Goal: Task Accomplishment & Management: Use online tool/utility

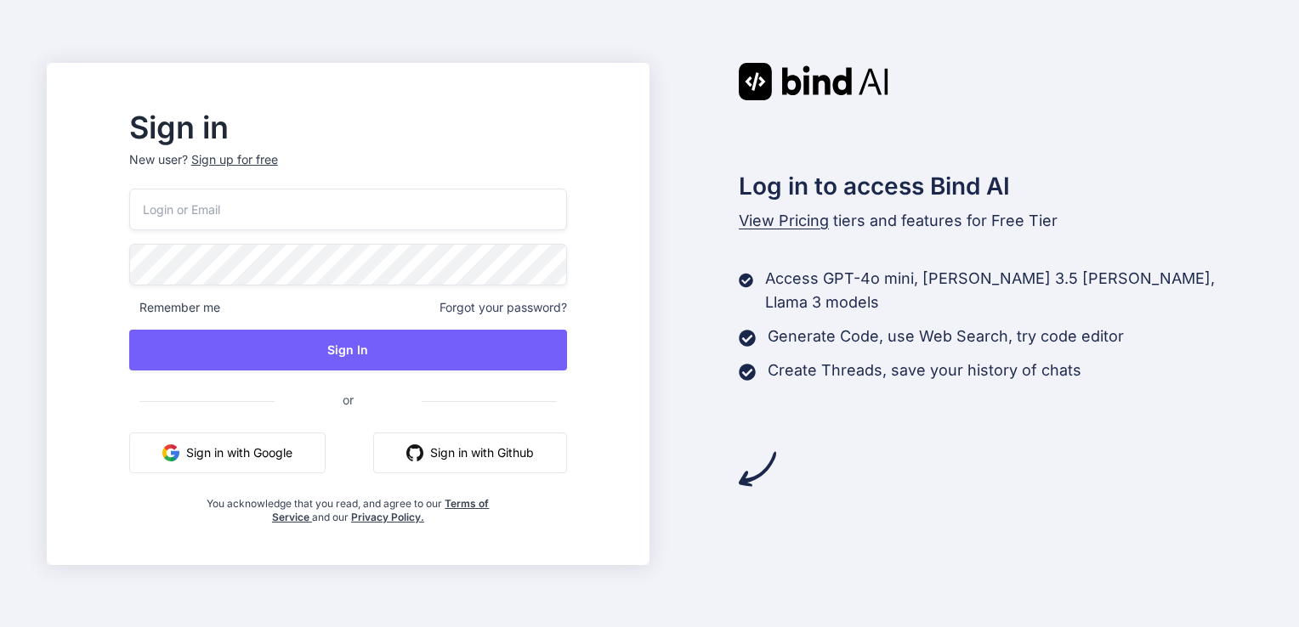
click at [229, 461] on button "Sign in with Google" at bounding box center [227, 453] width 196 height 41
click at [179, 453] on img "button" at bounding box center [170, 453] width 17 height 17
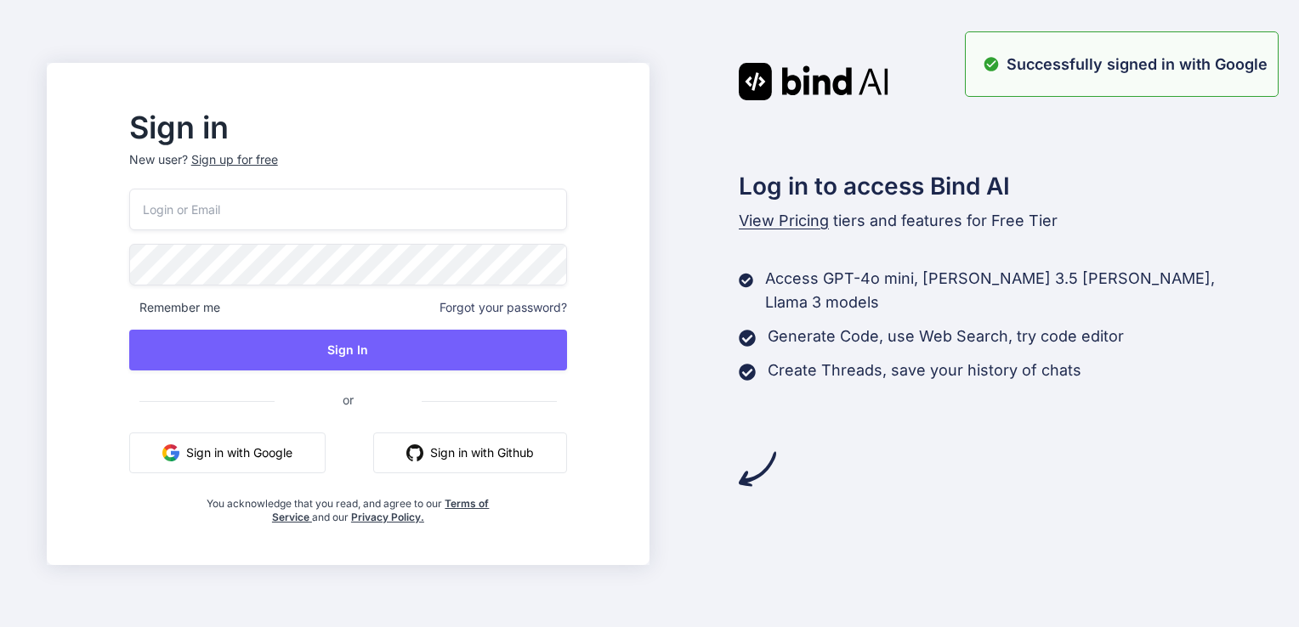
click at [37, 0] on div "Sign in New user? Sign up for free Remember me Forgot your password? Sign In or…" at bounding box center [649, 313] width 1299 height 627
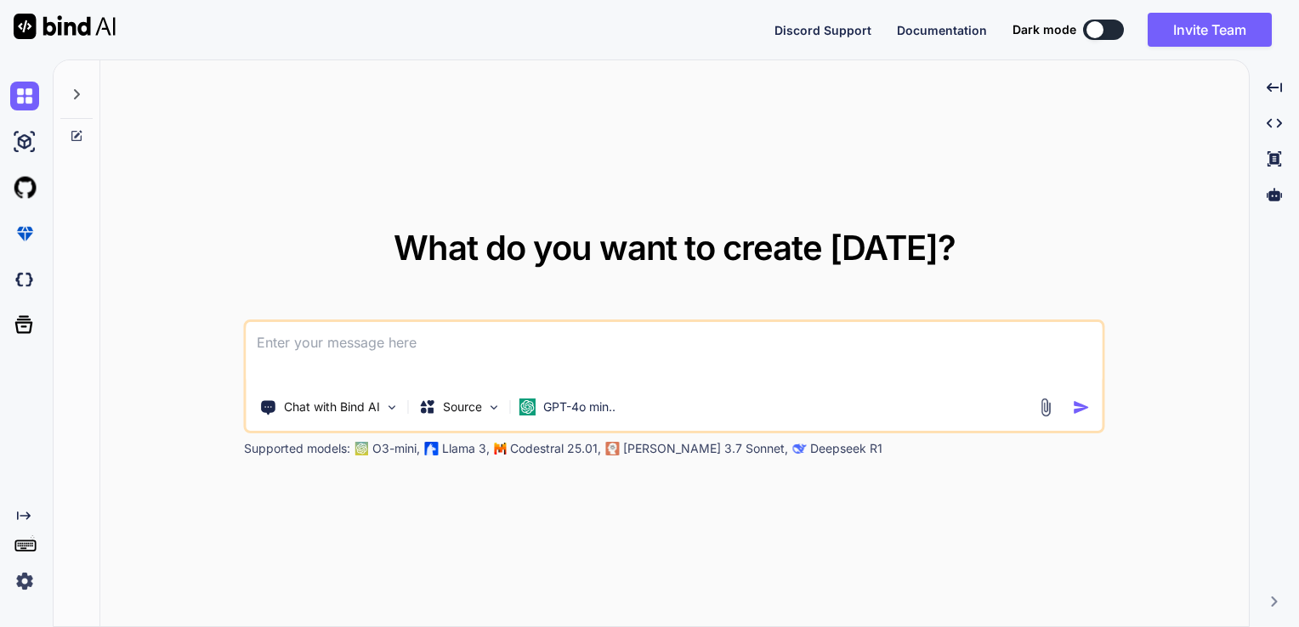
click at [78, 96] on icon at bounding box center [77, 95] width 14 height 14
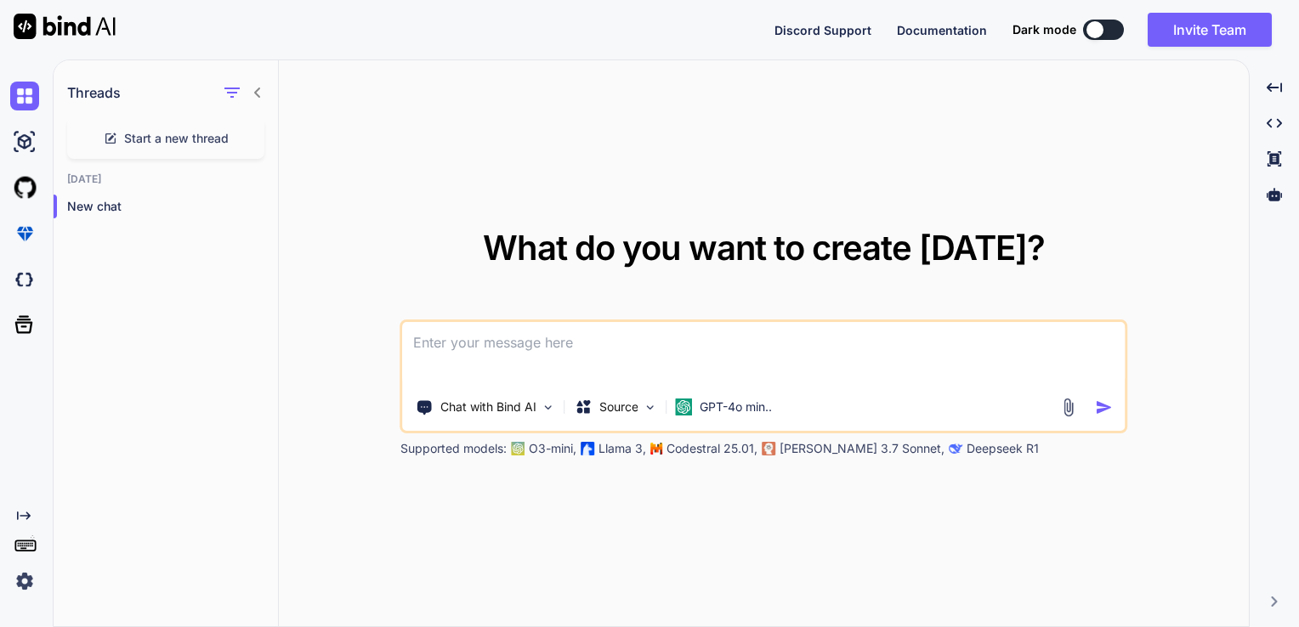
click at [262, 94] on icon at bounding box center [258, 93] width 14 height 14
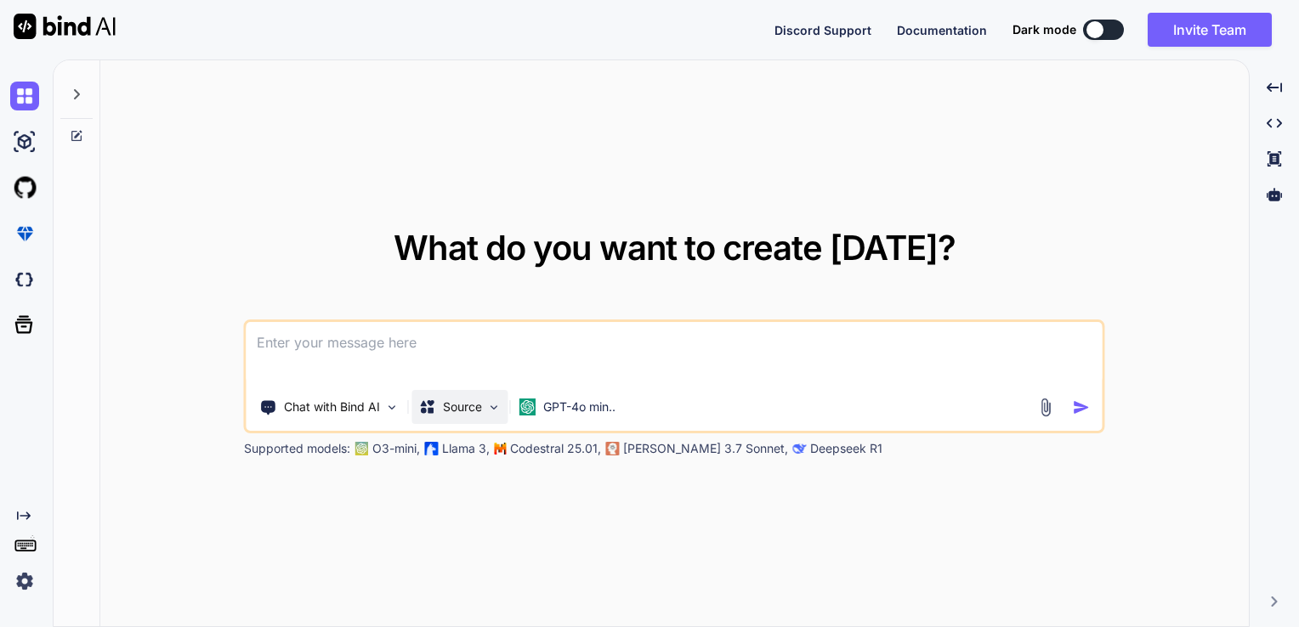
click at [483, 407] on div "Source" at bounding box center [460, 407] width 96 height 34
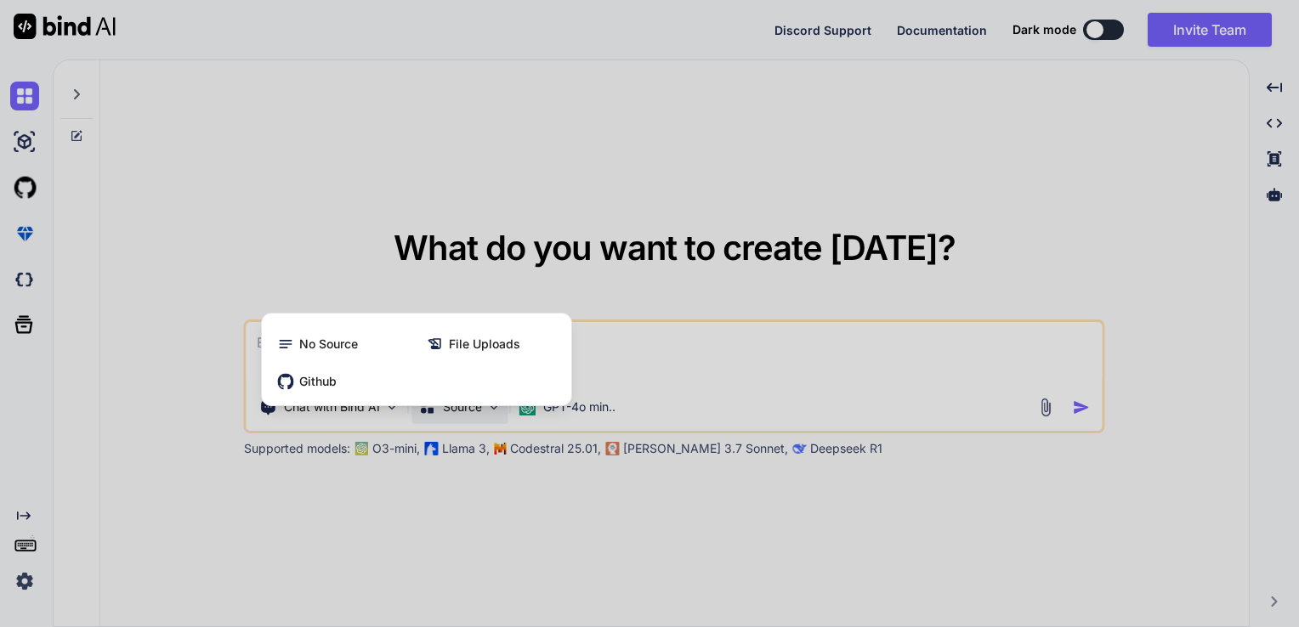
click at [716, 369] on div at bounding box center [649, 313] width 1299 height 627
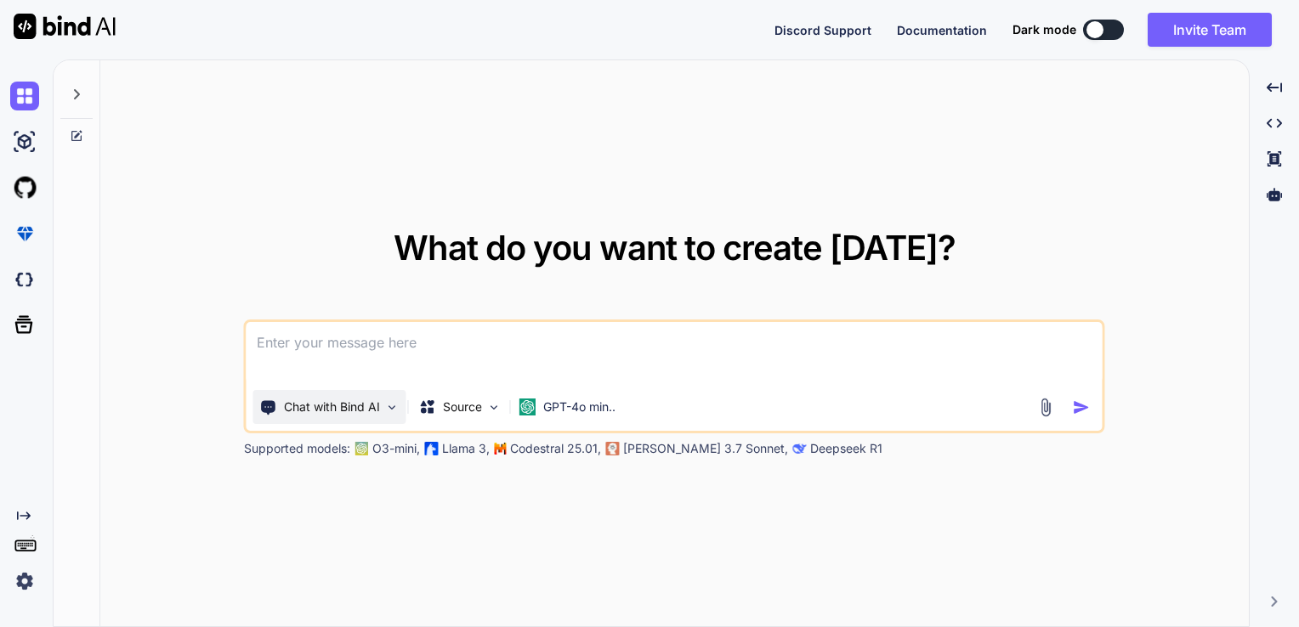
click at [343, 409] on p "Chat with Bind AI" at bounding box center [332, 407] width 96 height 17
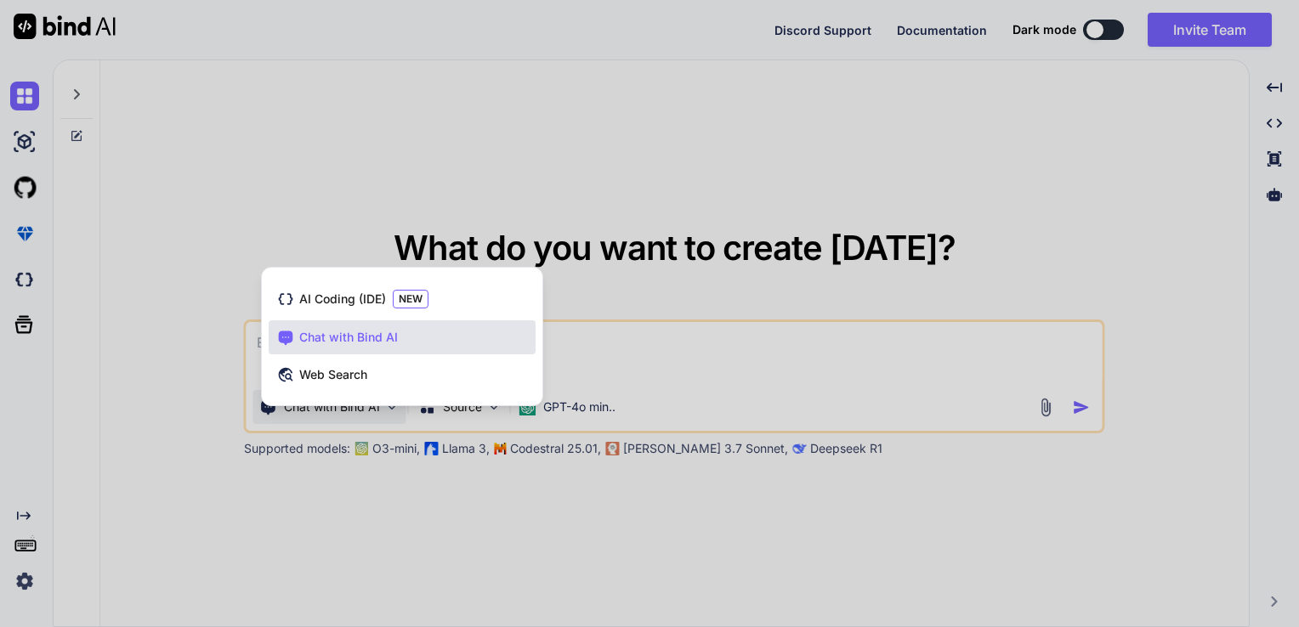
click at [648, 365] on div at bounding box center [649, 313] width 1299 height 627
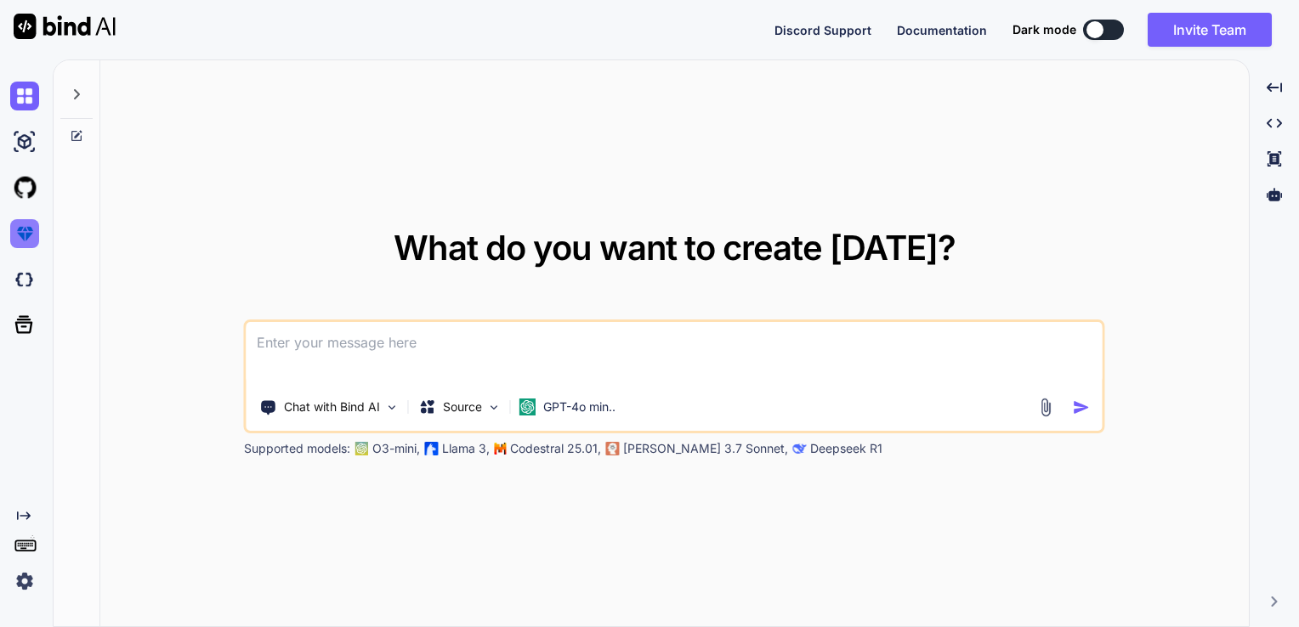
click at [33, 237] on img at bounding box center [24, 233] width 29 height 29
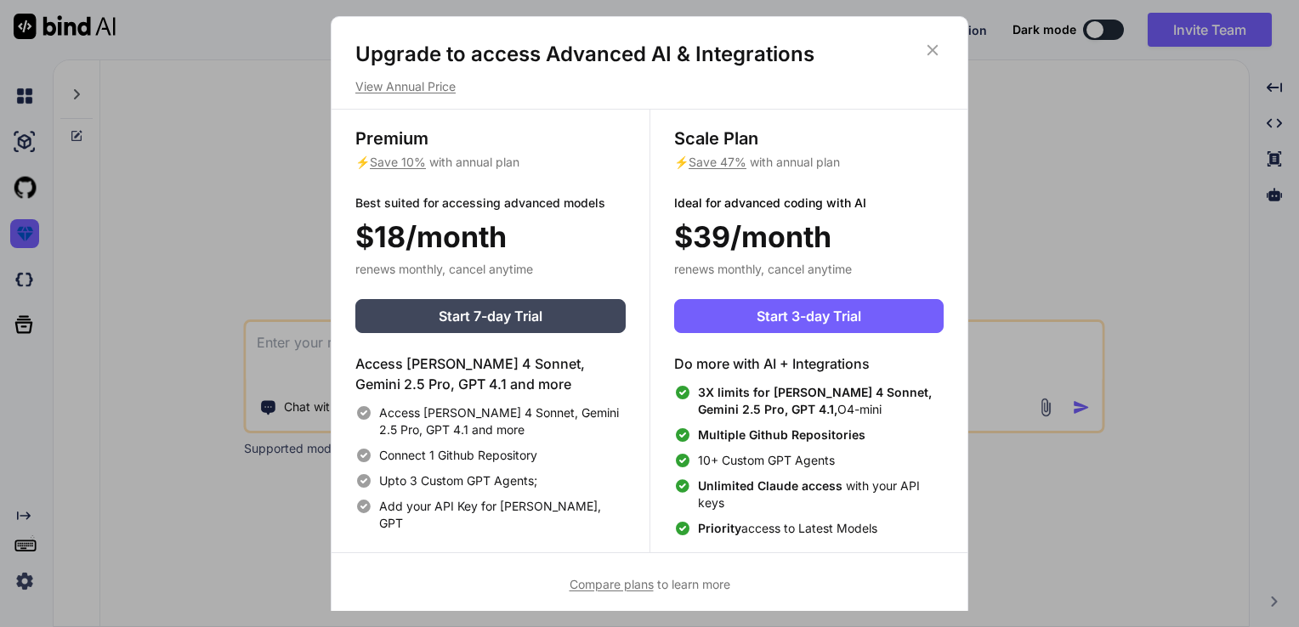
click at [258, 274] on div "Upgrade to access Advanced AI & Integrations View Annual Price Premium ⚡ Save 1…" at bounding box center [649, 313] width 1299 height 627
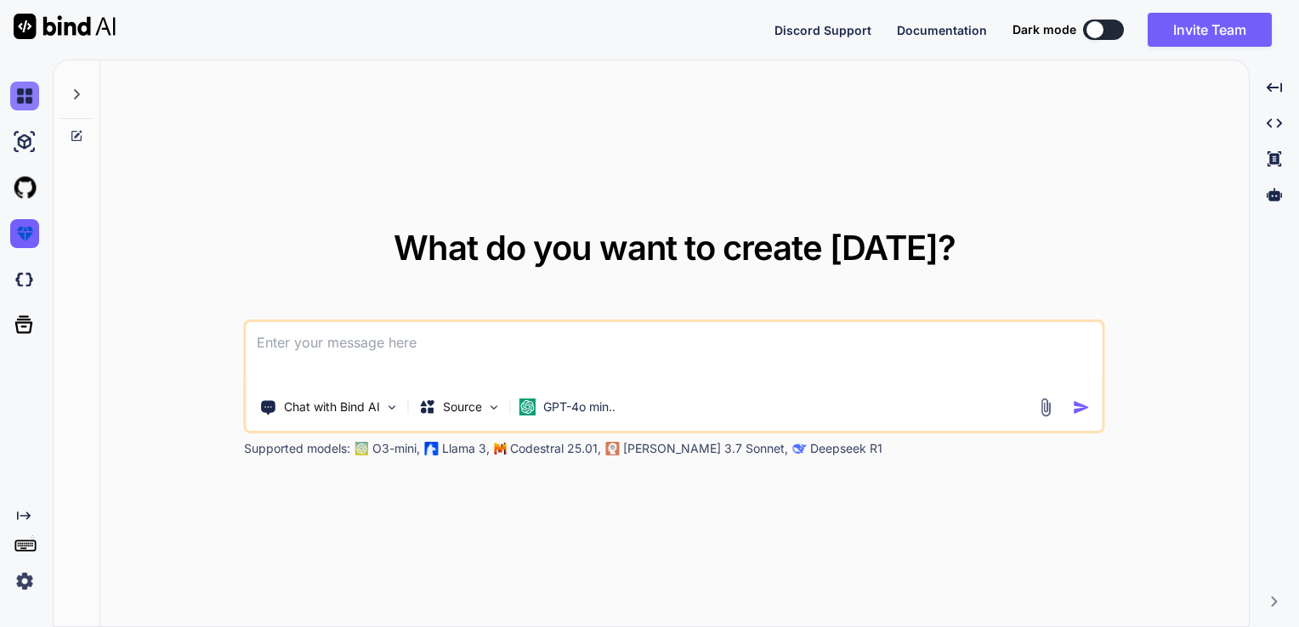
click at [25, 95] on img at bounding box center [24, 96] width 29 height 29
click at [603, 399] on p "GPT-4o min.." at bounding box center [579, 407] width 72 height 17
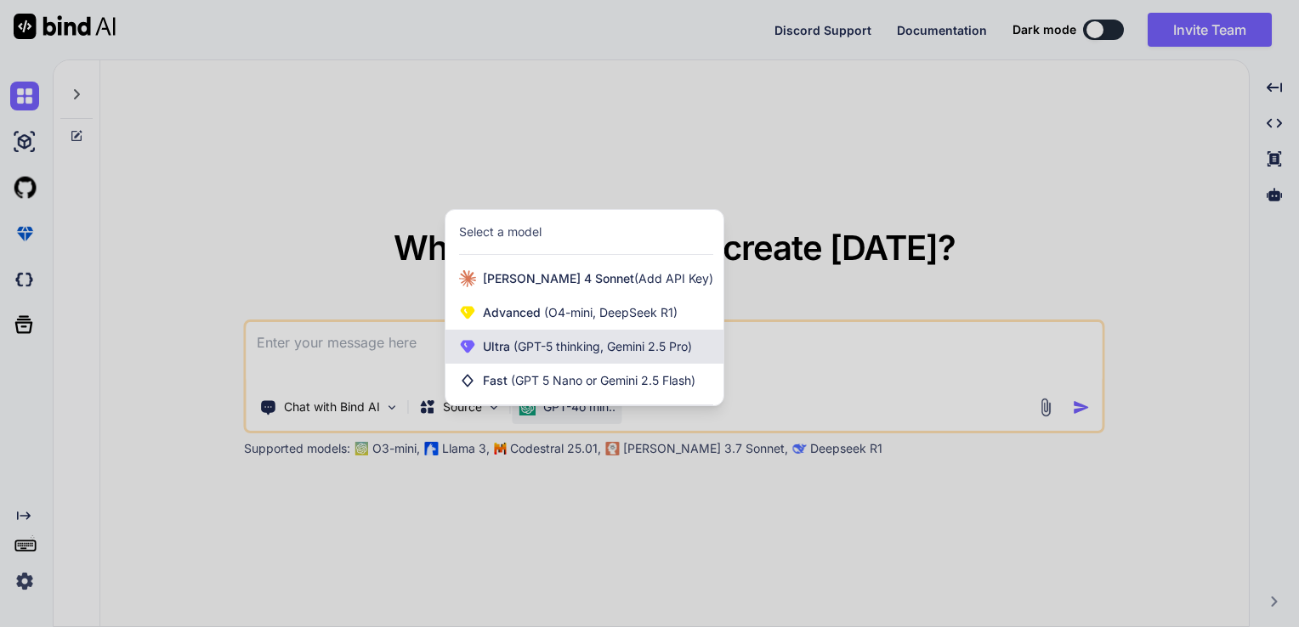
click at [523, 344] on span "(GPT-5 thinking, Gemini 2.5 Pro)" at bounding box center [601, 346] width 182 height 14
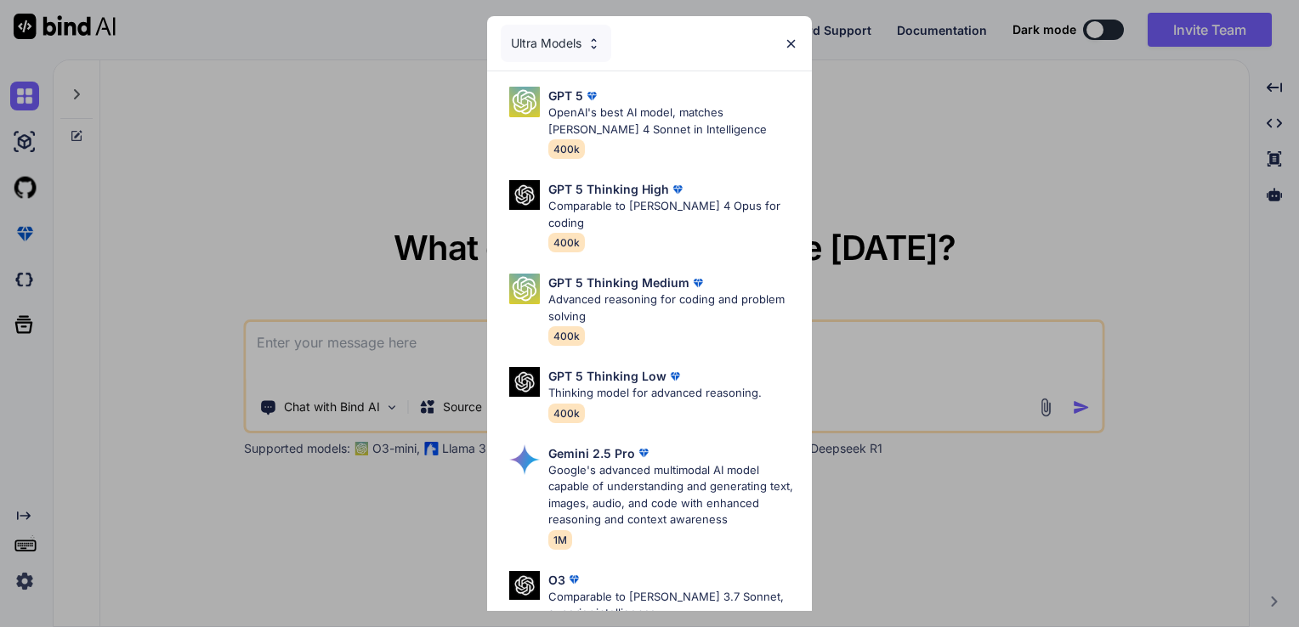
click at [452, 141] on div "Ultra Models GPT 5 OpenAI's best AI model, matches Claude 4 Sonnet in Intellige…" at bounding box center [649, 313] width 1299 height 627
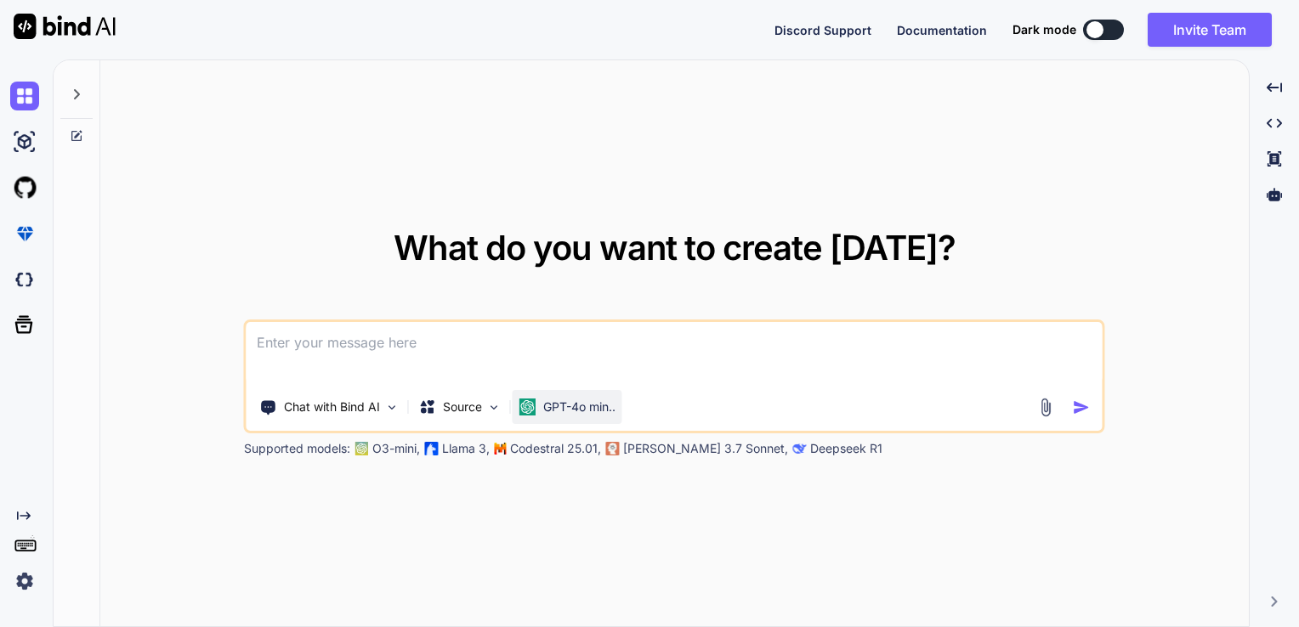
click at [548, 396] on div "GPT-4o min.." at bounding box center [568, 407] width 110 height 34
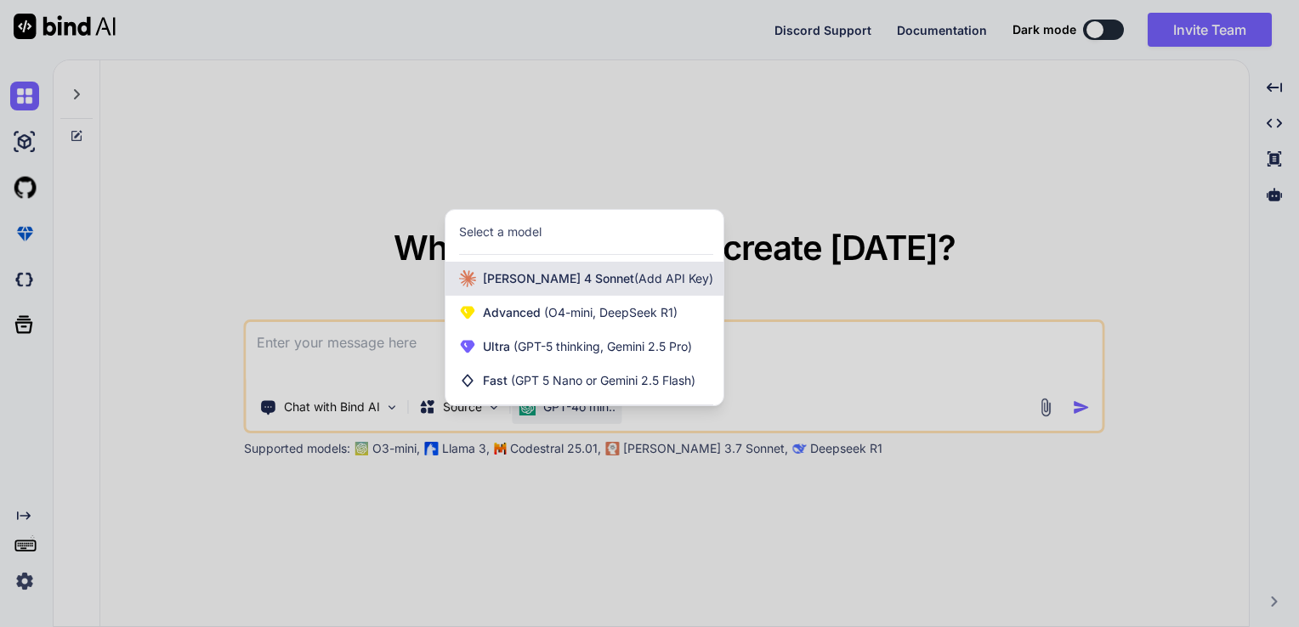
click at [517, 285] on span "Claude 4 Sonnet (Add API Key)" at bounding box center [598, 278] width 230 height 17
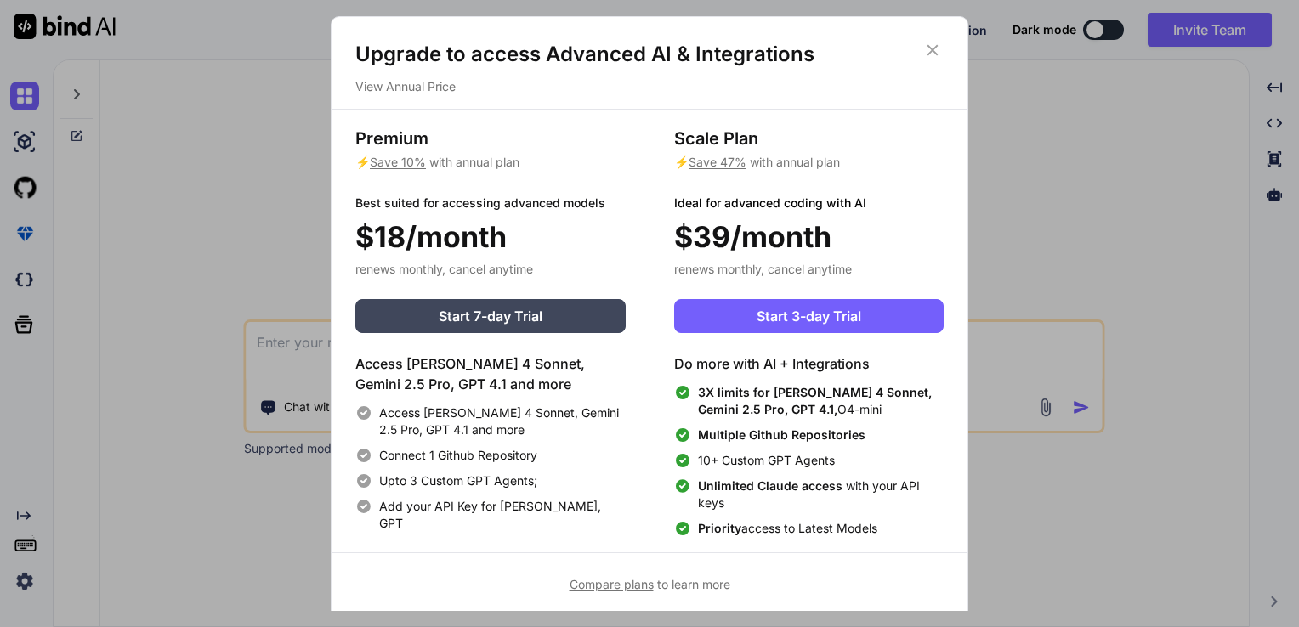
click at [932, 49] on icon at bounding box center [932, 50] width 11 height 11
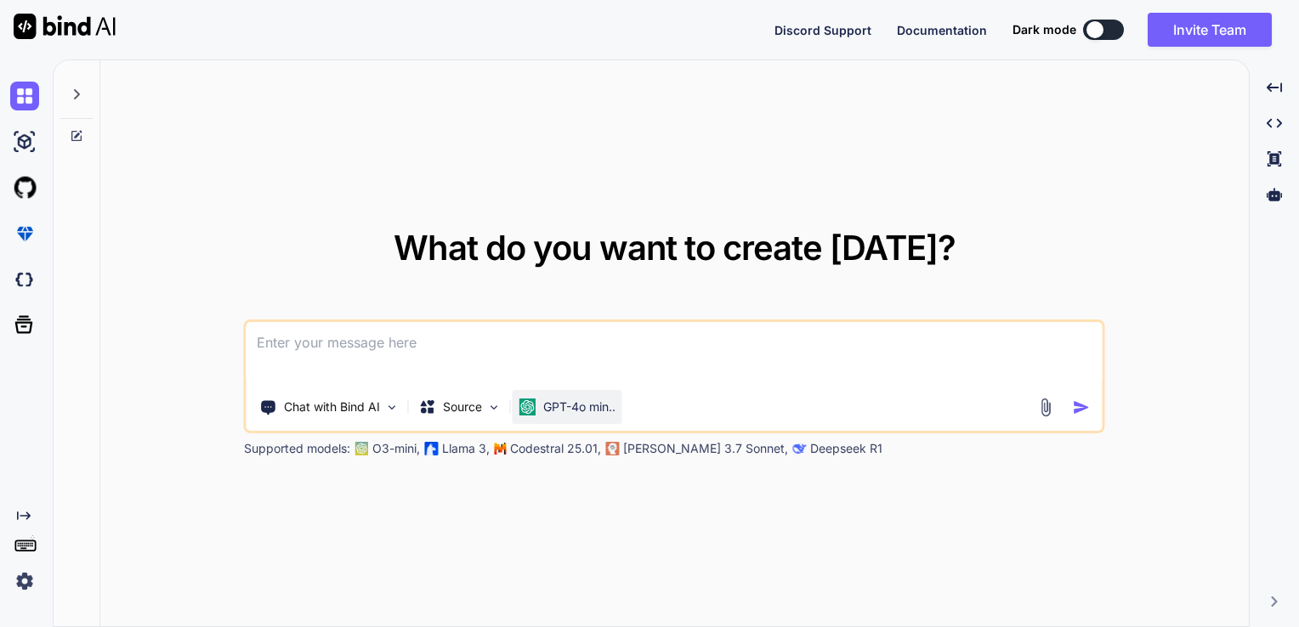
click at [543, 409] on p "GPT-4o min.." at bounding box center [579, 407] width 72 height 17
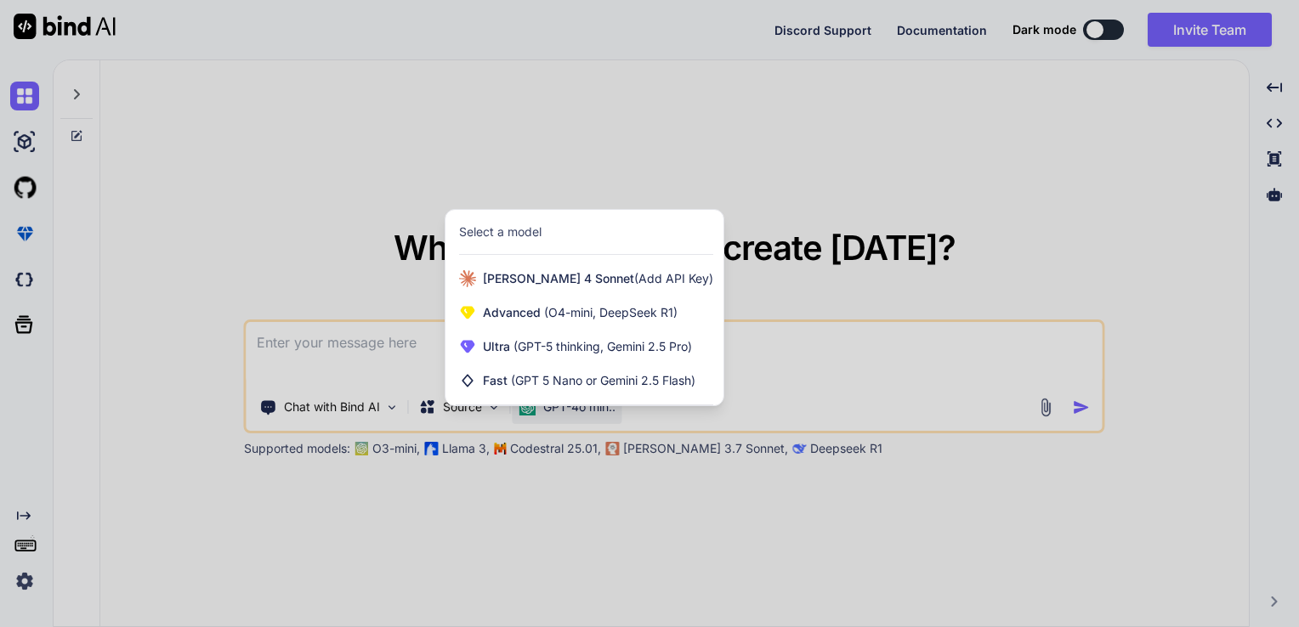
click at [609, 413] on div at bounding box center [649, 313] width 1299 height 627
type textarea "x"
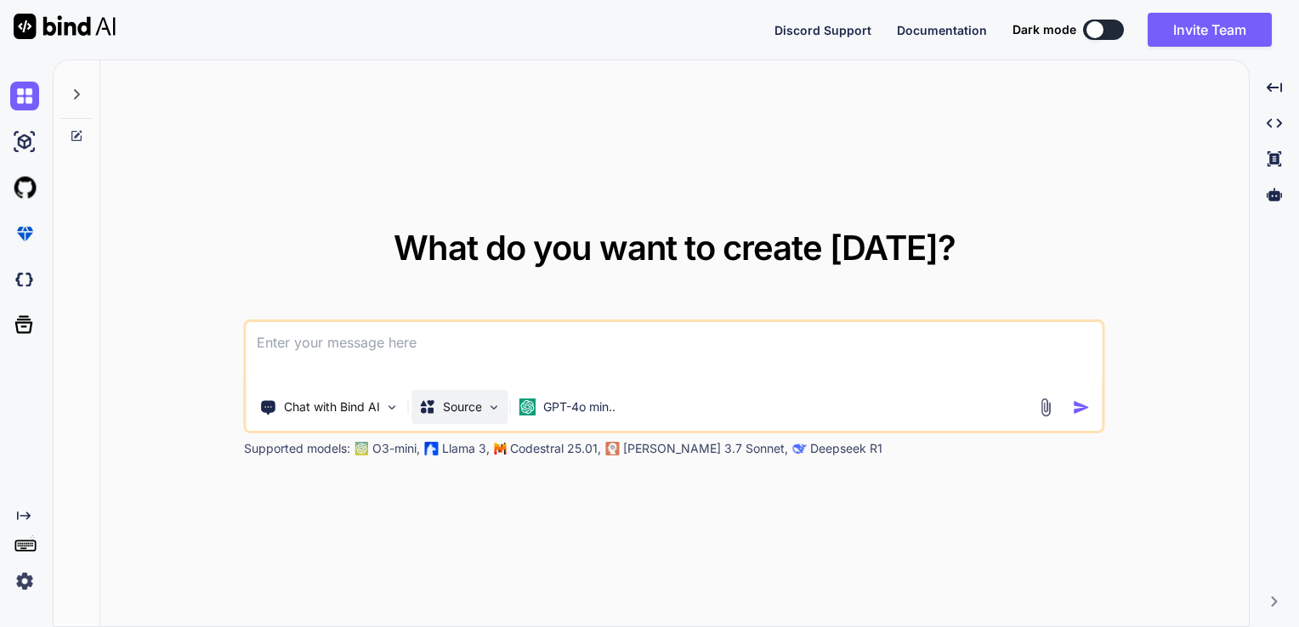
click at [483, 394] on div "Source" at bounding box center [460, 407] width 96 height 34
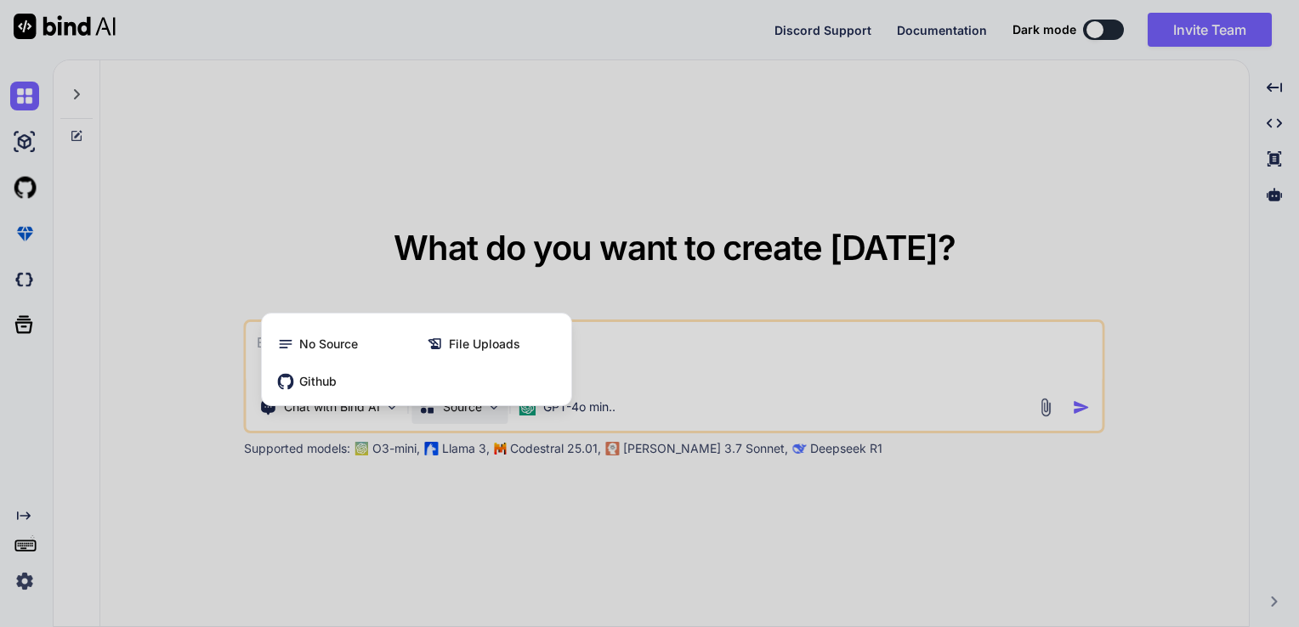
click at [594, 407] on div at bounding box center [649, 313] width 1299 height 627
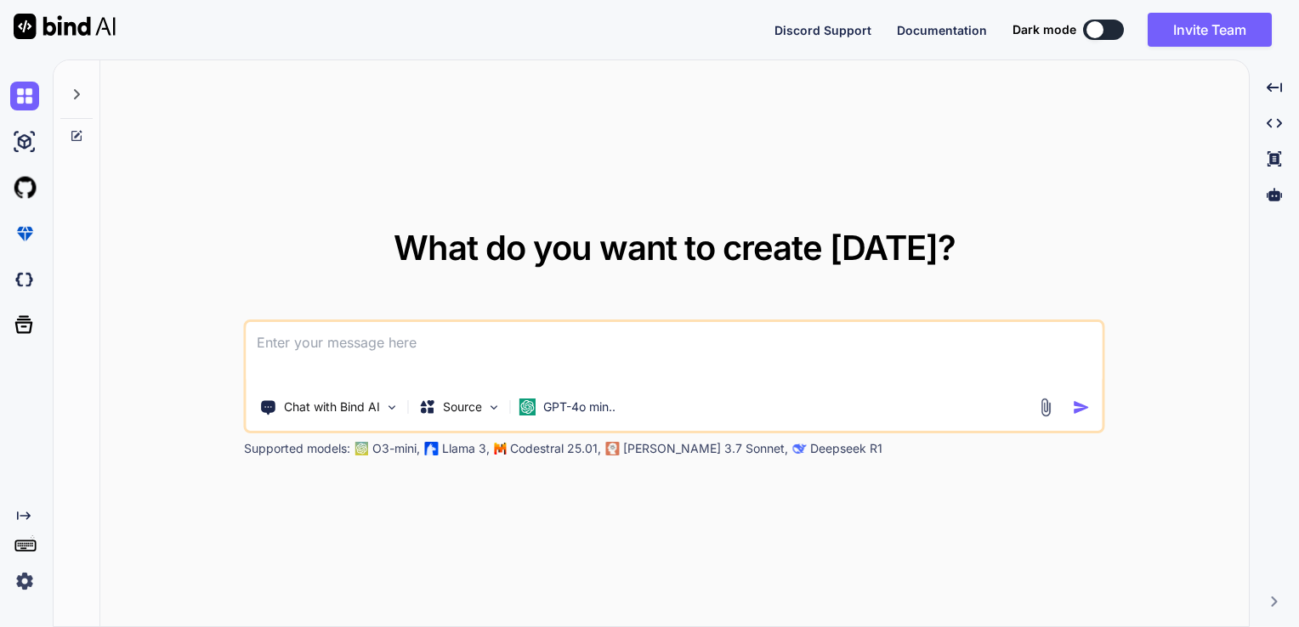
click at [594, 407] on p "GPT-4o min.." at bounding box center [579, 407] width 72 height 17
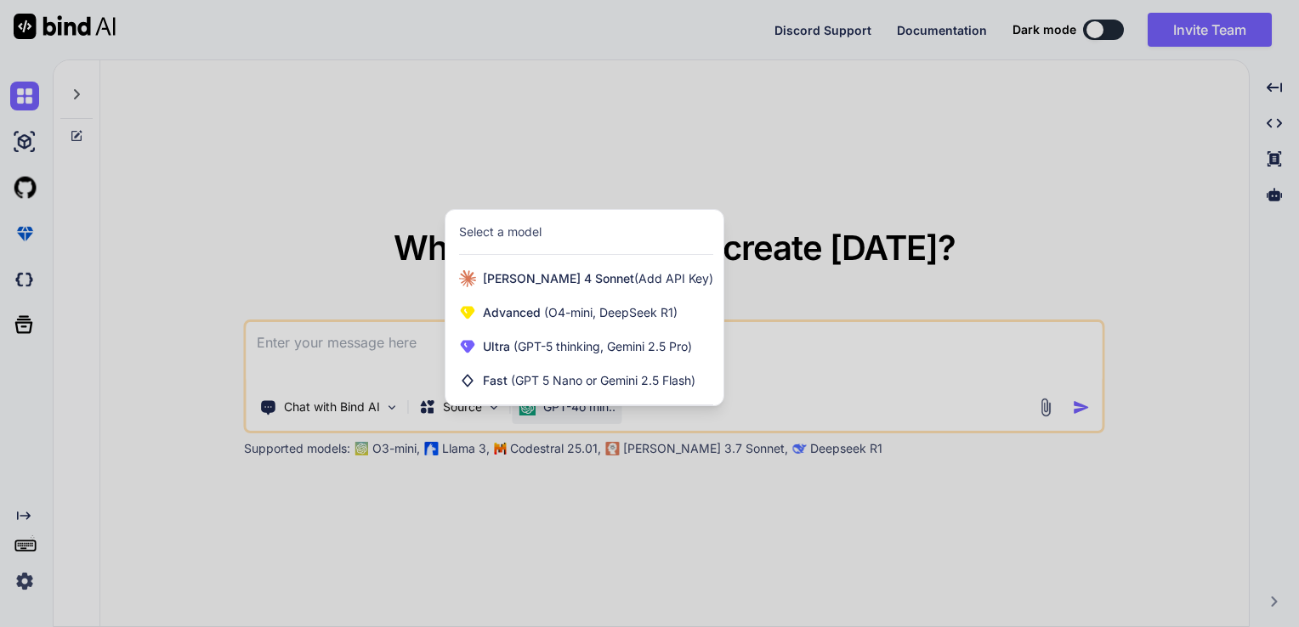
click at [742, 381] on div at bounding box center [649, 313] width 1299 height 627
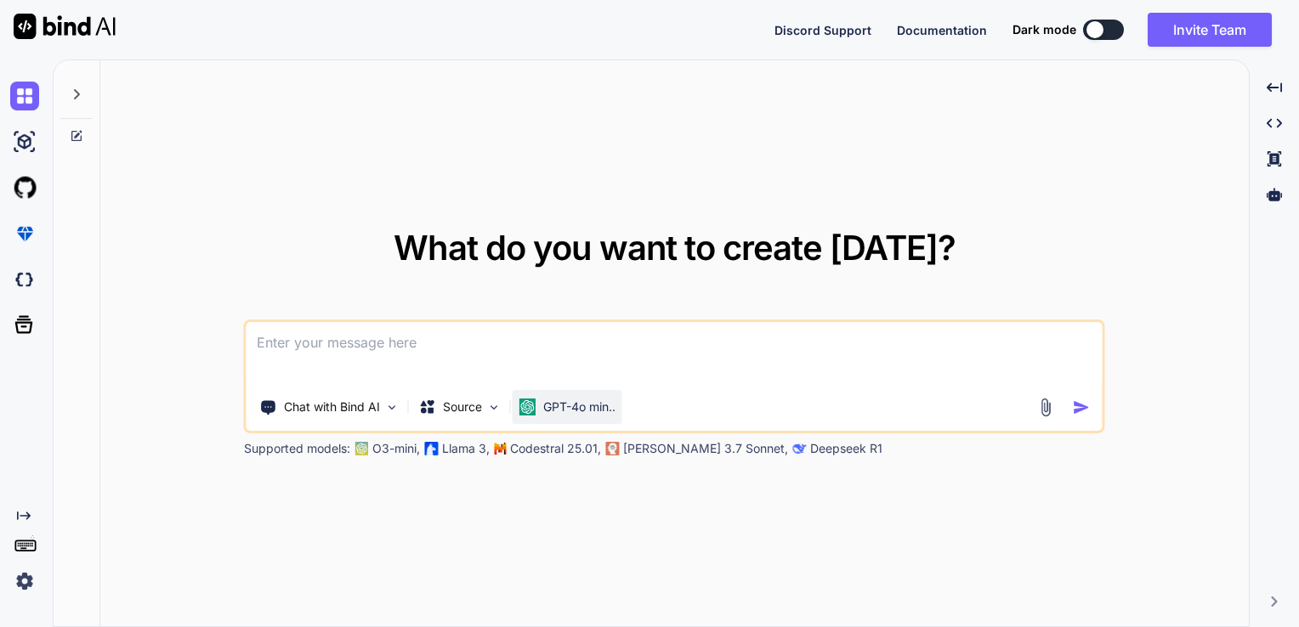
click at [615, 415] on p "GPT-4o min.." at bounding box center [579, 407] width 72 height 17
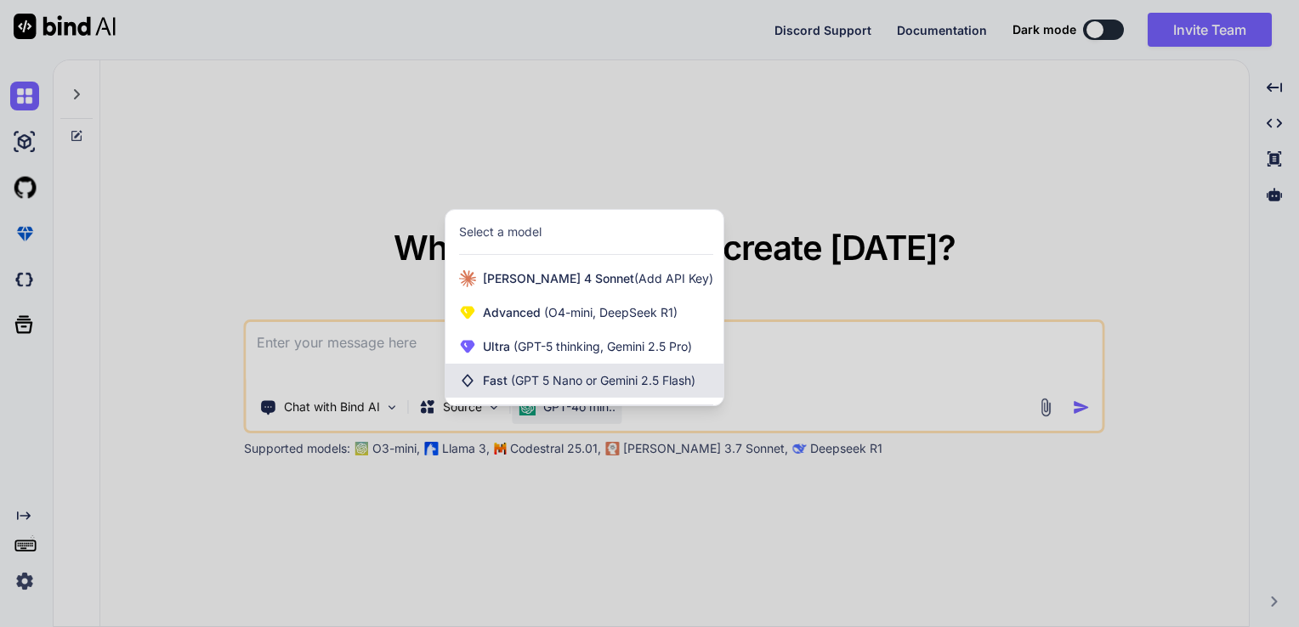
click at [595, 381] on span "(GPT 5 Nano or Gemini 2.5 Flash)" at bounding box center [603, 380] width 184 height 14
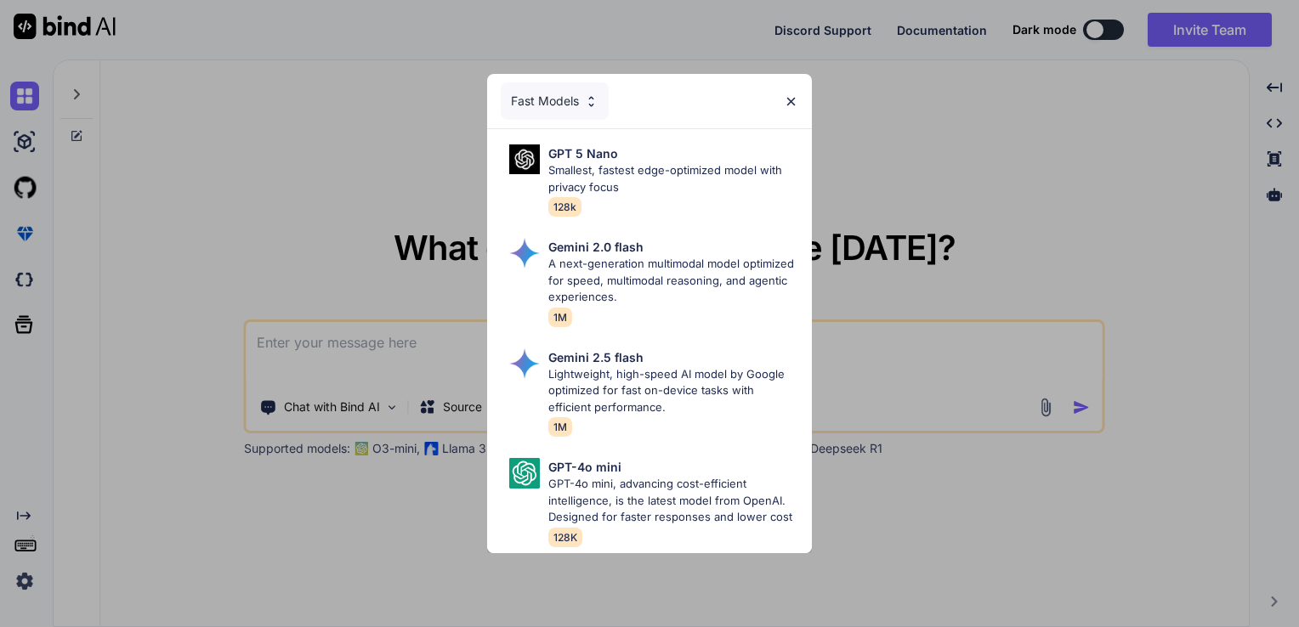
click at [586, 94] on img at bounding box center [591, 101] width 14 height 14
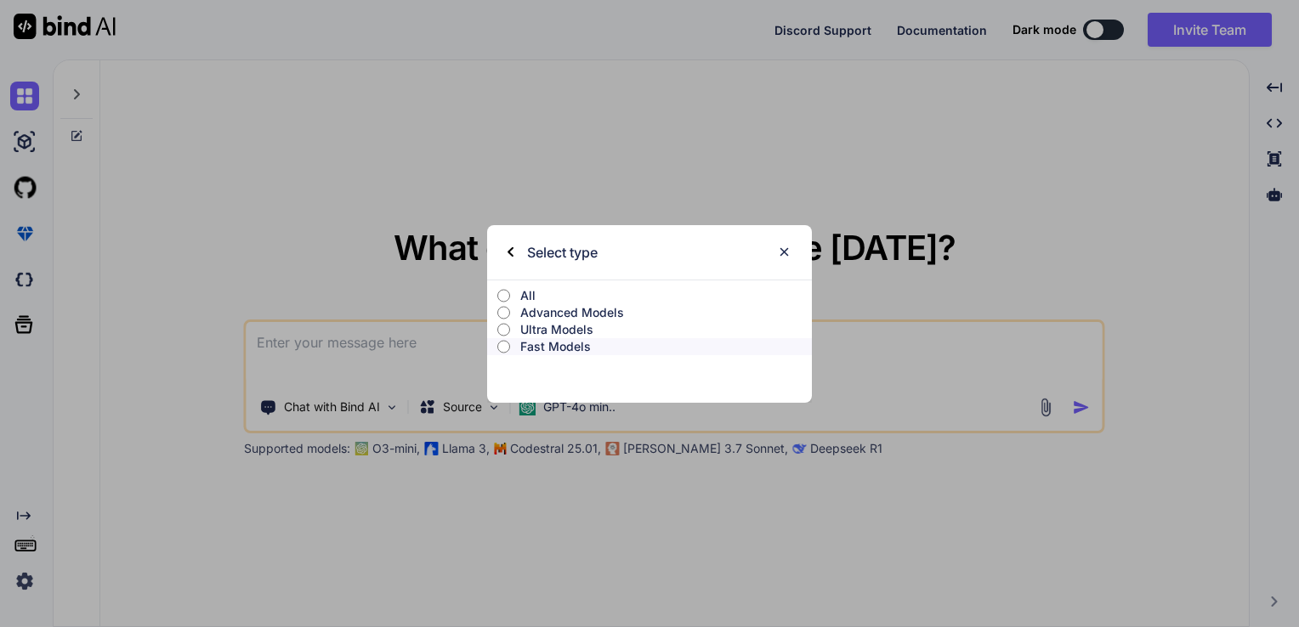
click at [501, 294] on input "All" at bounding box center [503, 296] width 13 height 14
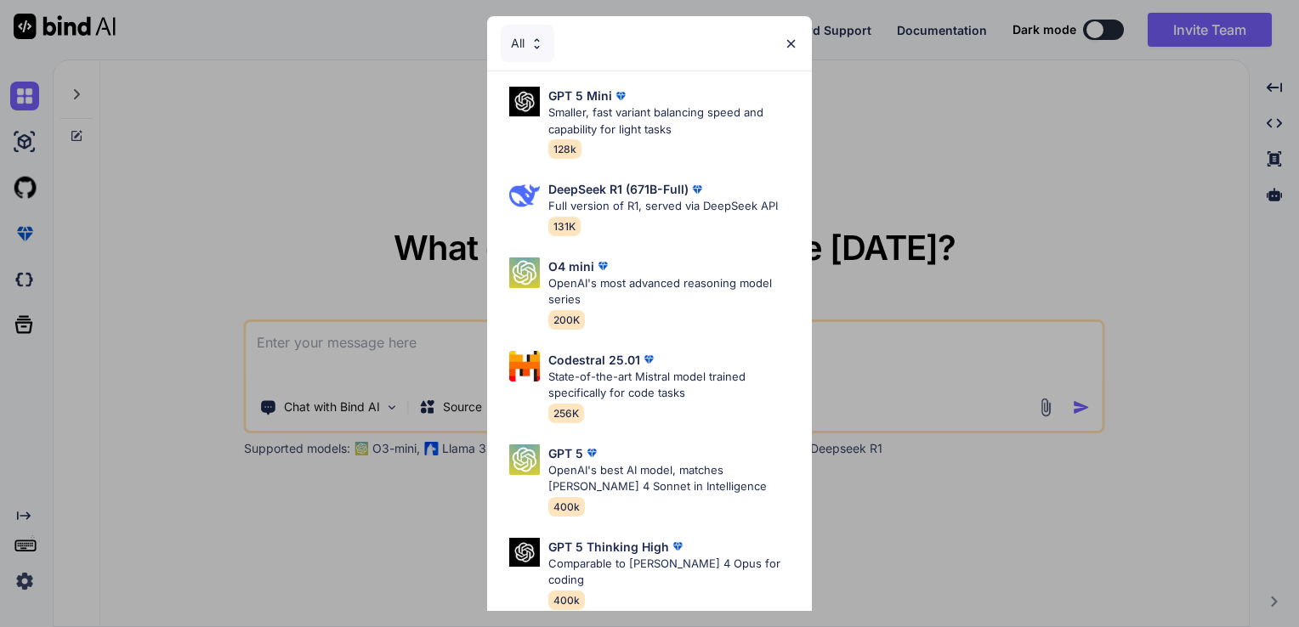
click at [775, 45] on div "All" at bounding box center [649, 43] width 325 height 54
click at [801, 42] on div "All" at bounding box center [649, 43] width 325 height 54
click at [794, 40] on img at bounding box center [791, 44] width 14 height 14
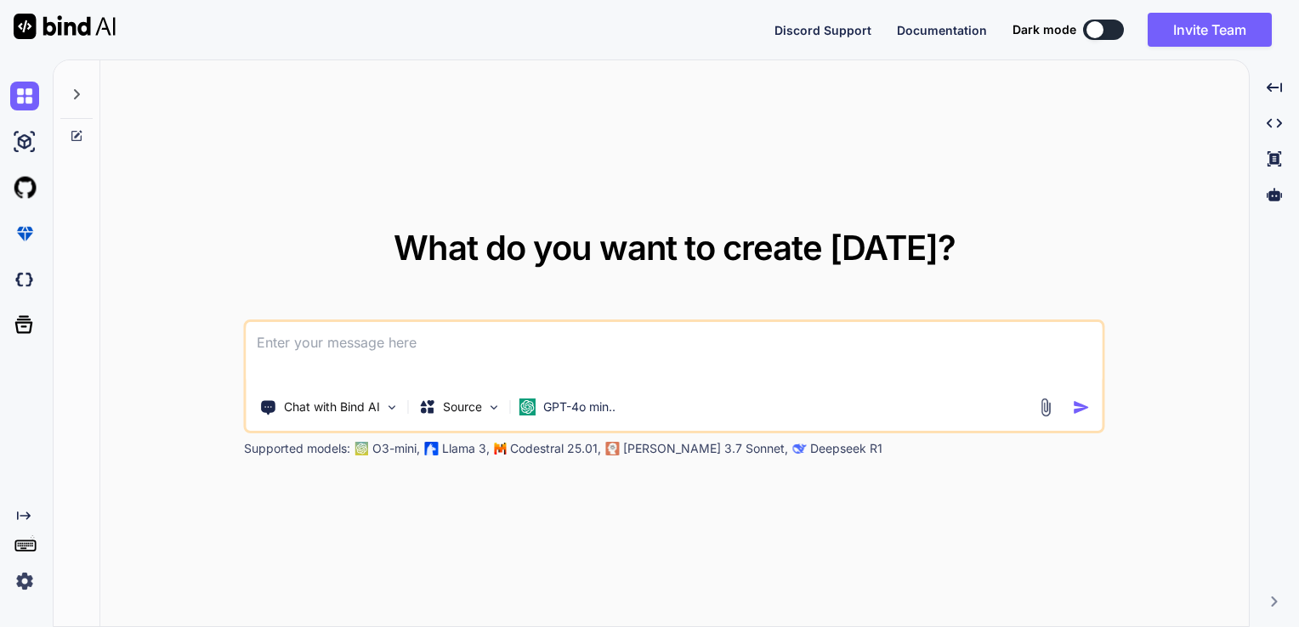
click at [697, 450] on p "Claude 3.7 Sonnet," at bounding box center [705, 448] width 165 height 17
click at [584, 412] on p "GPT-4o min.." at bounding box center [579, 407] width 72 height 17
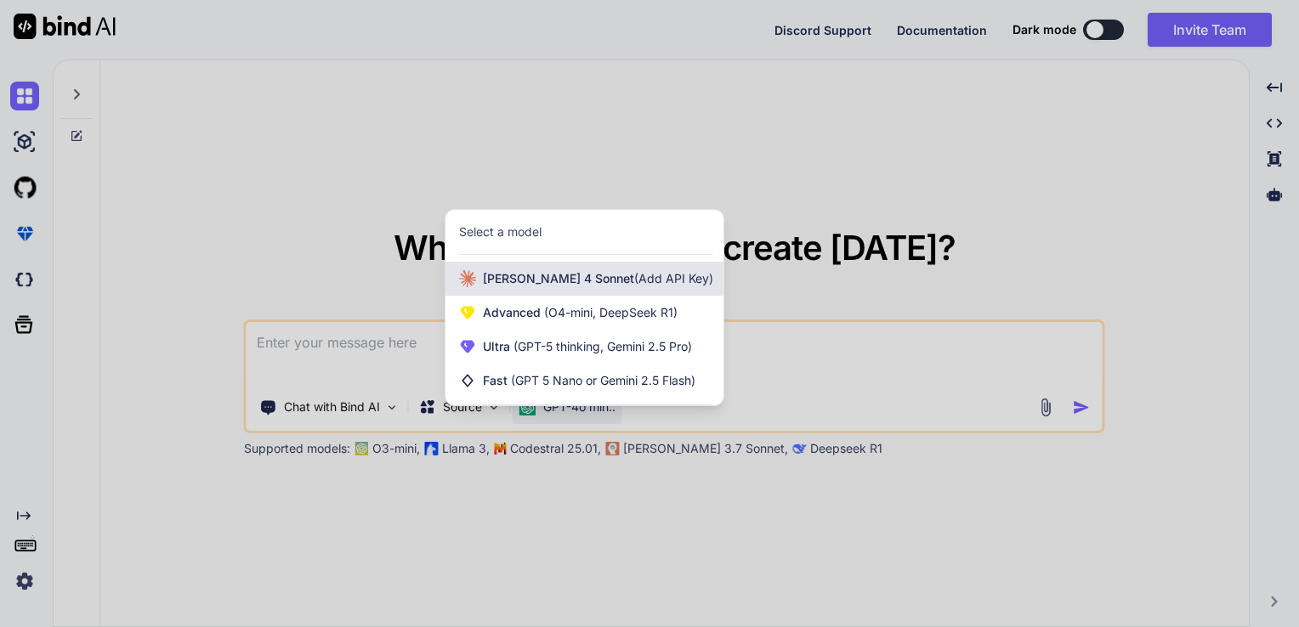
click at [534, 294] on div "Claude 4 Sonnet (Add API Key)" at bounding box center [584, 279] width 278 height 34
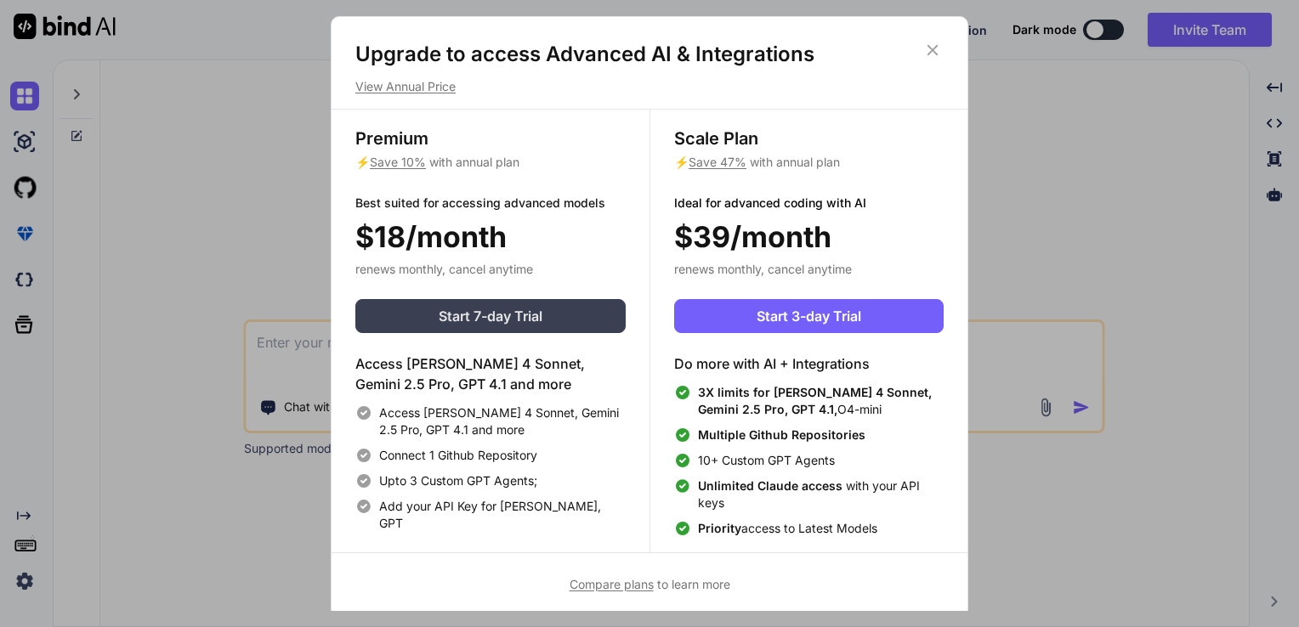
click at [536, 314] on span "Start 7-day Trial" at bounding box center [491, 316] width 104 height 20
click at [938, 50] on icon at bounding box center [932, 50] width 19 height 19
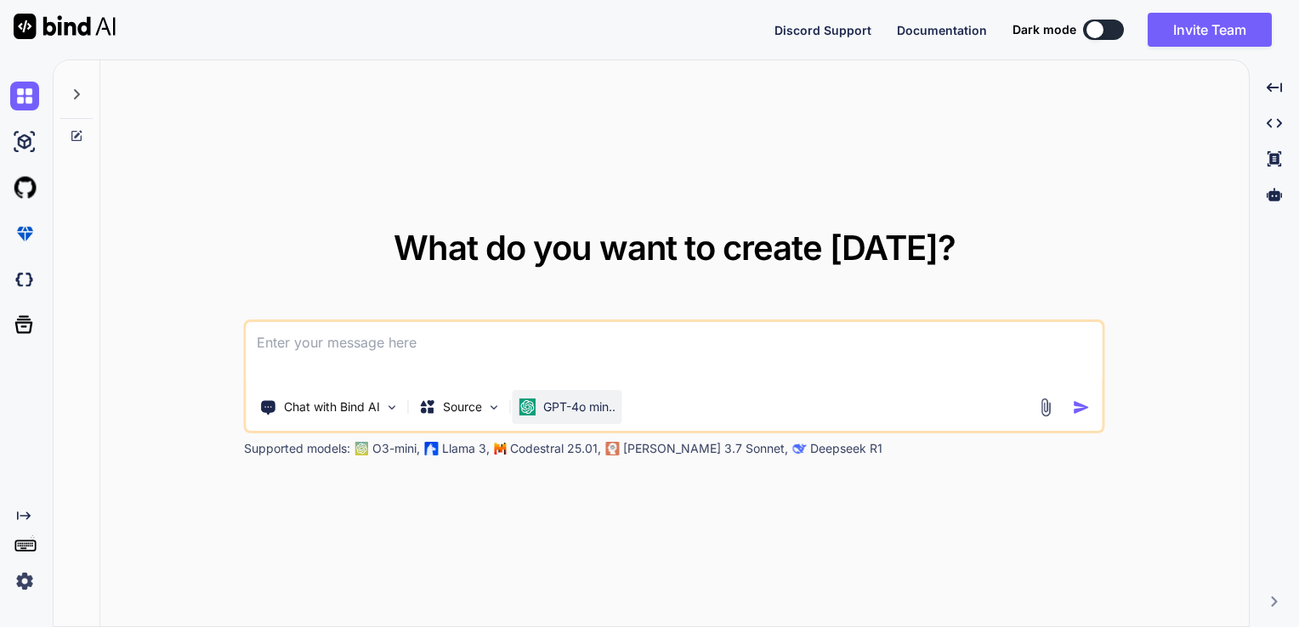
click at [554, 407] on p "GPT-4o min.." at bounding box center [579, 407] width 72 height 17
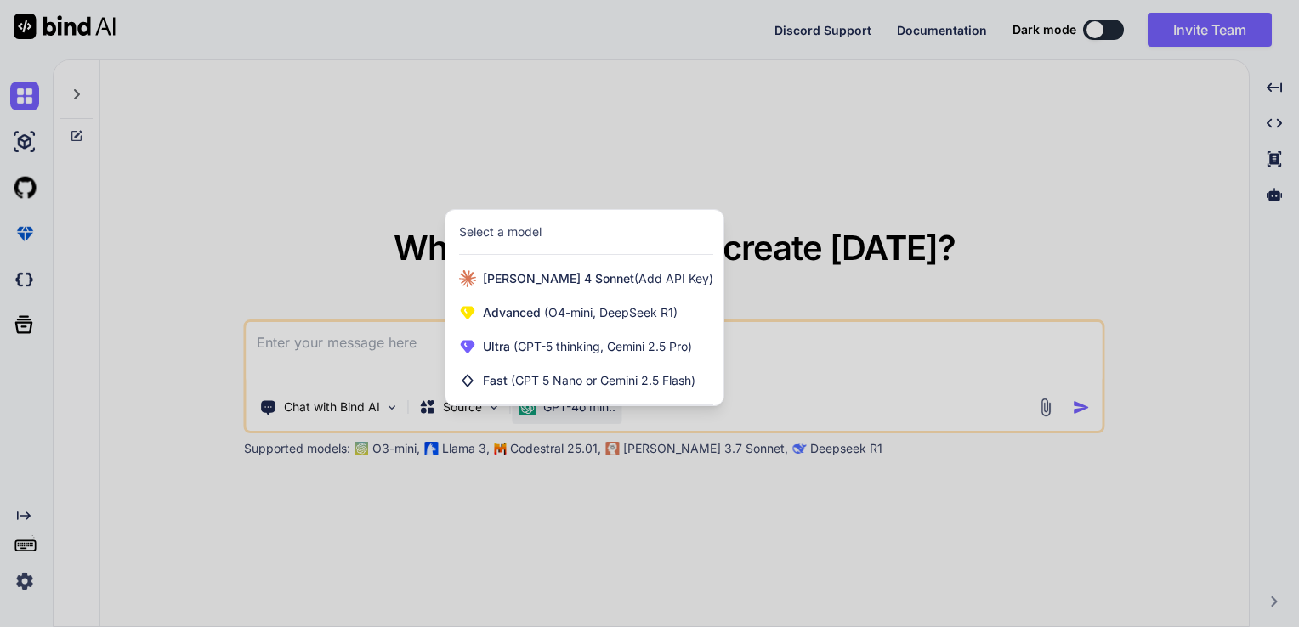
click at [502, 261] on div "Select a model Claude 4 Sonnet (Add API Key) Advanced (O4-mini, DeepSeek R1) Ul…" at bounding box center [585, 307] width 280 height 197
click at [844, 226] on div at bounding box center [649, 313] width 1299 height 627
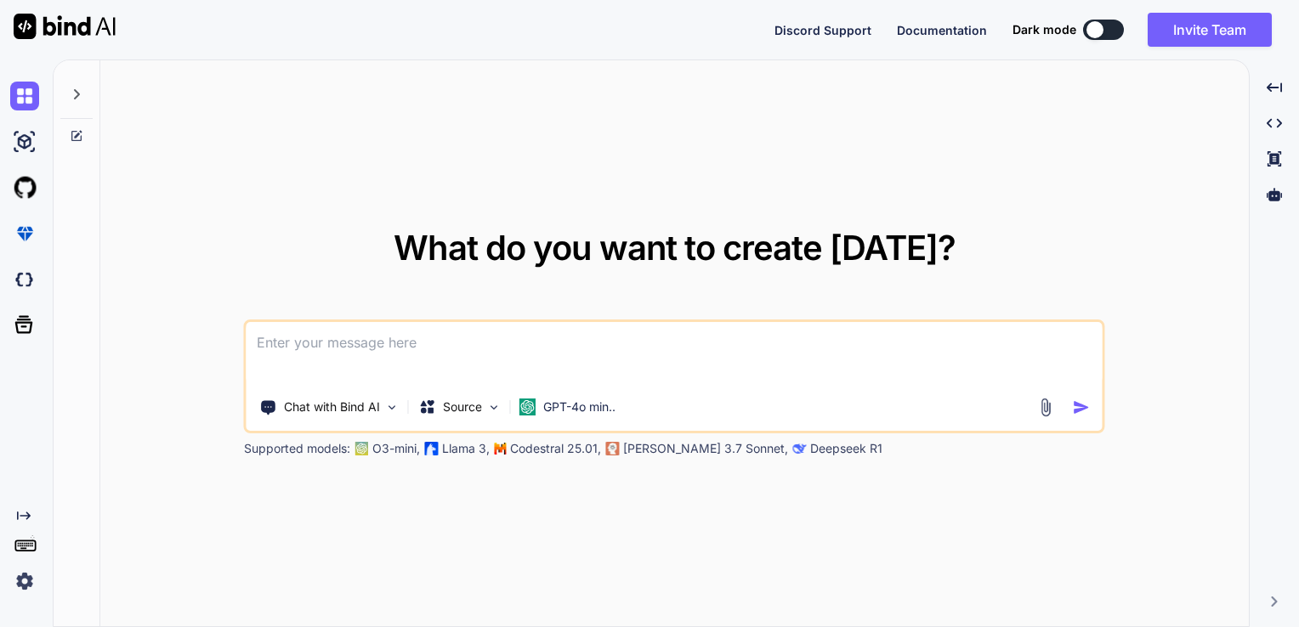
click at [32, 583] on img at bounding box center [24, 581] width 29 height 29
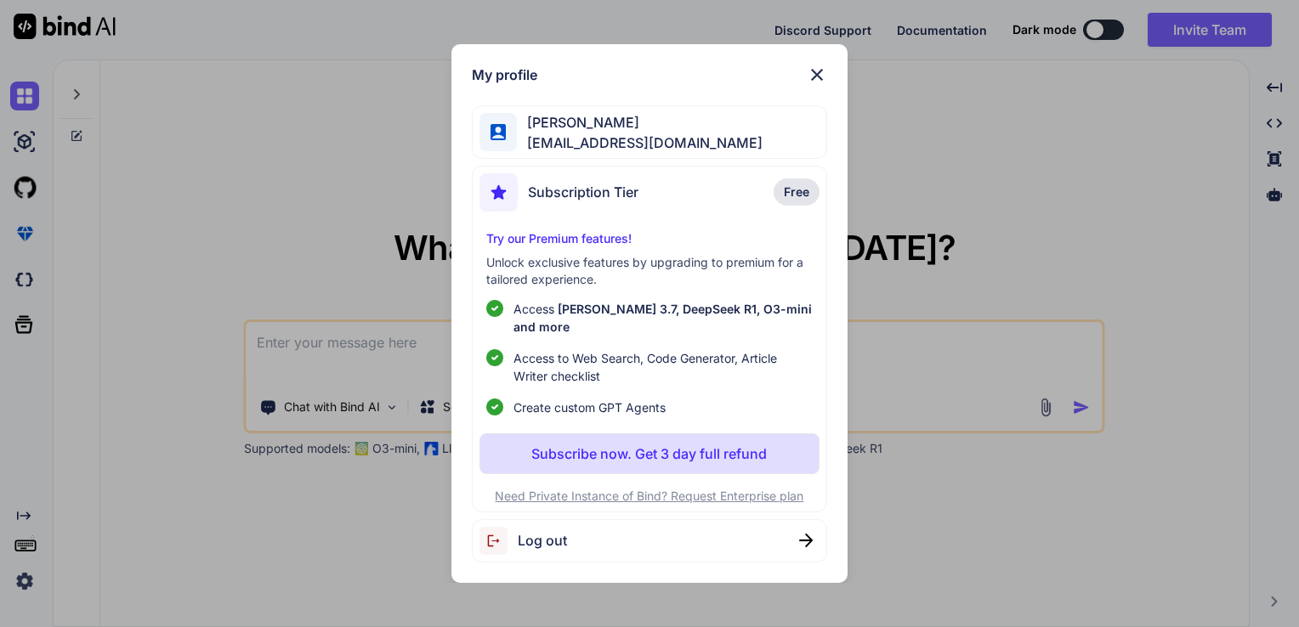
click at [591, 143] on span "ssun3673@gmail.com" at bounding box center [640, 143] width 246 height 20
click at [784, 200] on span "Free" at bounding box center [796, 192] width 25 height 17
click at [547, 202] on span "Subscription Tier" at bounding box center [583, 192] width 110 height 20
click at [796, 319] on span "Claude 3.7, DeepSeek R1, O3-mini and more" at bounding box center [662, 318] width 298 height 32
click at [607, 143] on span "ssun3673@gmail.com" at bounding box center [640, 143] width 246 height 20
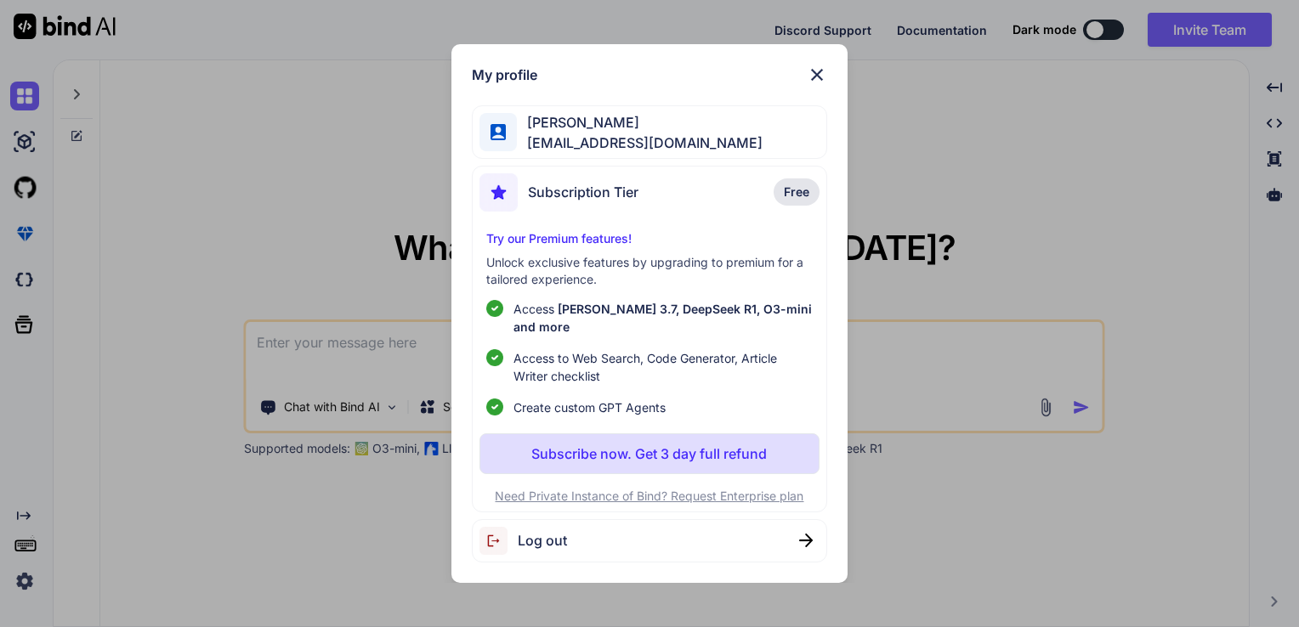
click at [828, 72] on div "My profile Suman Kumar ssun3673@gmail.com Subscription Tier Free Try our Premiu…" at bounding box center [649, 313] width 397 height 539
click at [823, 80] on img at bounding box center [817, 75] width 20 height 20
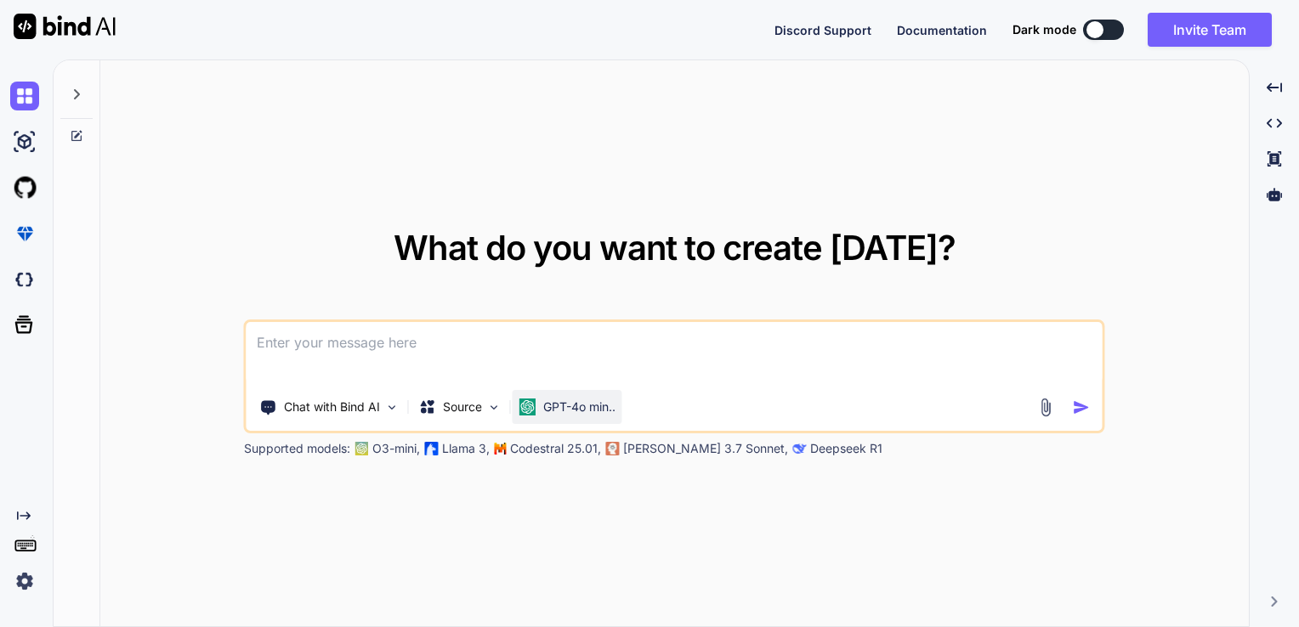
click at [573, 403] on p "GPT-4o min.." at bounding box center [579, 407] width 72 height 17
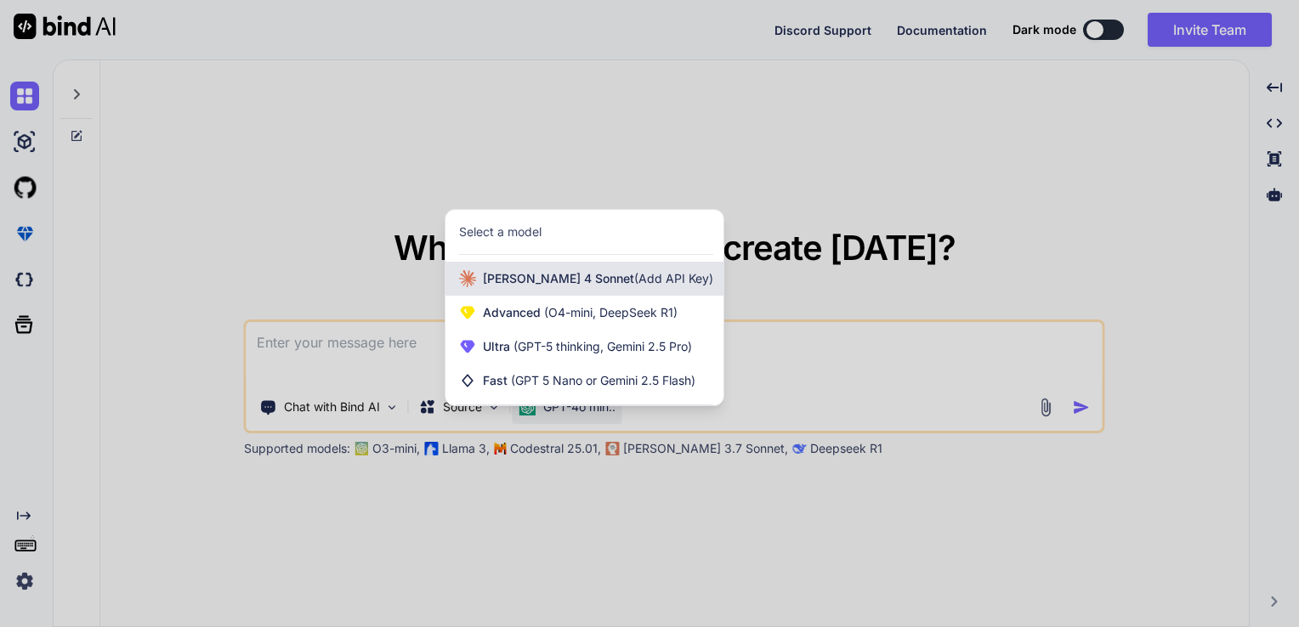
click at [542, 285] on span "Claude 4 Sonnet (Add API Key)" at bounding box center [598, 278] width 230 height 17
type textarea "x"
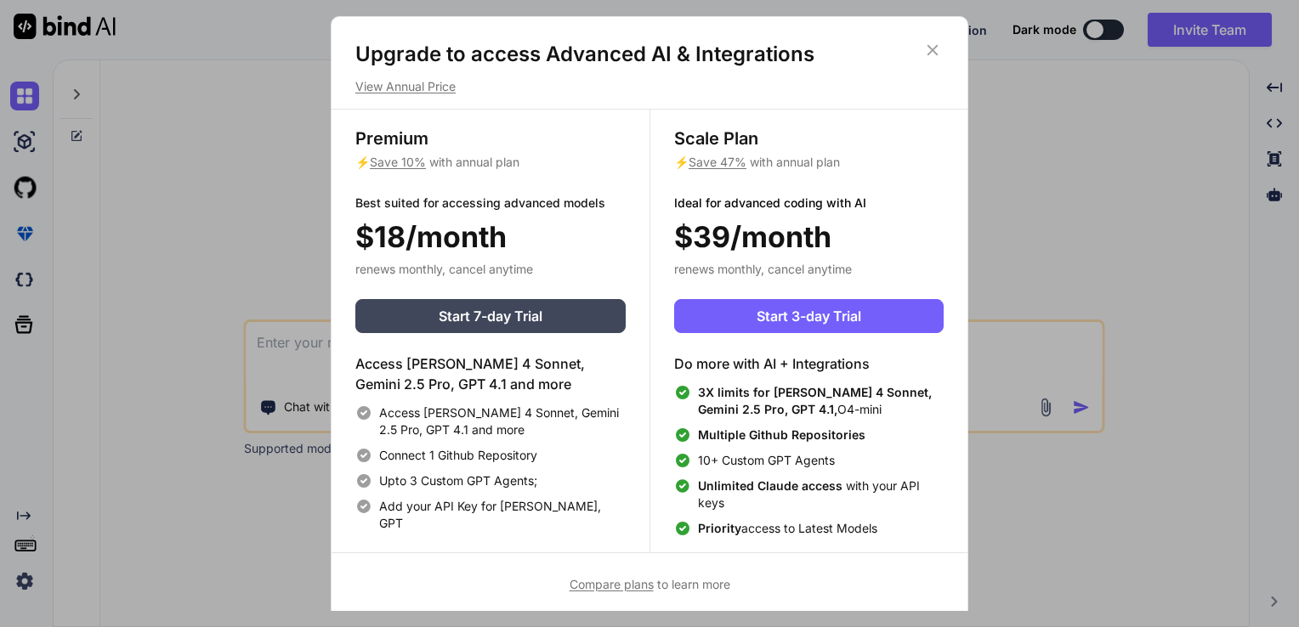
click at [938, 52] on icon at bounding box center [932, 50] width 19 height 19
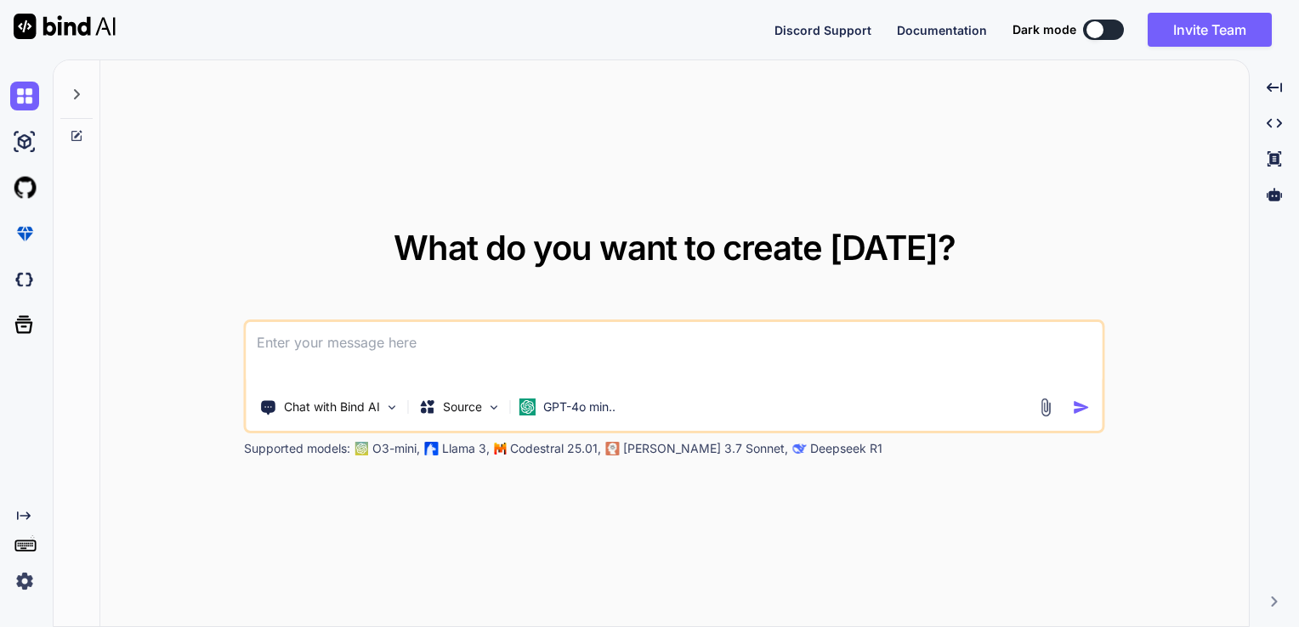
click at [167, 134] on div "What do you want to create today? Chat with Bind AI Source GPT-4o min.. Support…" at bounding box center [674, 344] width 1148 height 568
click at [394, 344] on textarea at bounding box center [674, 353] width 856 height 63
paste textarea "create complex & comprehansive three header website of 'website visiter trackin…"
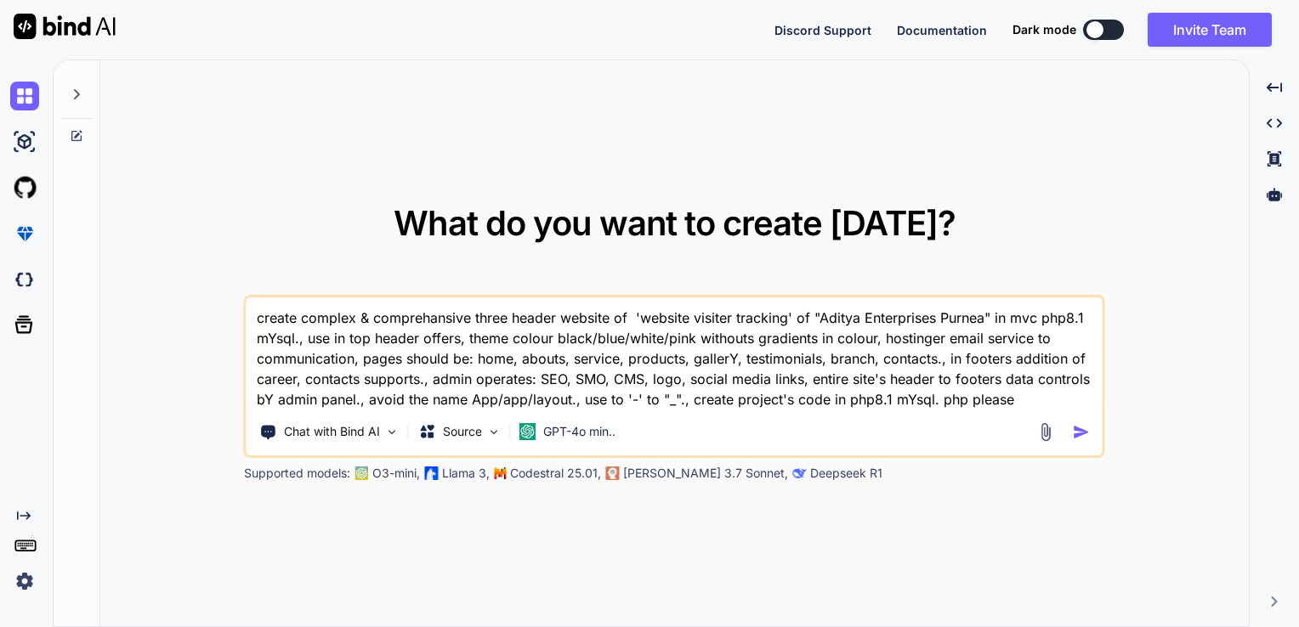
type textarea "create complex & comprehansive three header website of 'website visiter trackin…"
click at [1083, 430] on img "button" at bounding box center [1082, 432] width 18 height 18
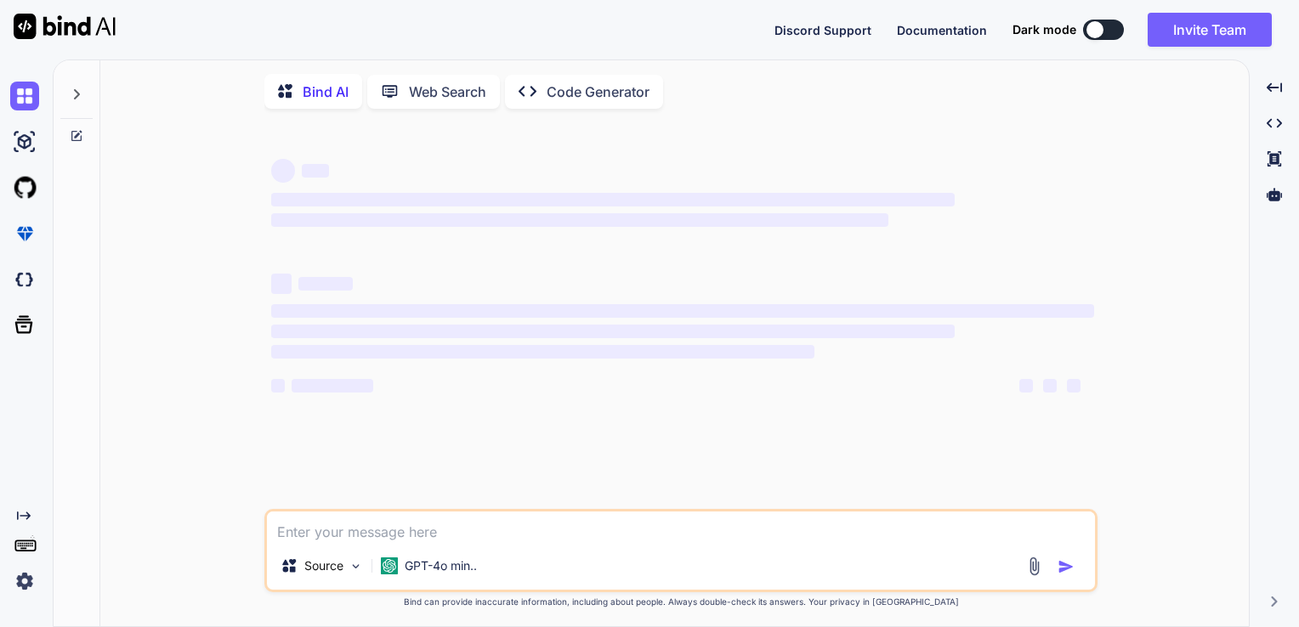
click at [603, 89] on p "Code Generator" at bounding box center [598, 92] width 103 height 20
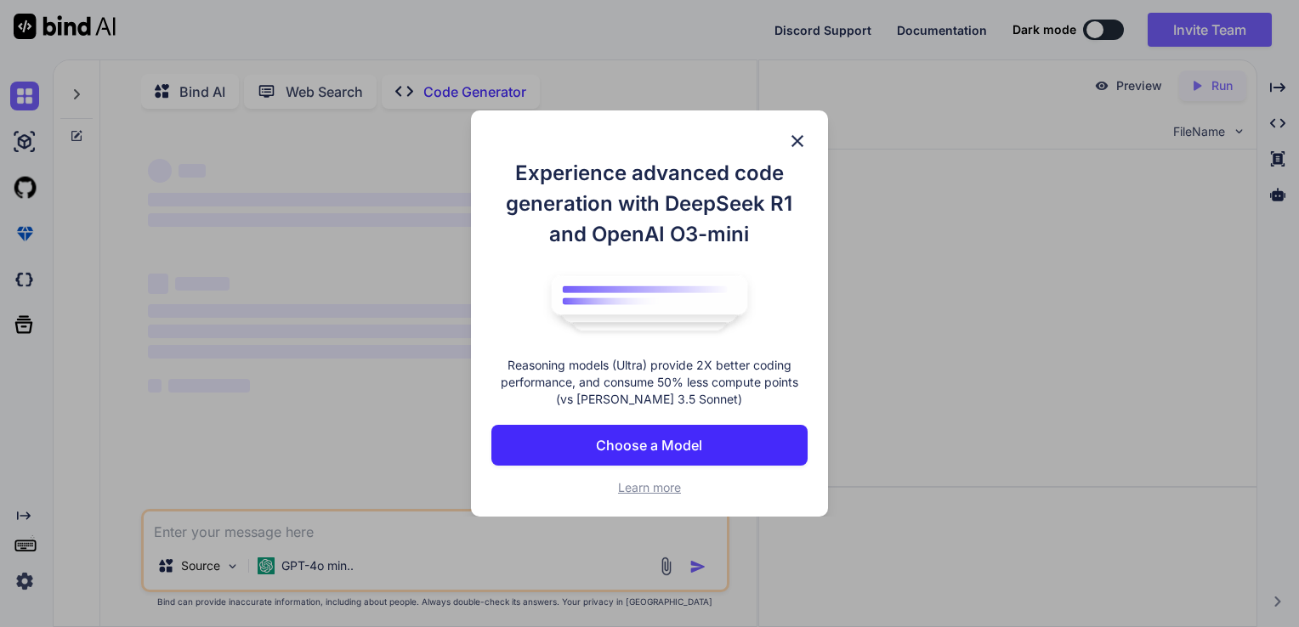
click at [704, 434] on button "Choose a Model" at bounding box center [649, 445] width 316 height 41
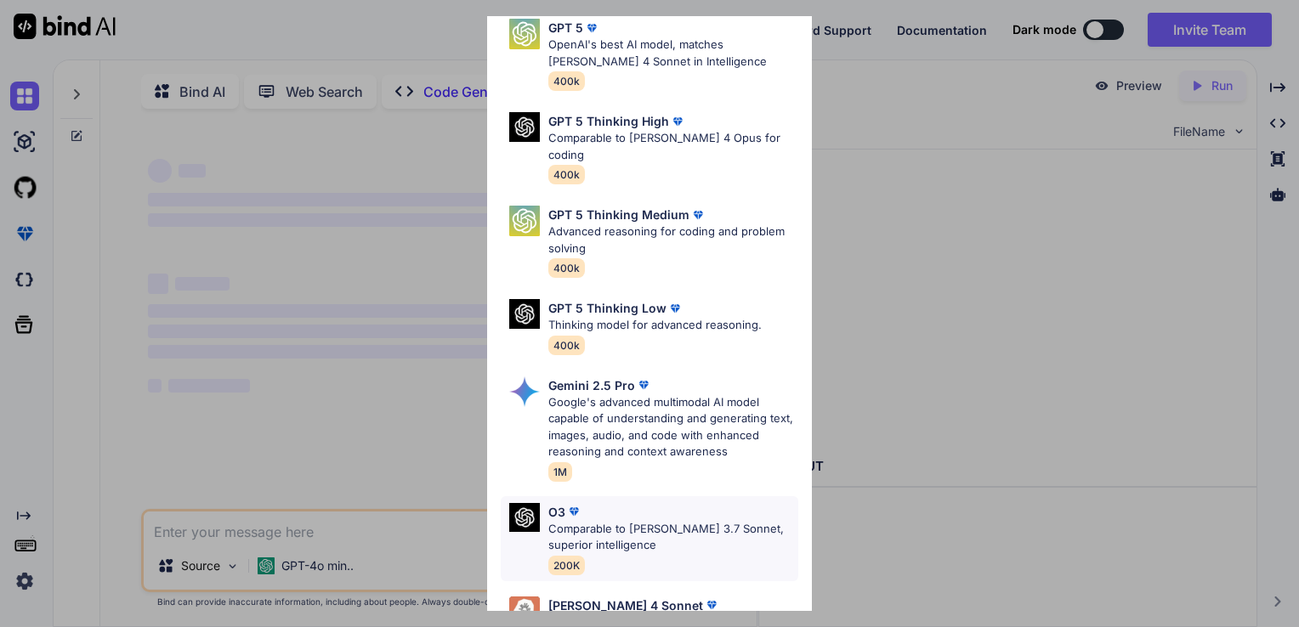
scroll to position [102, 0]
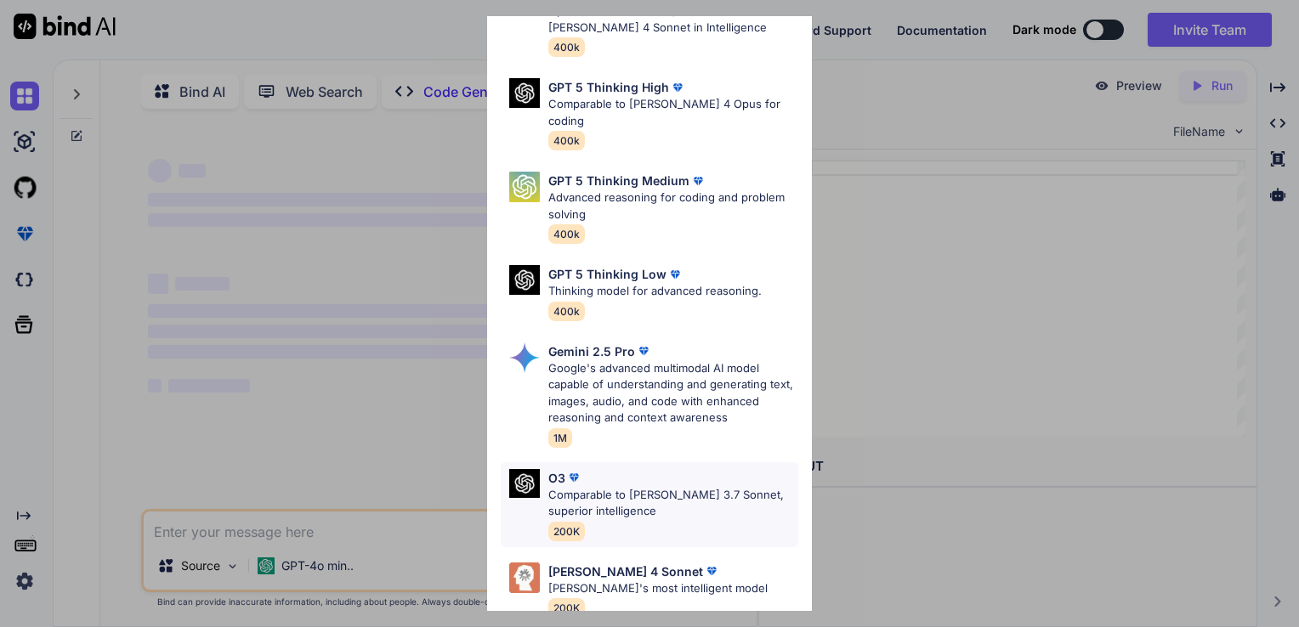
click at [623, 581] on p "Claude's most intelligent model" at bounding box center [657, 589] width 219 height 17
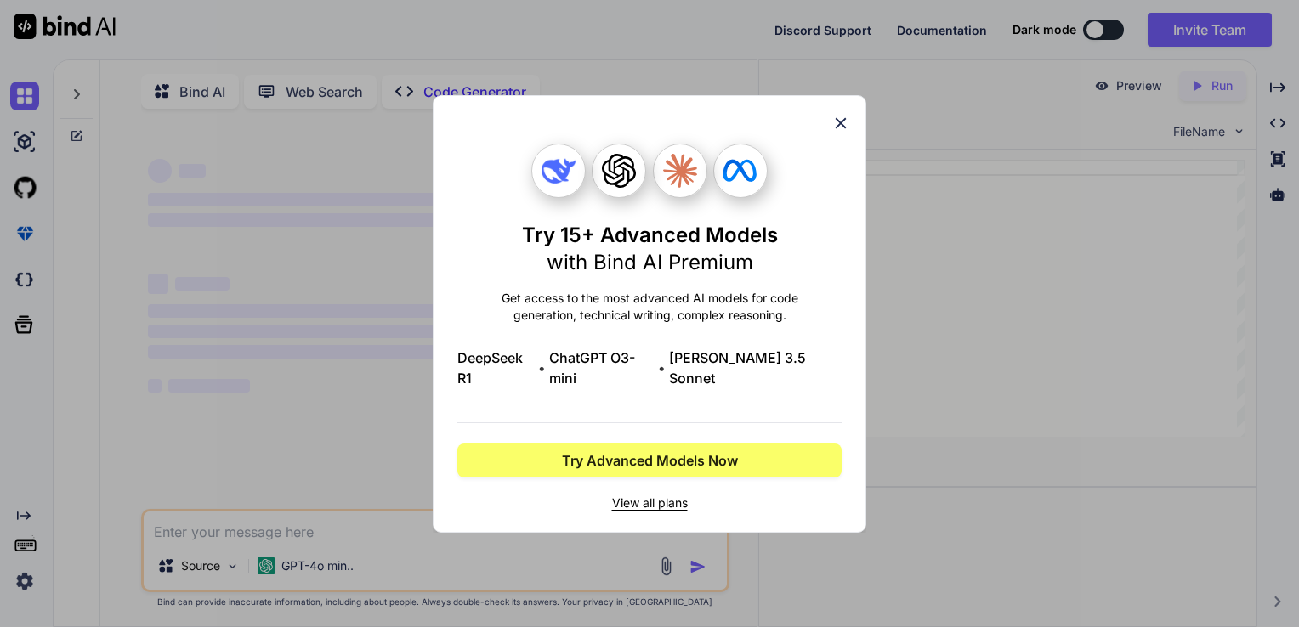
scroll to position [0, 0]
click at [843, 128] on icon at bounding box center [841, 122] width 11 height 11
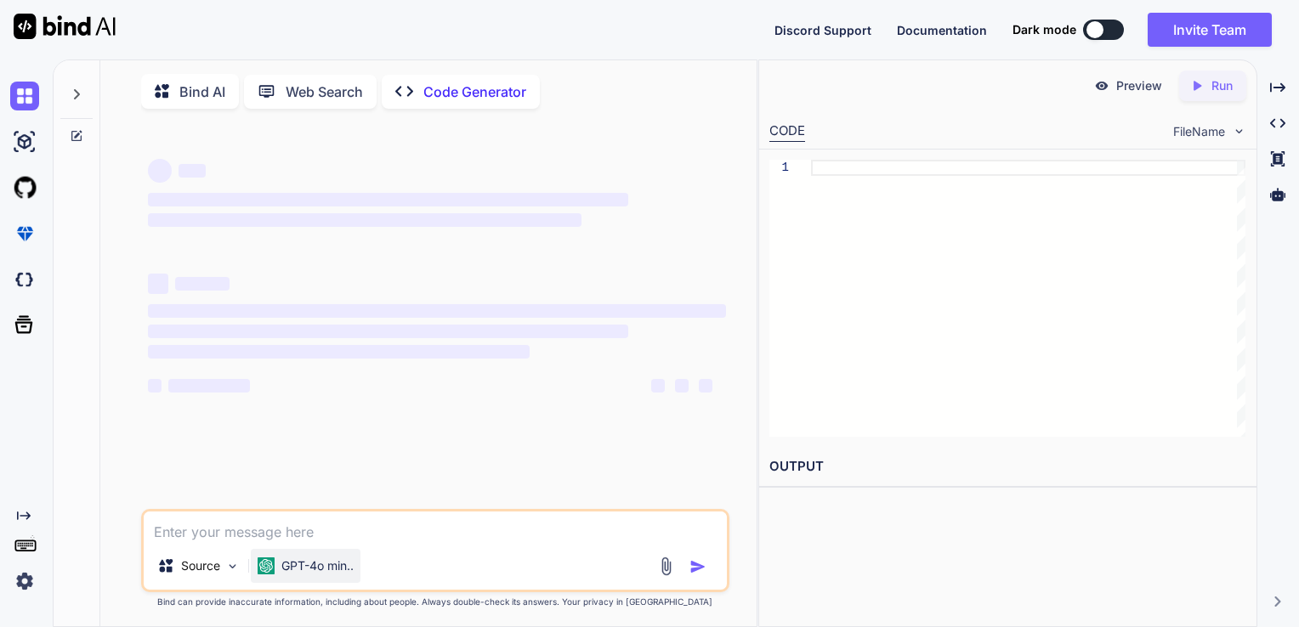
click at [337, 575] on p "GPT-4o min.." at bounding box center [317, 566] width 72 height 17
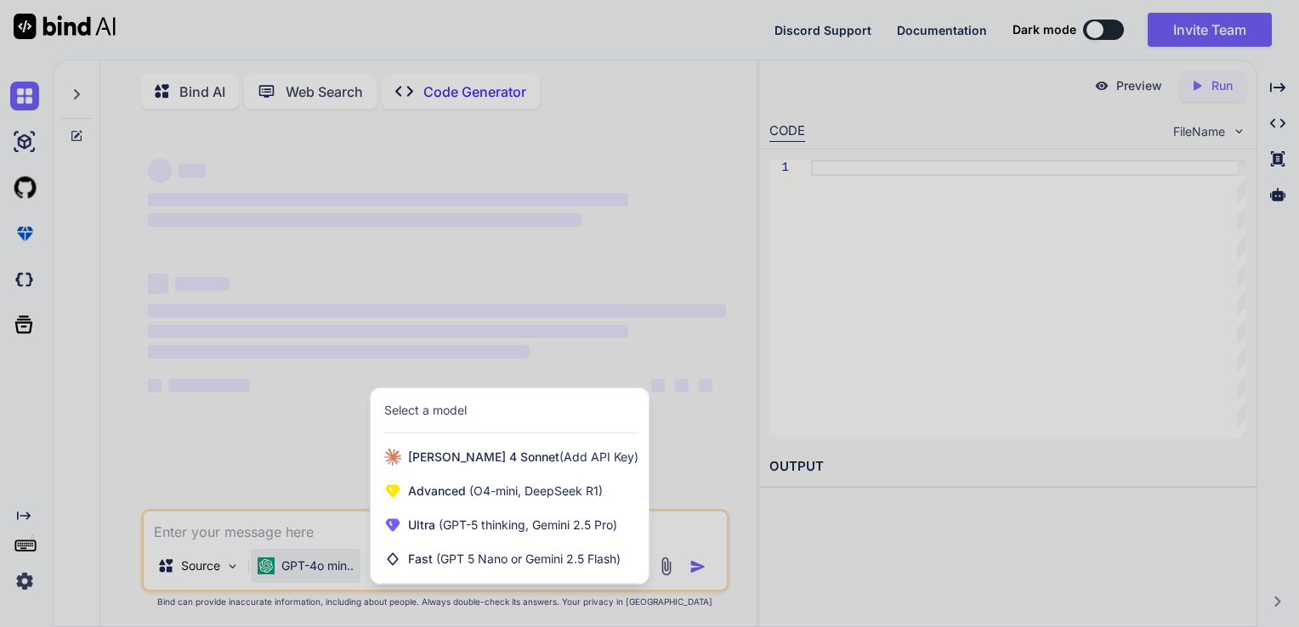
click at [286, 338] on div at bounding box center [649, 313] width 1299 height 627
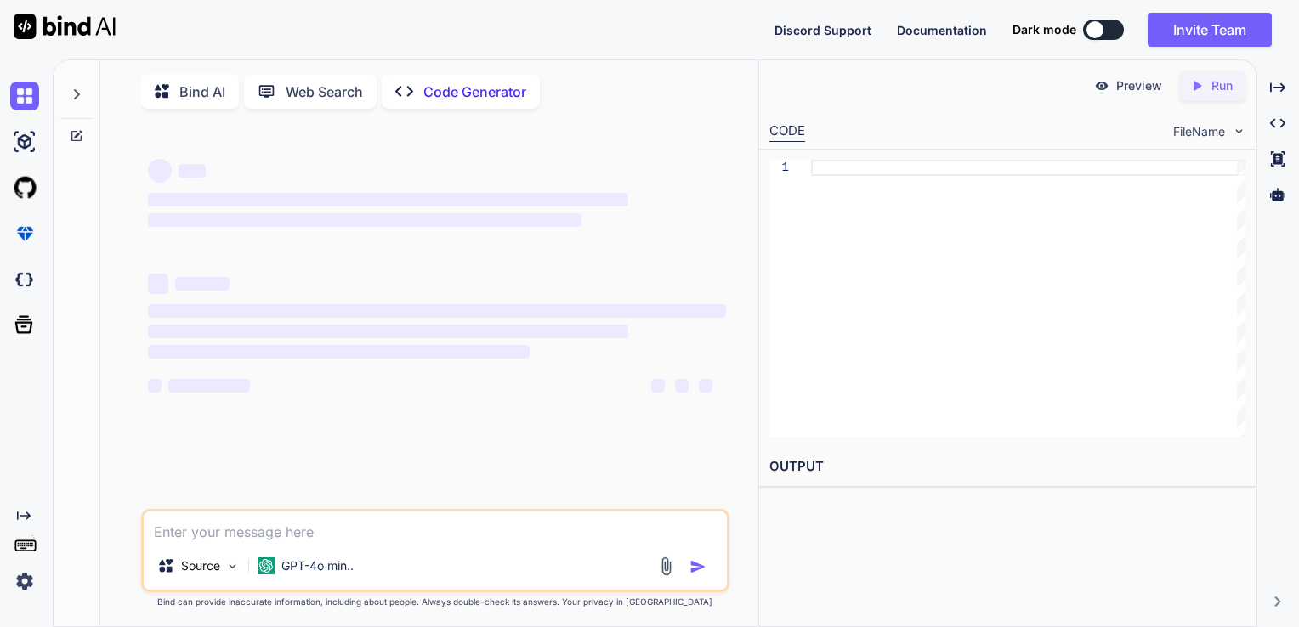
click at [207, 101] on div "Bind AI" at bounding box center [190, 91] width 98 height 35
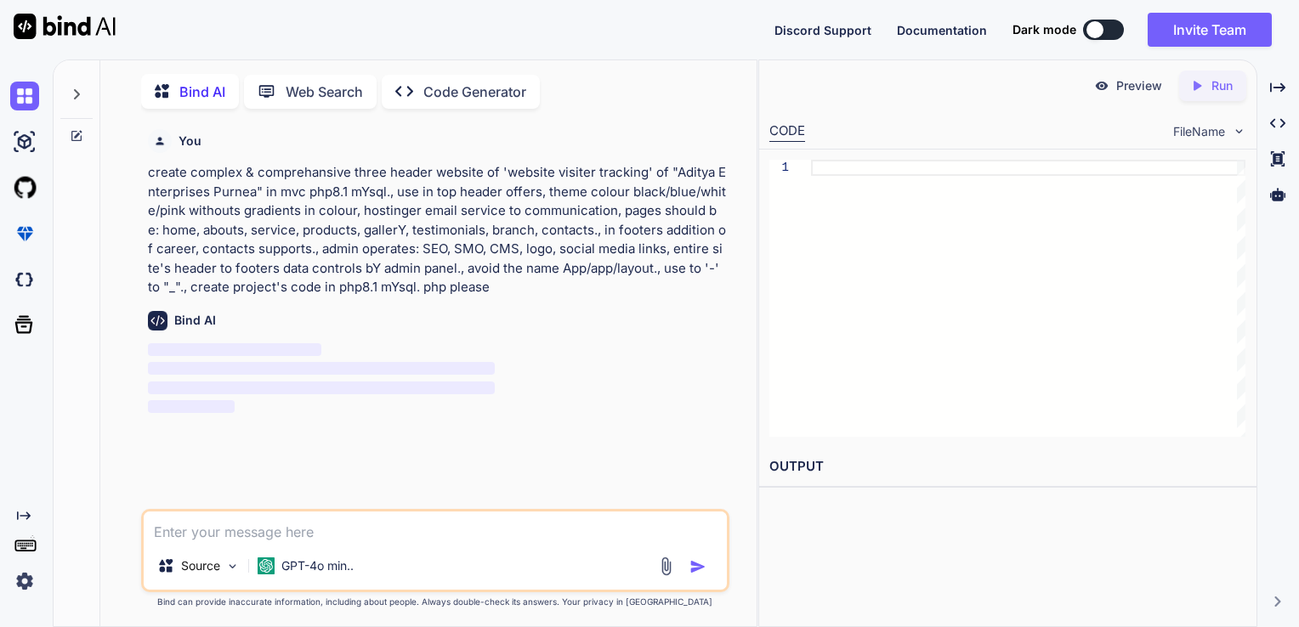
scroll to position [6, 0]
click at [454, 89] on p "Code Generator" at bounding box center [474, 89] width 103 height 20
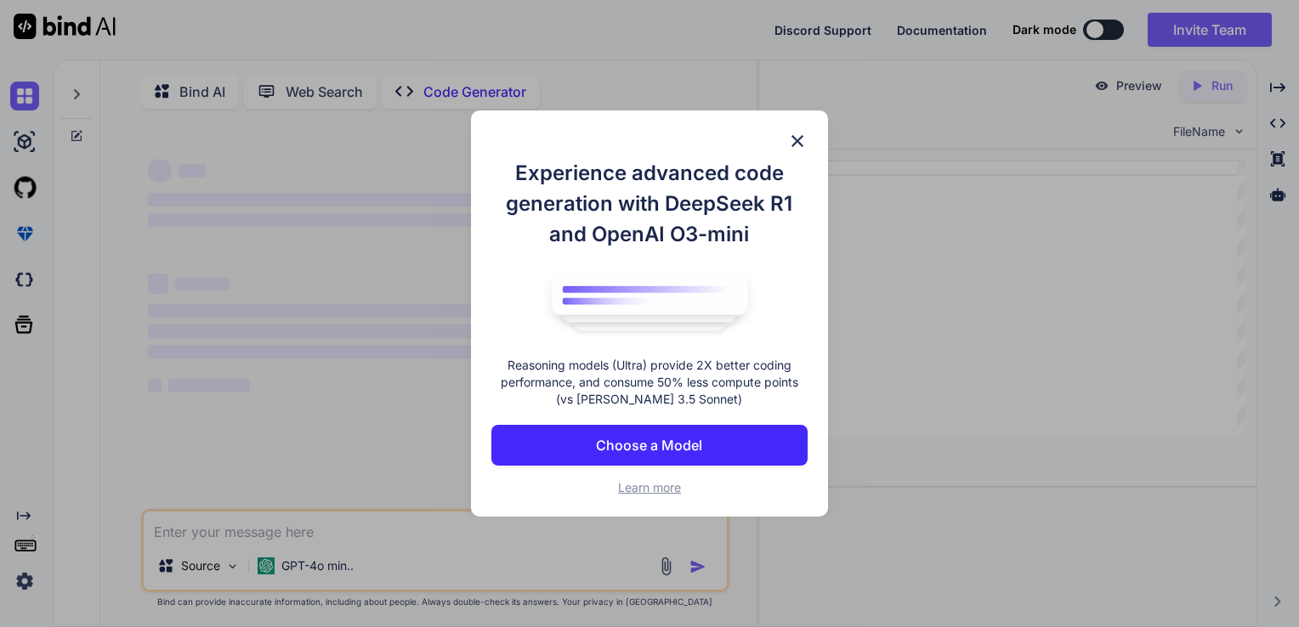
click at [800, 148] on img at bounding box center [797, 141] width 20 height 20
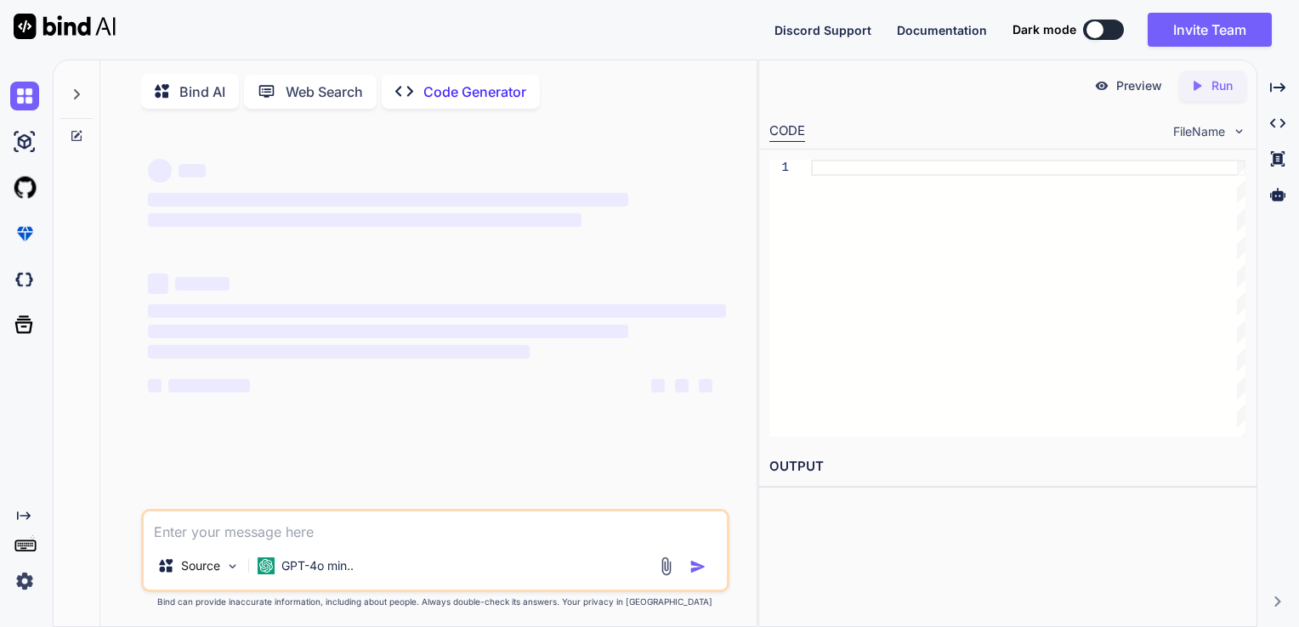
click at [288, 166] on div "‌ ‌" at bounding box center [437, 169] width 579 height 26
click at [71, 97] on icon at bounding box center [77, 95] width 14 height 14
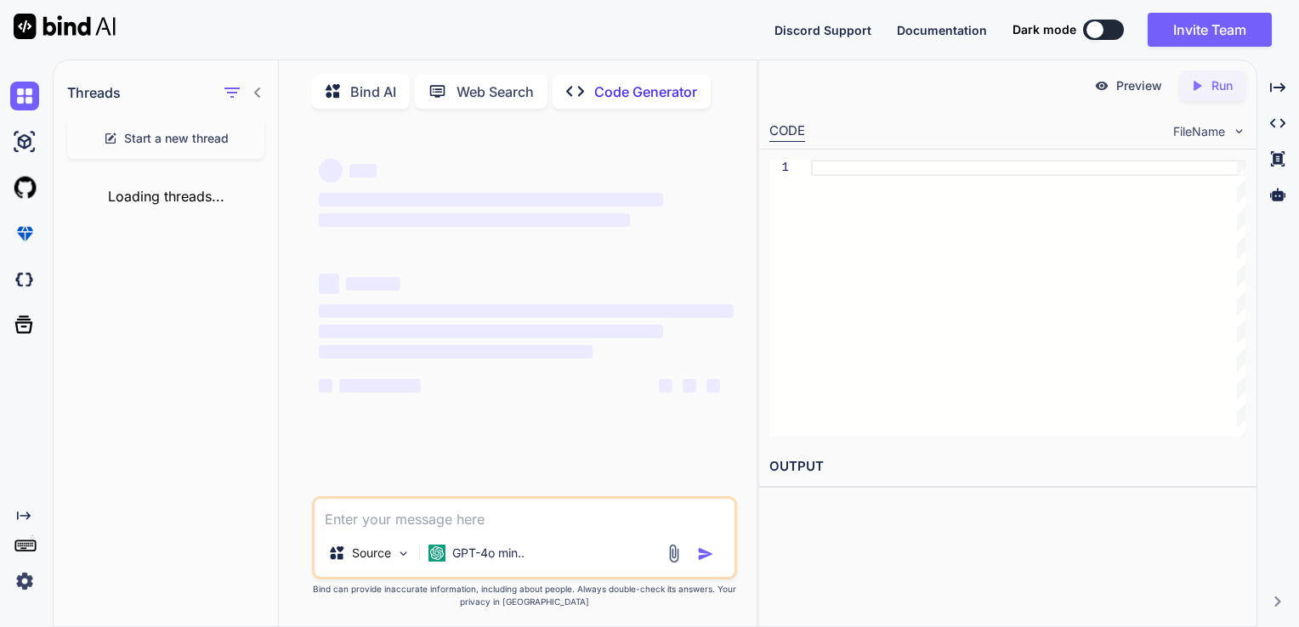
click at [260, 97] on icon at bounding box center [258, 93] width 14 height 14
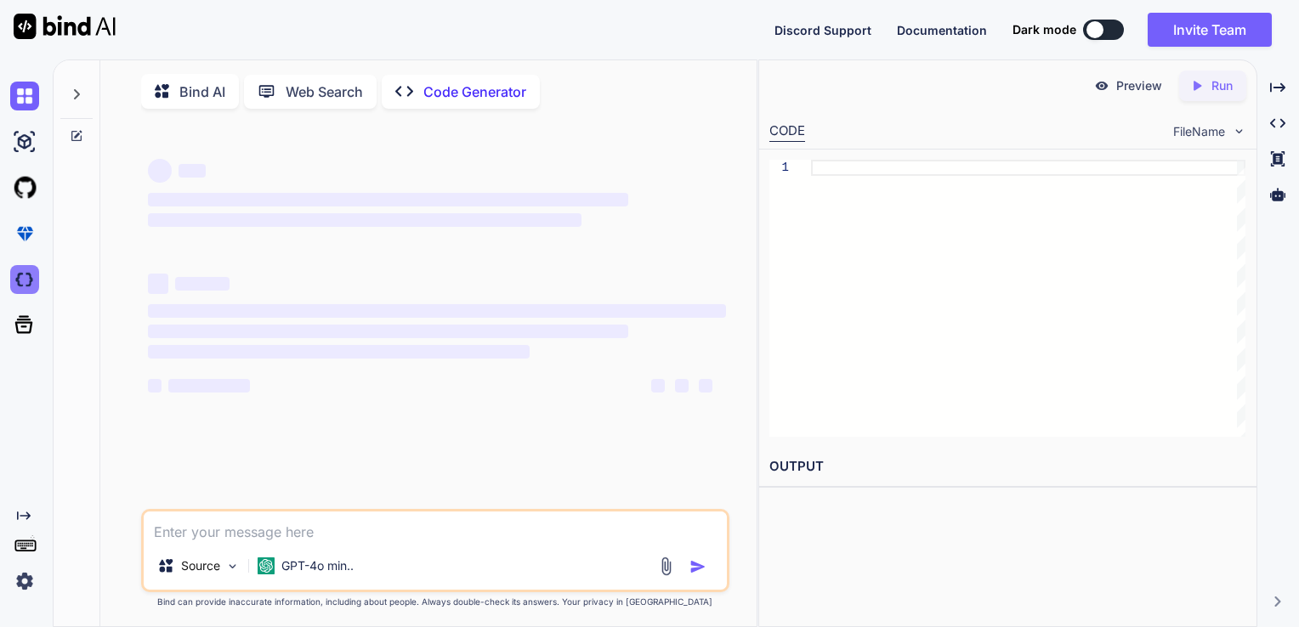
click at [17, 286] on img at bounding box center [24, 279] width 29 height 29
click at [27, 140] on img at bounding box center [24, 141] width 29 height 29
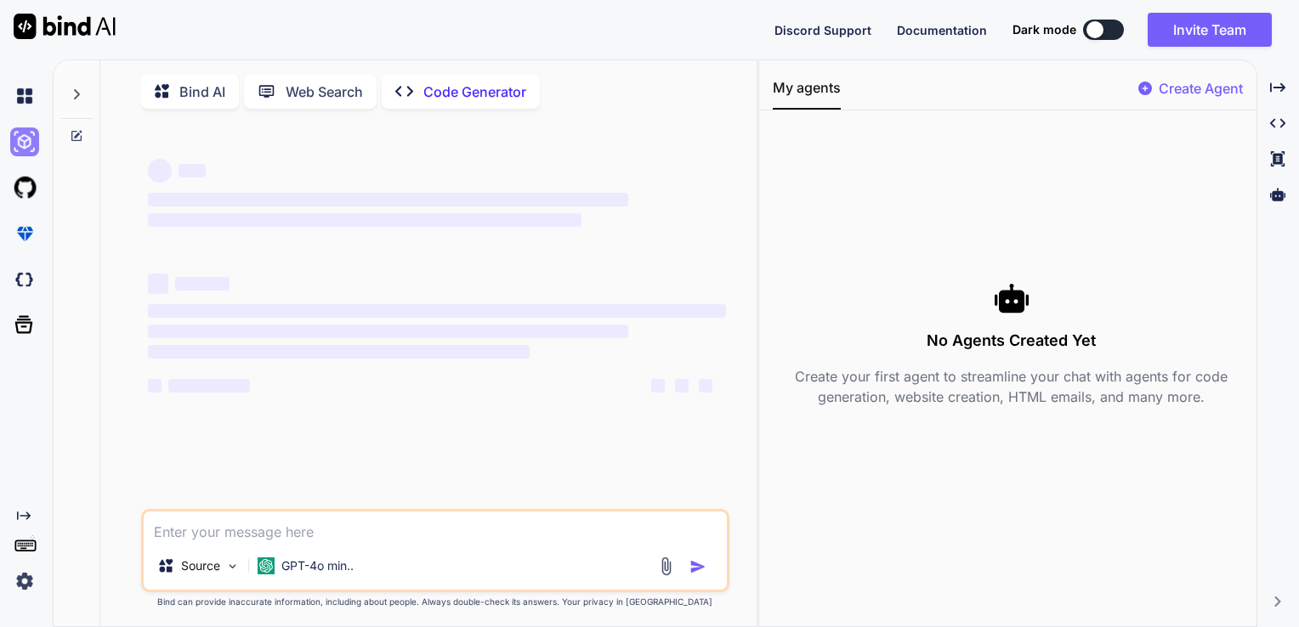
click at [27, 140] on img at bounding box center [24, 141] width 29 height 29
click at [21, 319] on icon at bounding box center [24, 325] width 18 height 18
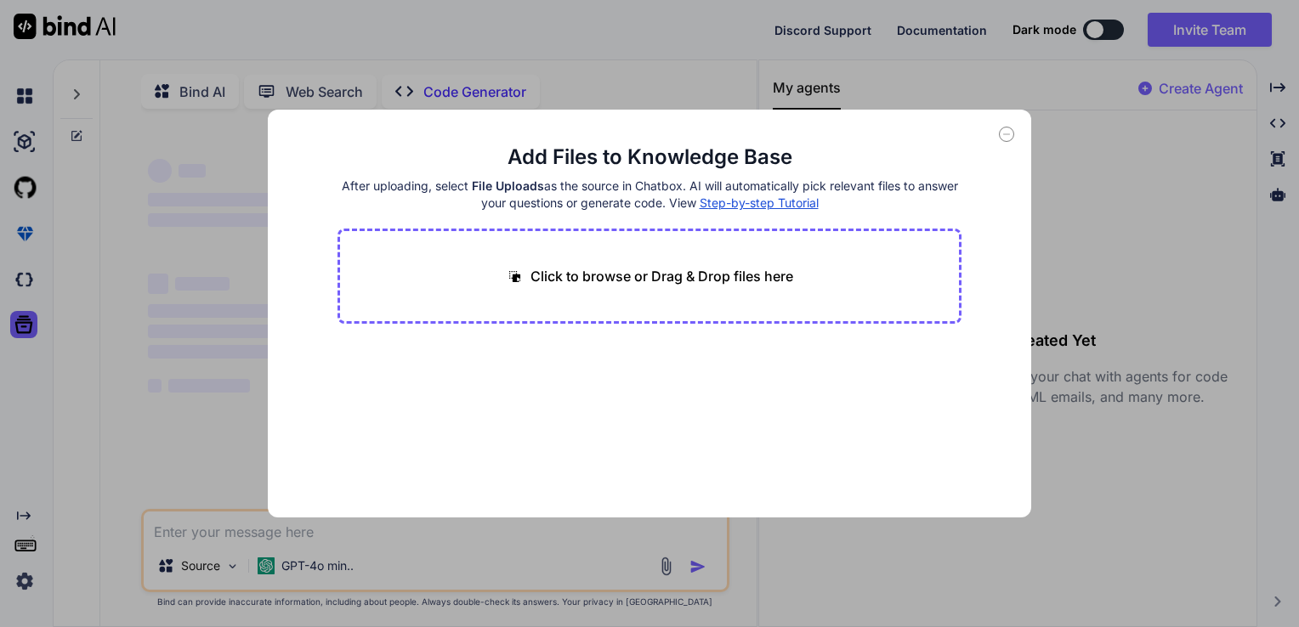
click at [29, 239] on div "Add Files to Knowledge Base After uploading, select File Uploads as the source …" at bounding box center [649, 313] width 1299 height 627
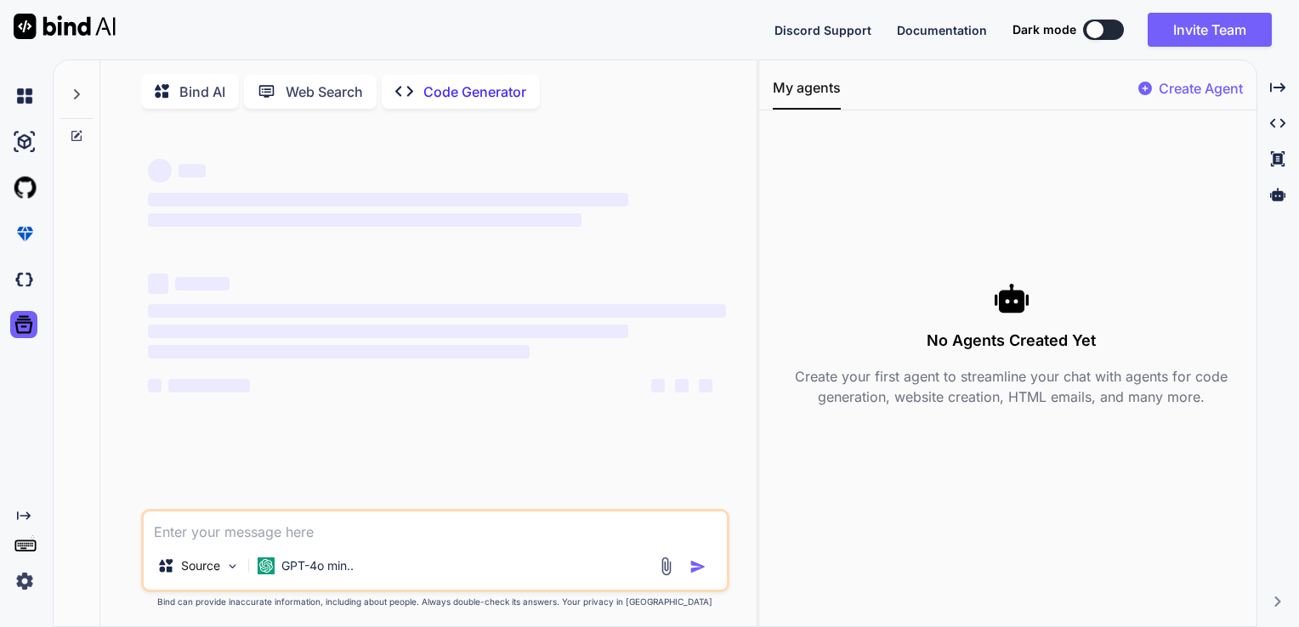
click at [29, 239] on img at bounding box center [24, 233] width 29 height 29
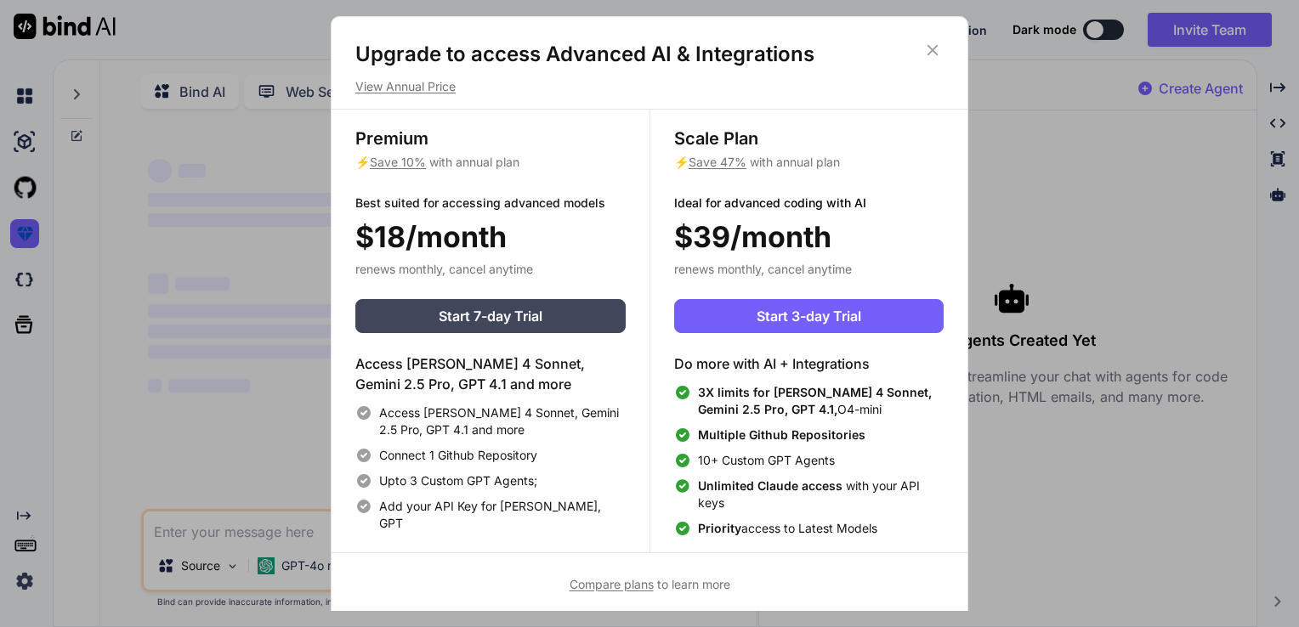
click at [229, 226] on div "Upgrade to access Advanced AI & Integrations View Annual Price Premium ⚡ Save 1…" at bounding box center [649, 313] width 1299 height 627
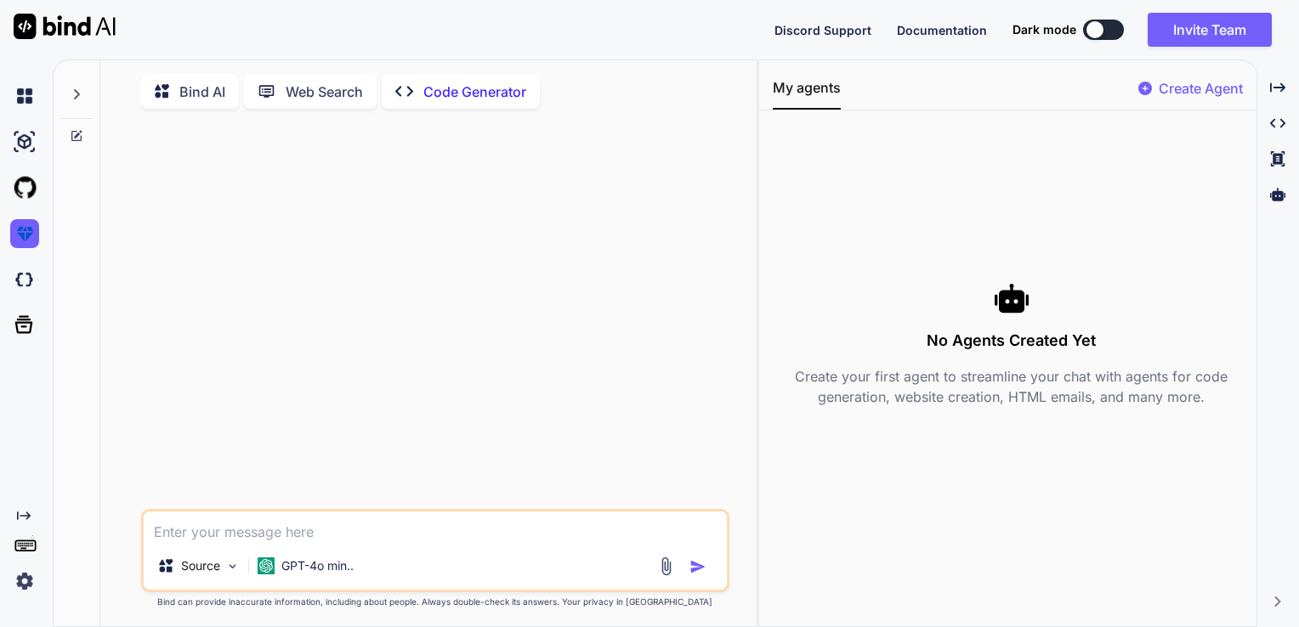
click at [204, 91] on p "Bind AI" at bounding box center [202, 92] width 46 height 20
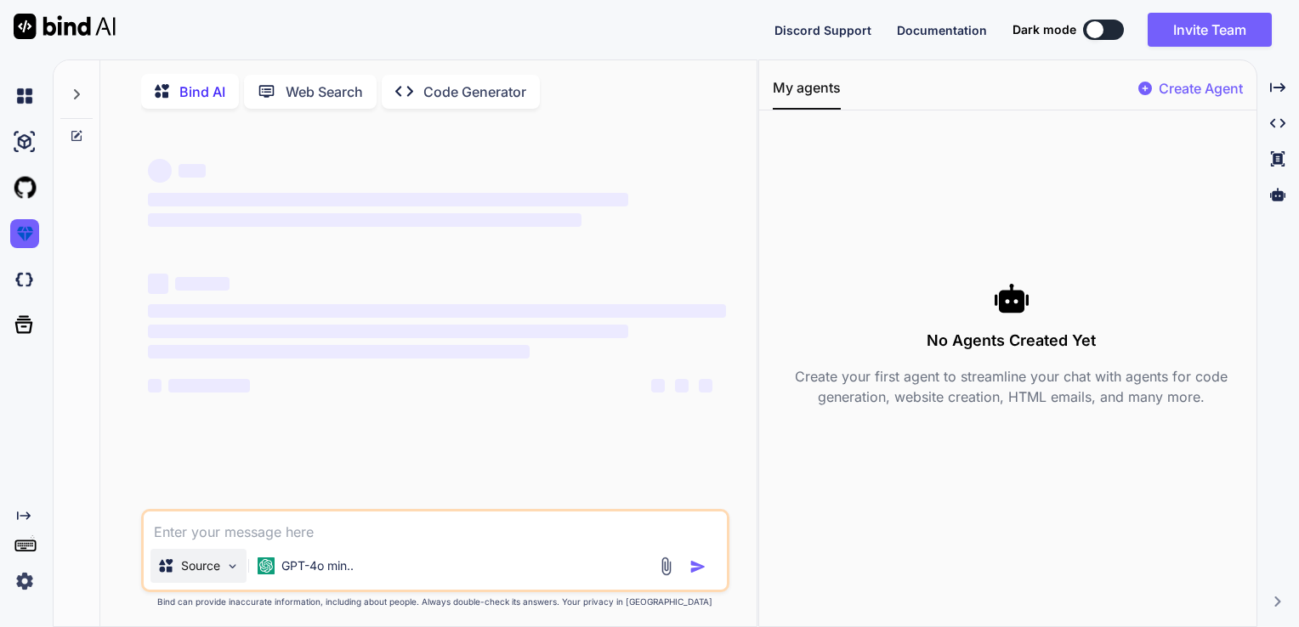
click at [225, 574] on img at bounding box center [232, 566] width 14 height 14
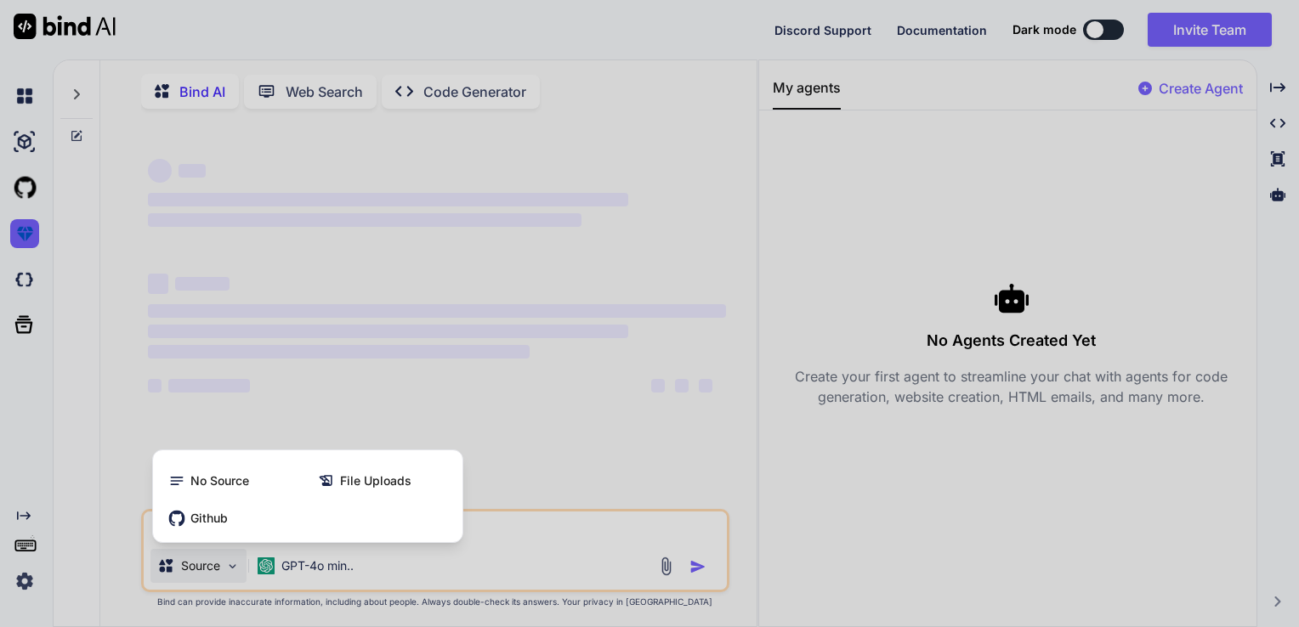
click at [314, 573] on div at bounding box center [649, 313] width 1299 height 627
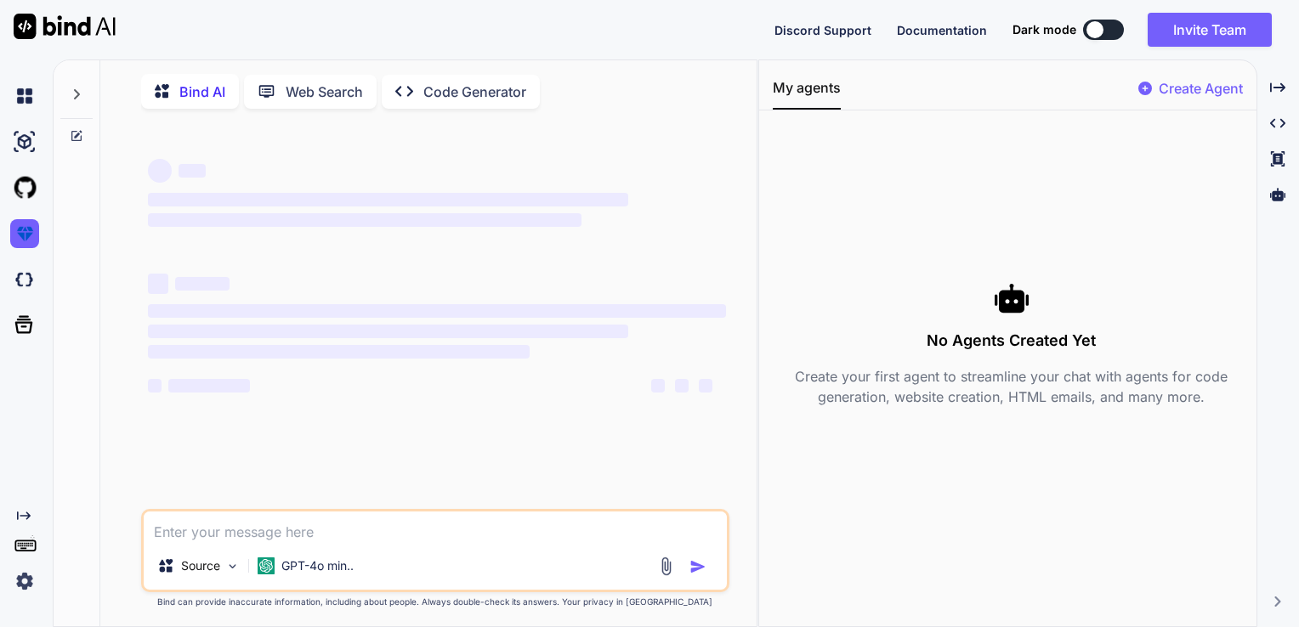
click at [21, 580] on img at bounding box center [24, 581] width 29 height 29
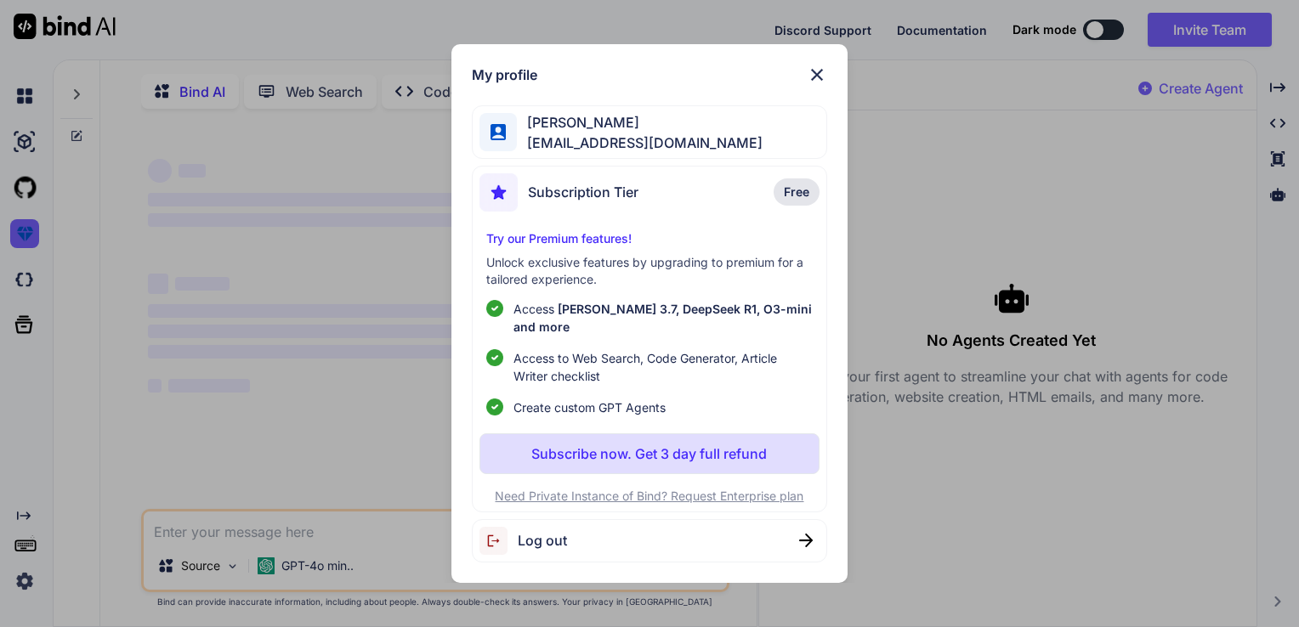
click at [642, 210] on div "Subscription Tier Free" at bounding box center [649, 195] width 341 height 45
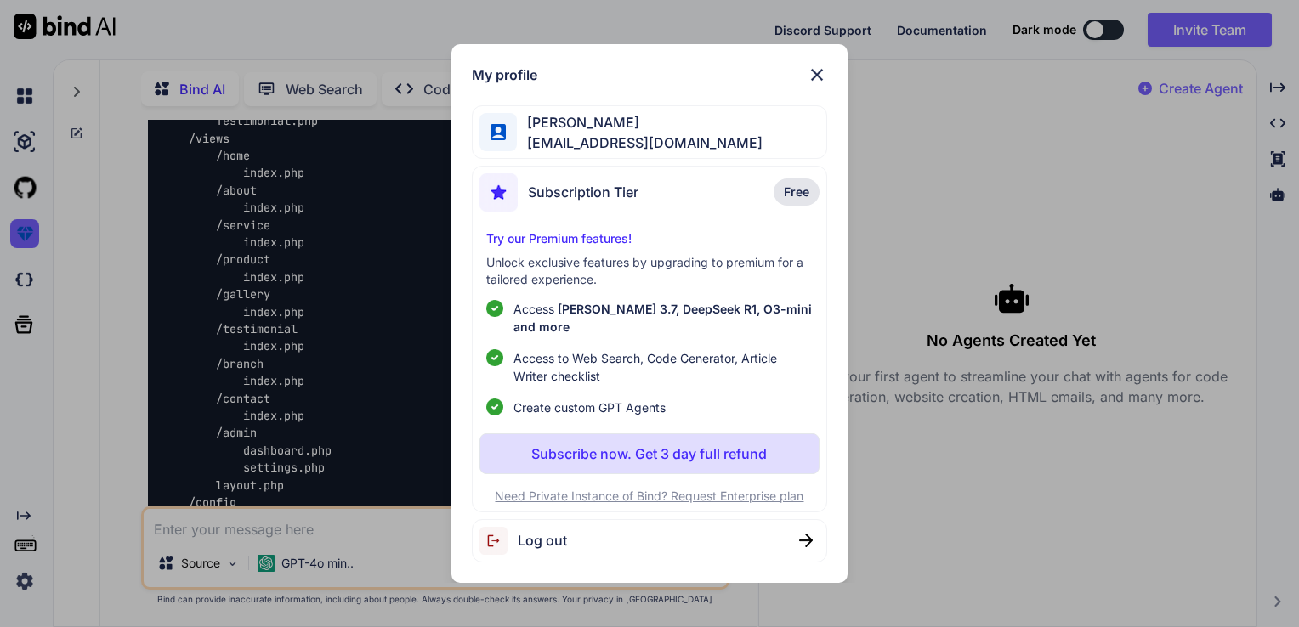
scroll to position [4282, 0]
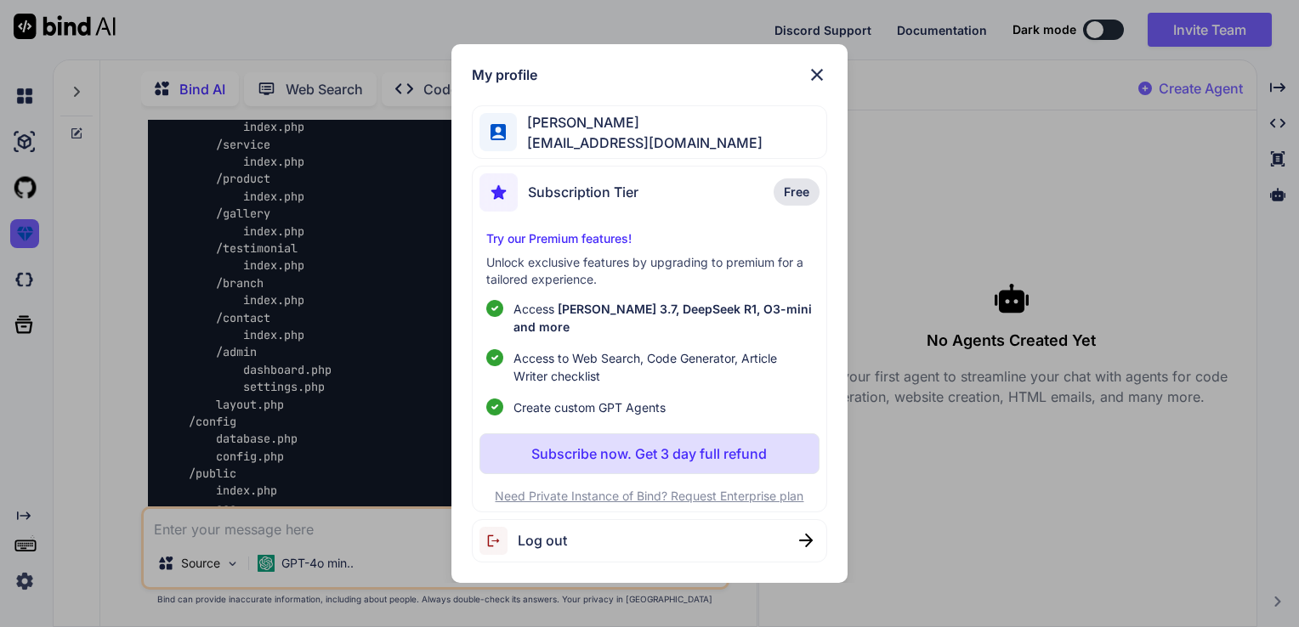
click at [817, 79] on img at bounding box center [817, 75] width 20 height 20
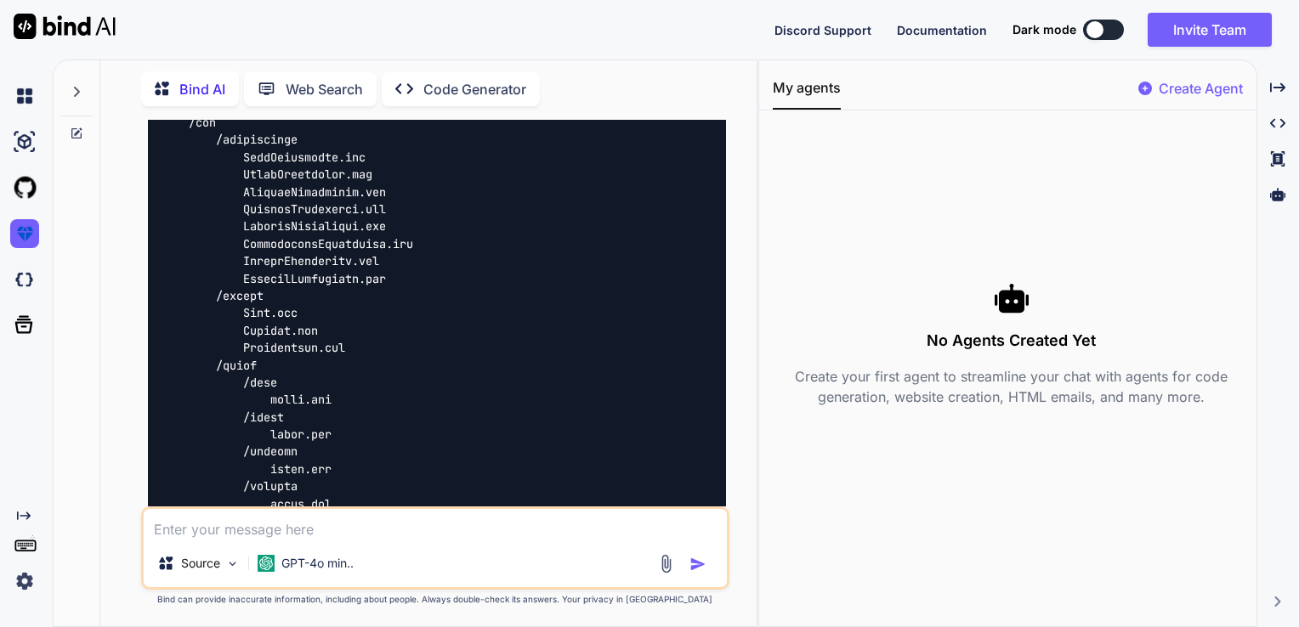
scroll to position [383, 0]
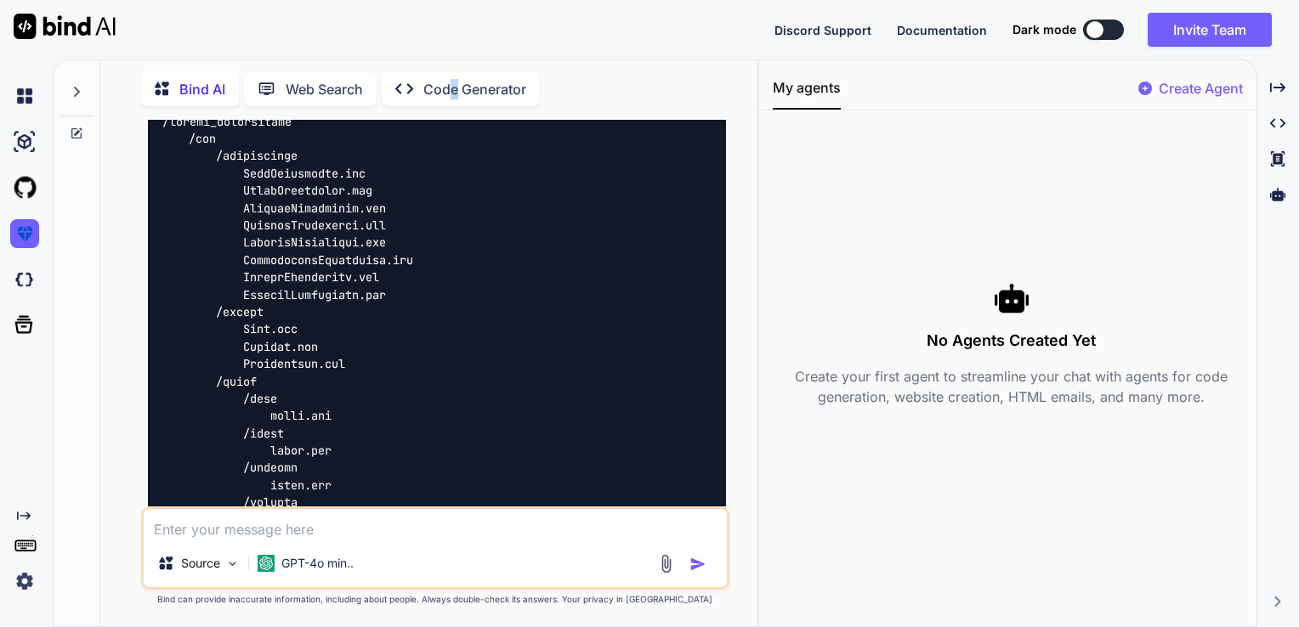
click at [456, 82] on p "Code Generator" at bounding box center [474, 89] width 103 height 20
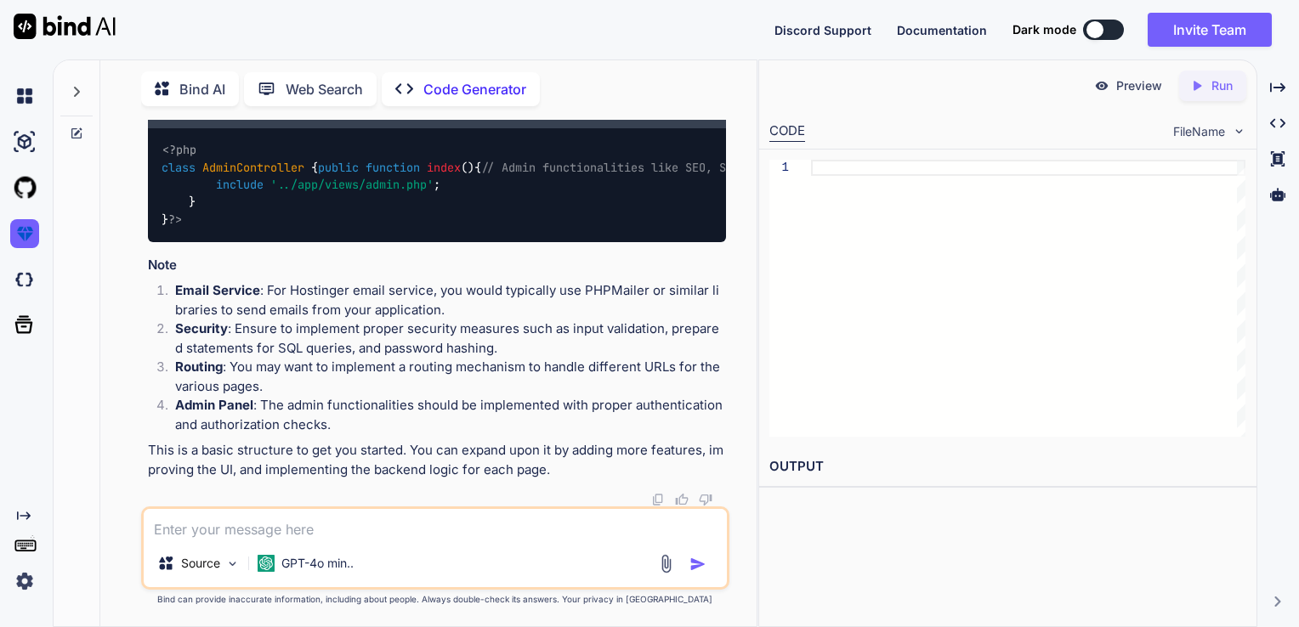
scroll to position [3983, 0]
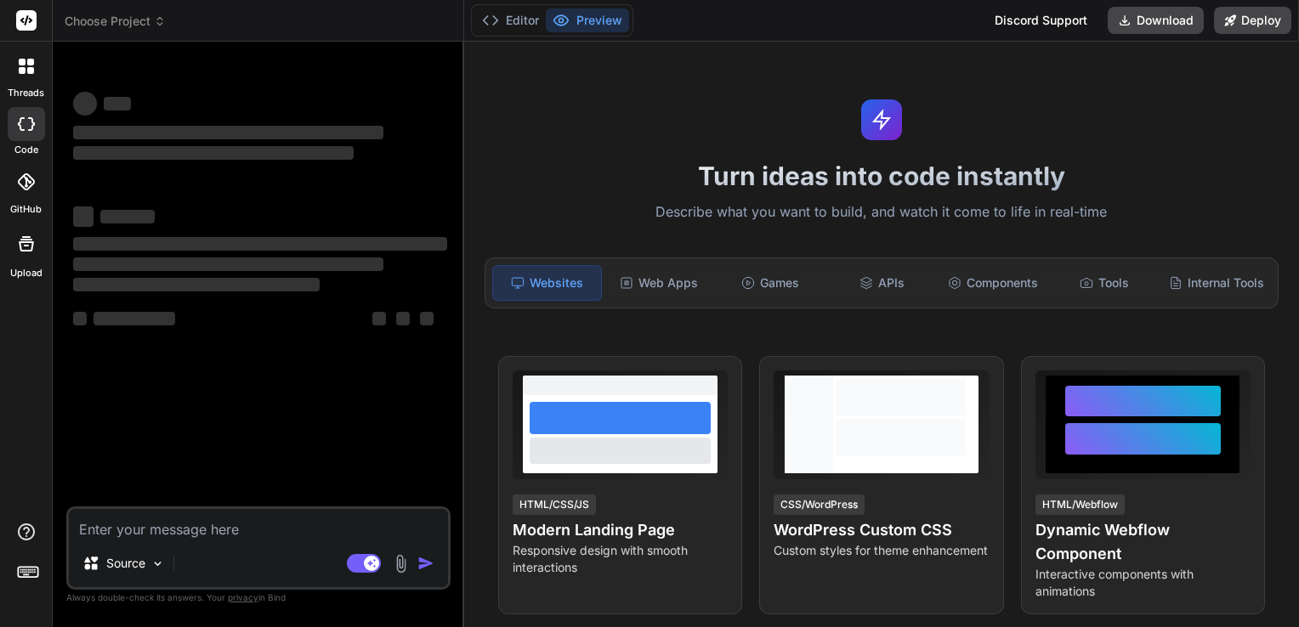
type textarea "x"
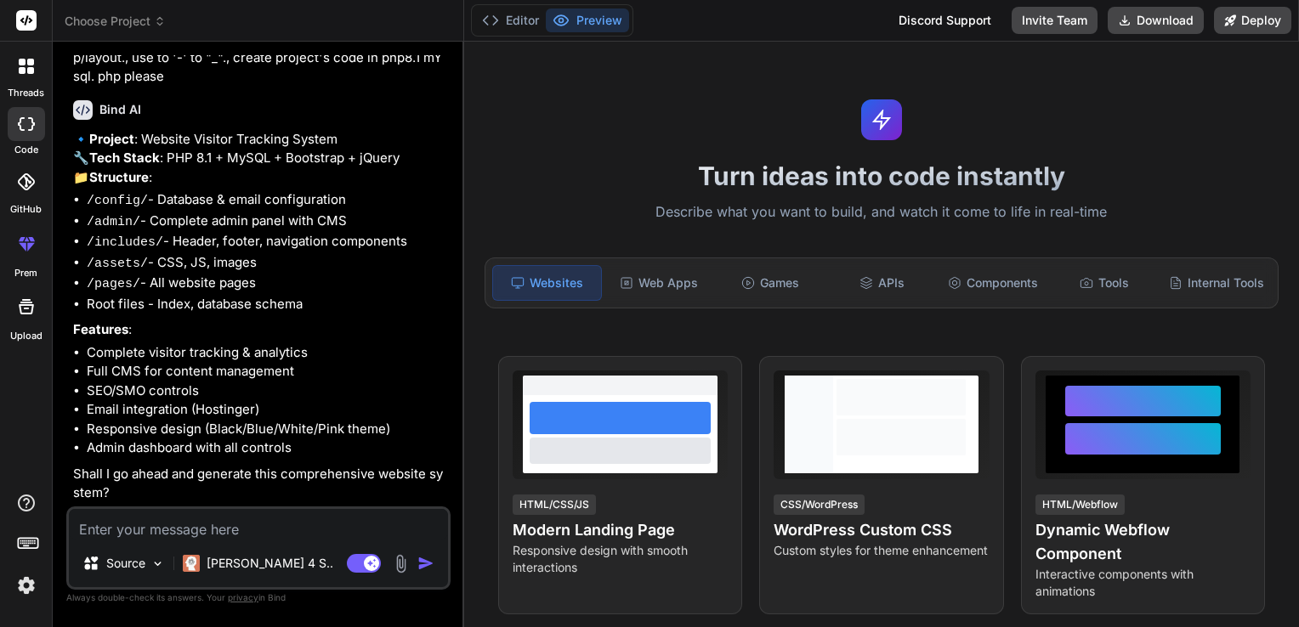
scroll to position [245, 0]
type textarea "x"
type textarea "Y"
type textarea "x"
type textarea "Ye"
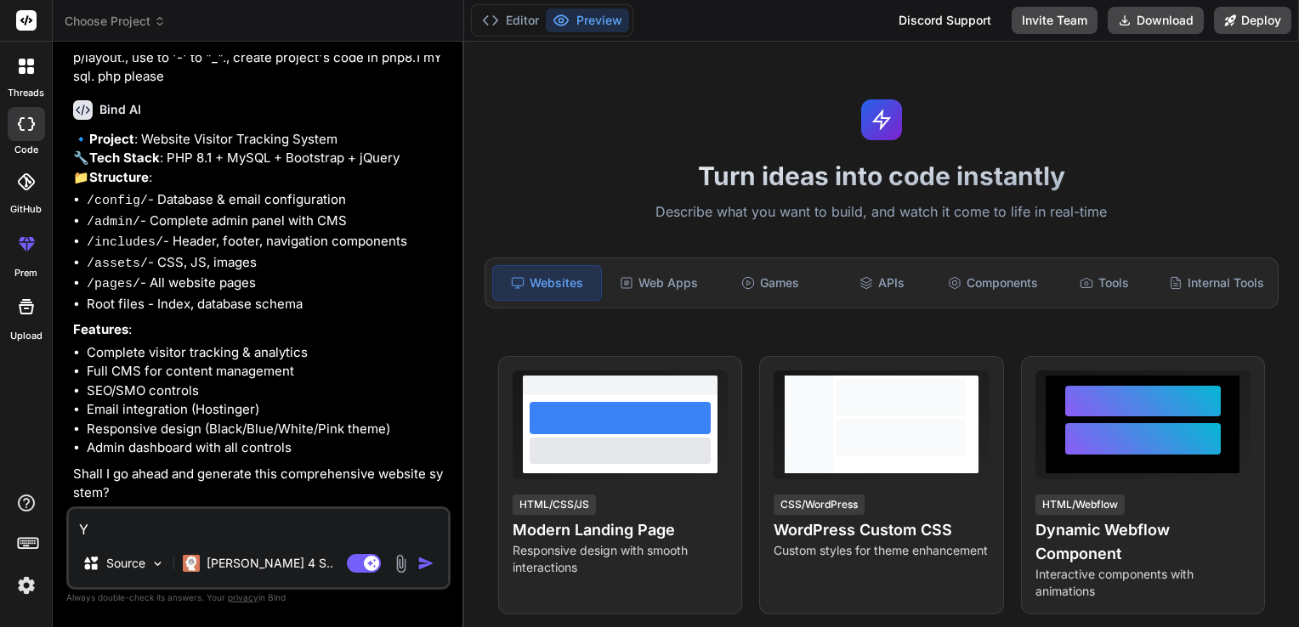
type textarea "x"
type textarea "Yes"
type textarea "x"
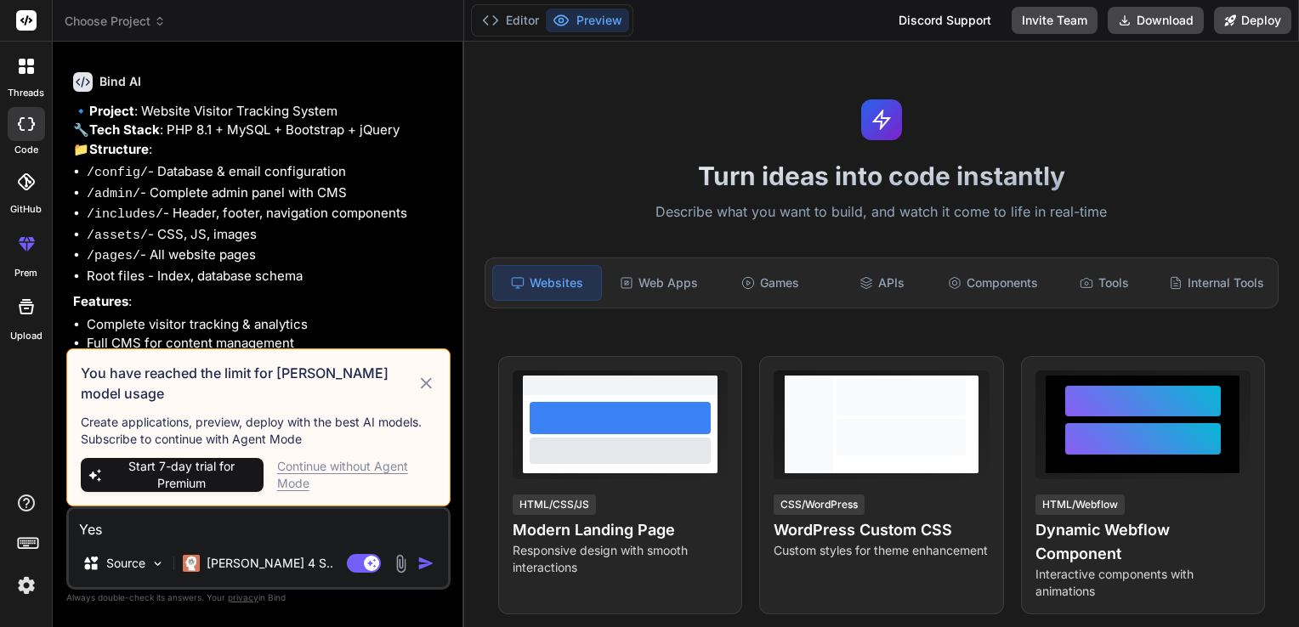
type textarea "Yes"
click at [424, 390] on icon at bounding box center [426, 383] width 20 height 20
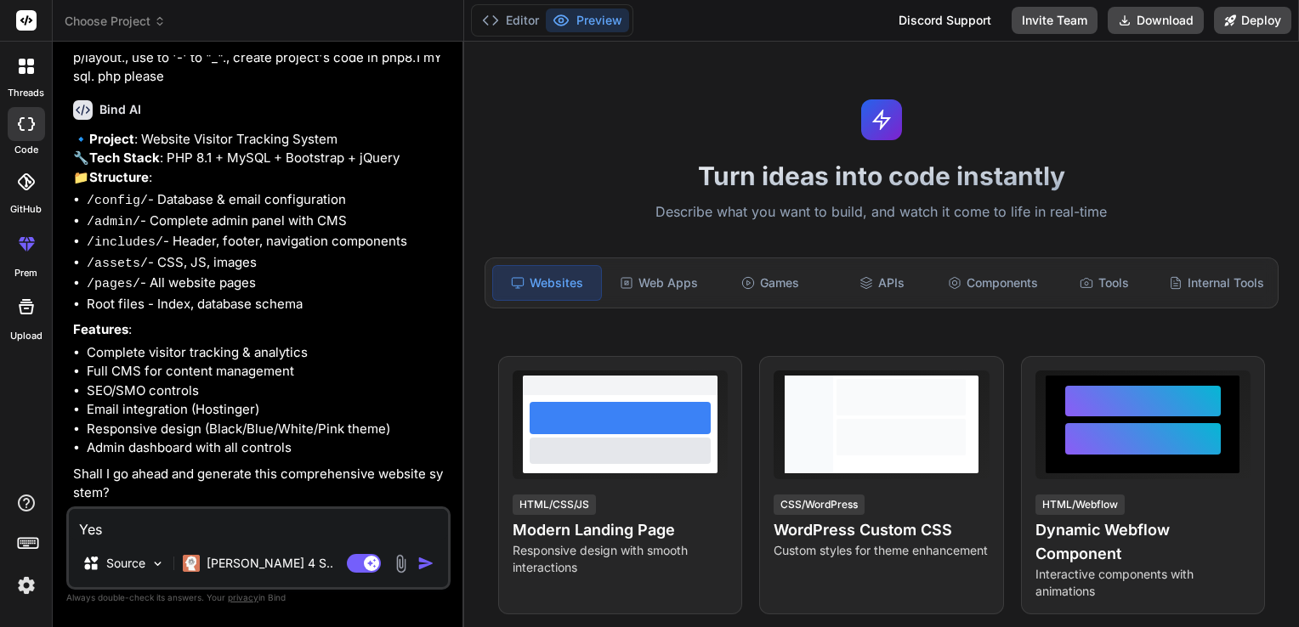
click at [303, 529] on textarea "Yes" at bounding box center [258, 524] width 379 height 31
click at [427, 563] on img "button" at bounding box center [425, 563] width 17 height 17
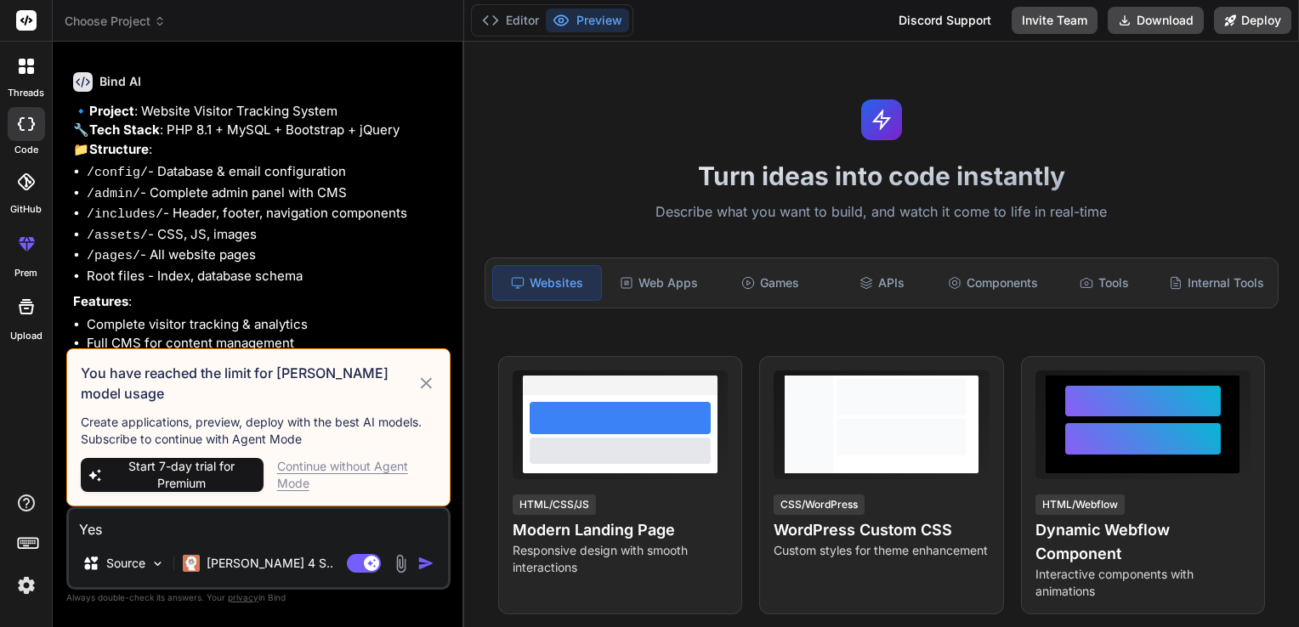
click at [301, 472] on div "Continue without Agent Mode" at bounding box center [356, 475] width 159 height 34
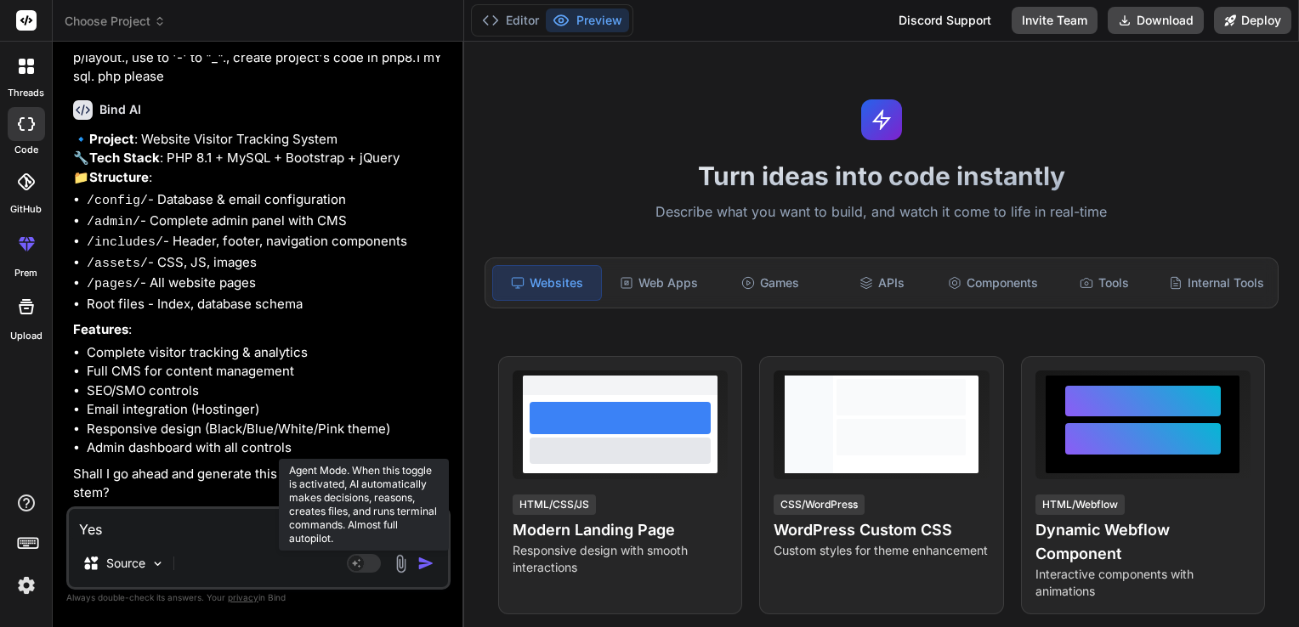
click at [361, 557] on rect at bounding box center [364, 563] width 34 height 19
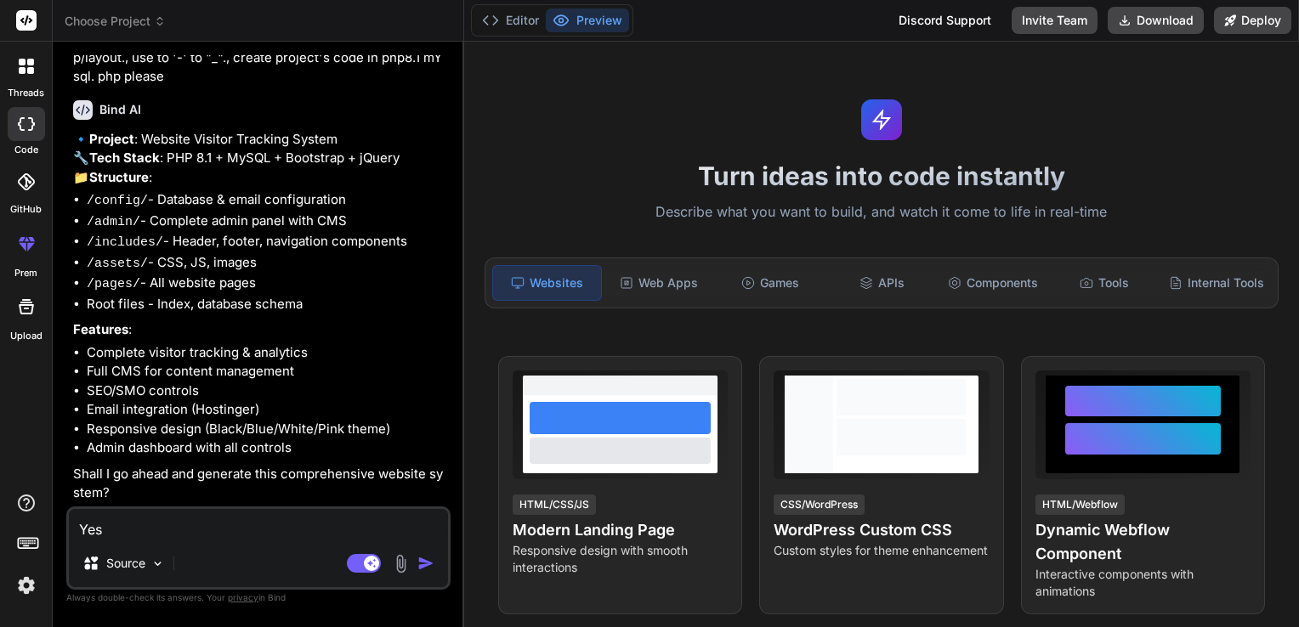
click at [221, 519] on textarea "Yes" at bounding box center [258, 524] width 379 height 31
click at [424, 564] on img "button" at bounding box center [425, 563] width 17 height 17
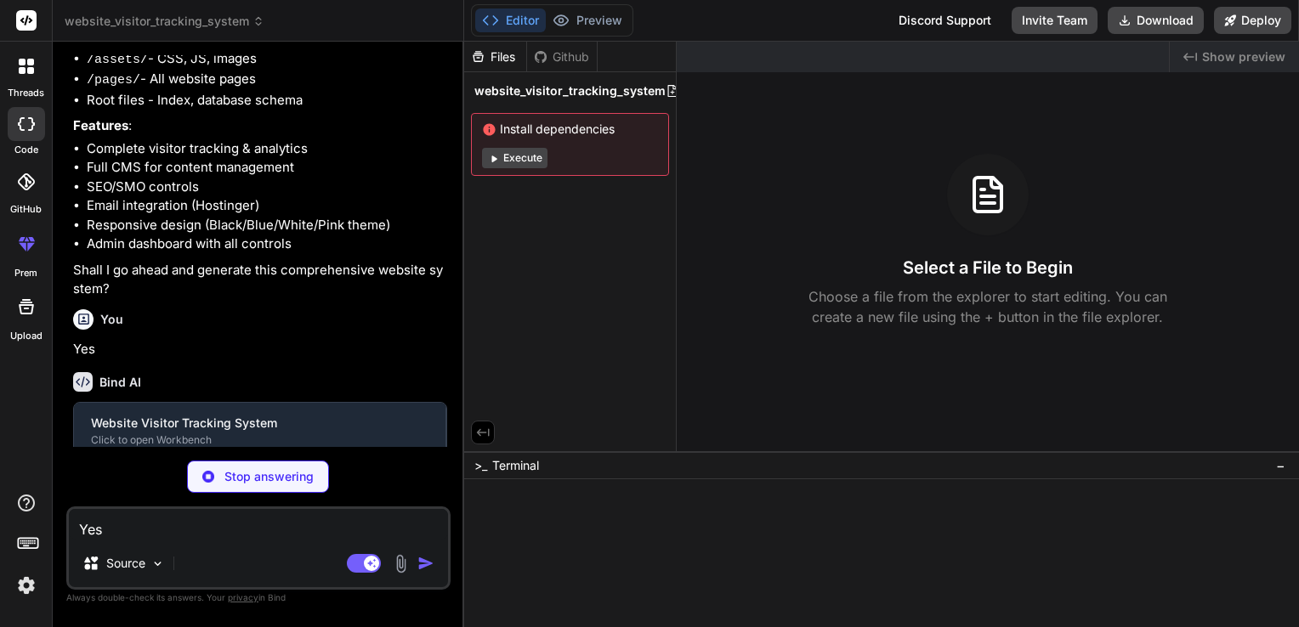
scroll to position [421, 0]
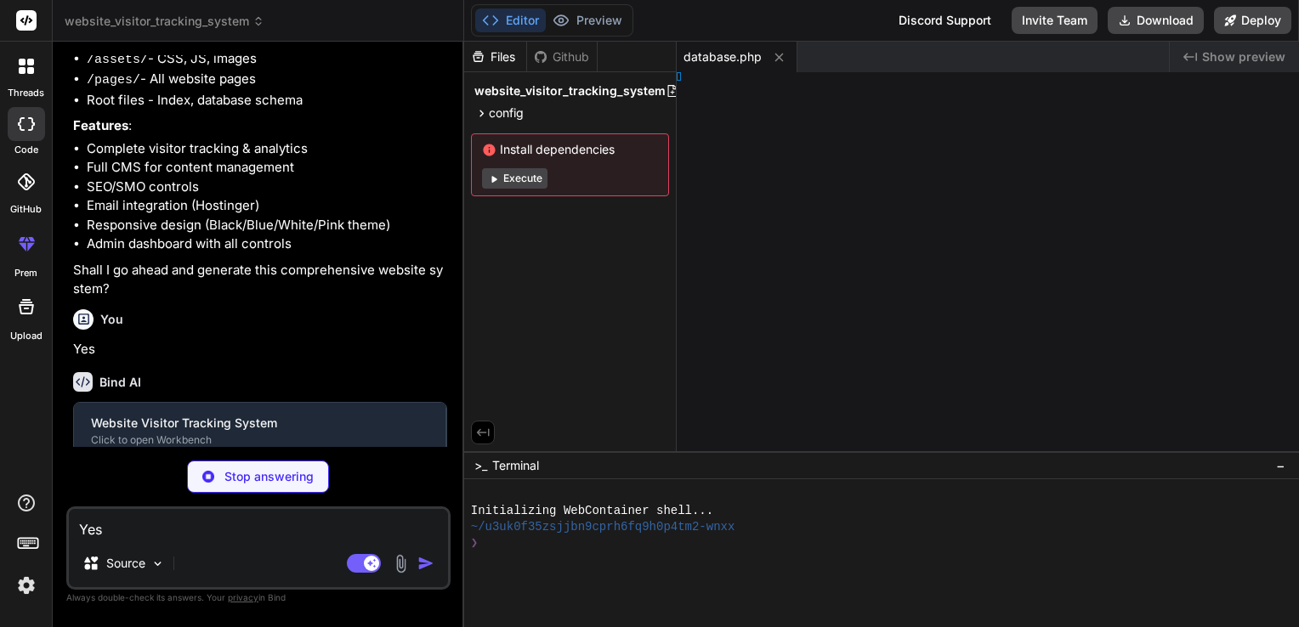
type textarea "x"
type textarea "<?php // Email configuration define('SMTP_HOST', 'smtp.hostinger.com'); define(…"
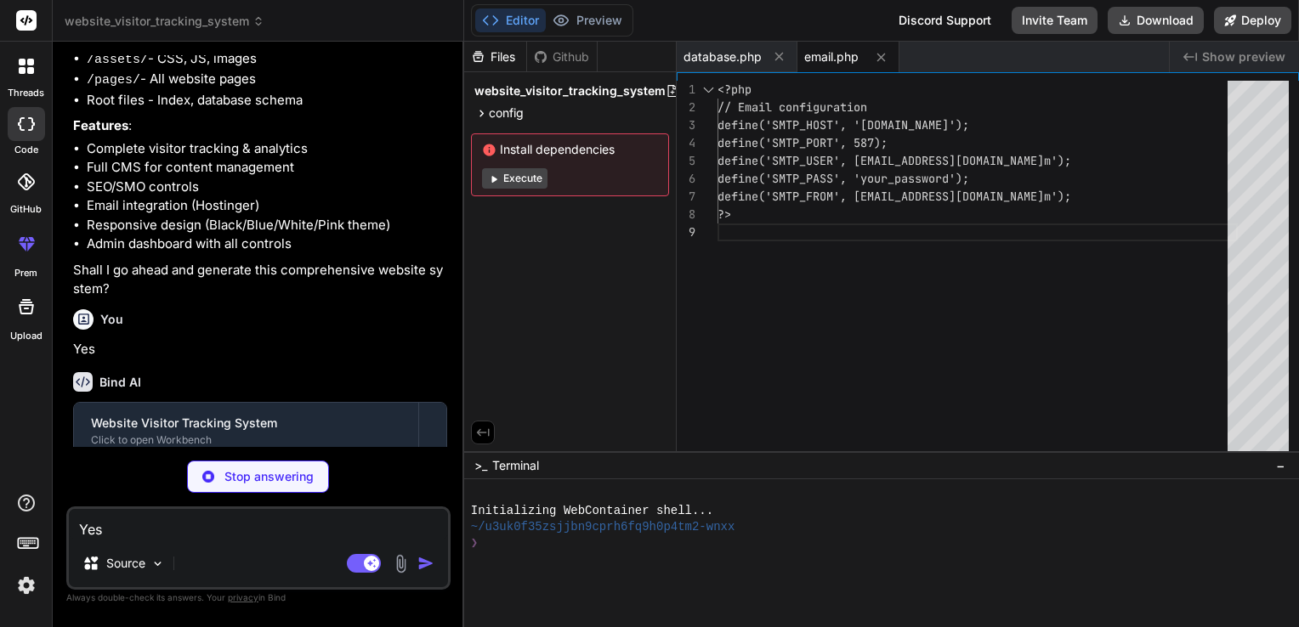
type textarea "x"
type textarea "</nav> </header>"
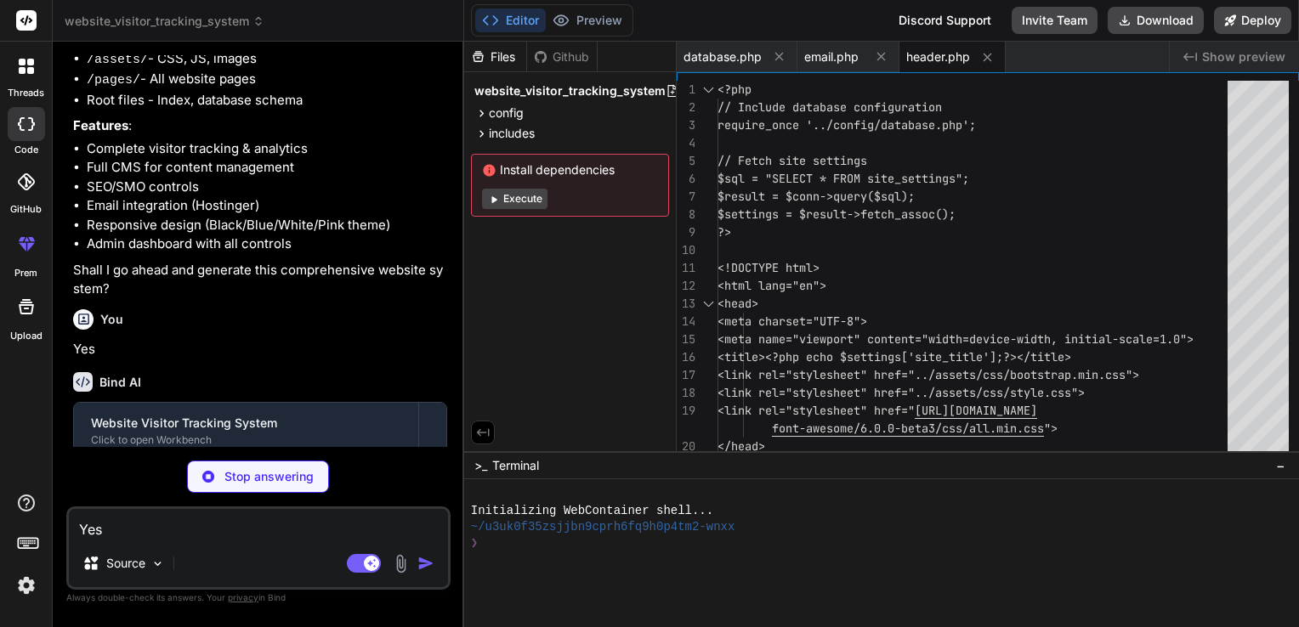
type textarea "x"
type textarea "</html>"
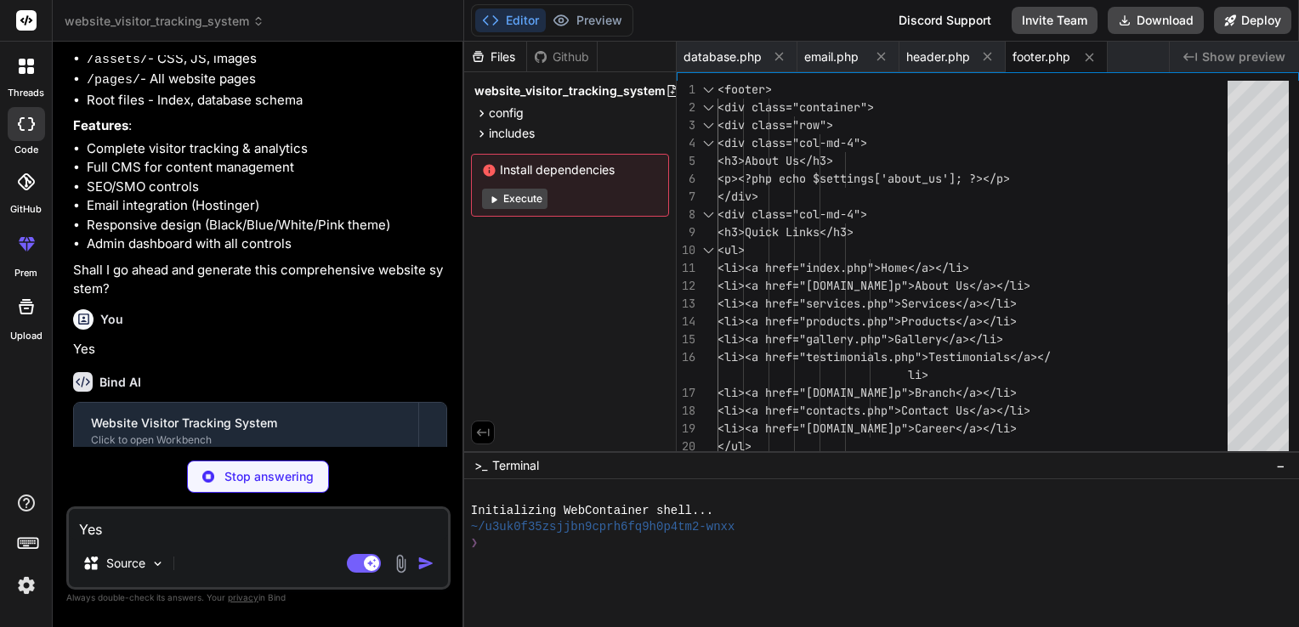
type textarea "x"
type textarea "margin: 0 10px; font-size: 20px; } .social-links a:hover { color: #f00; }"
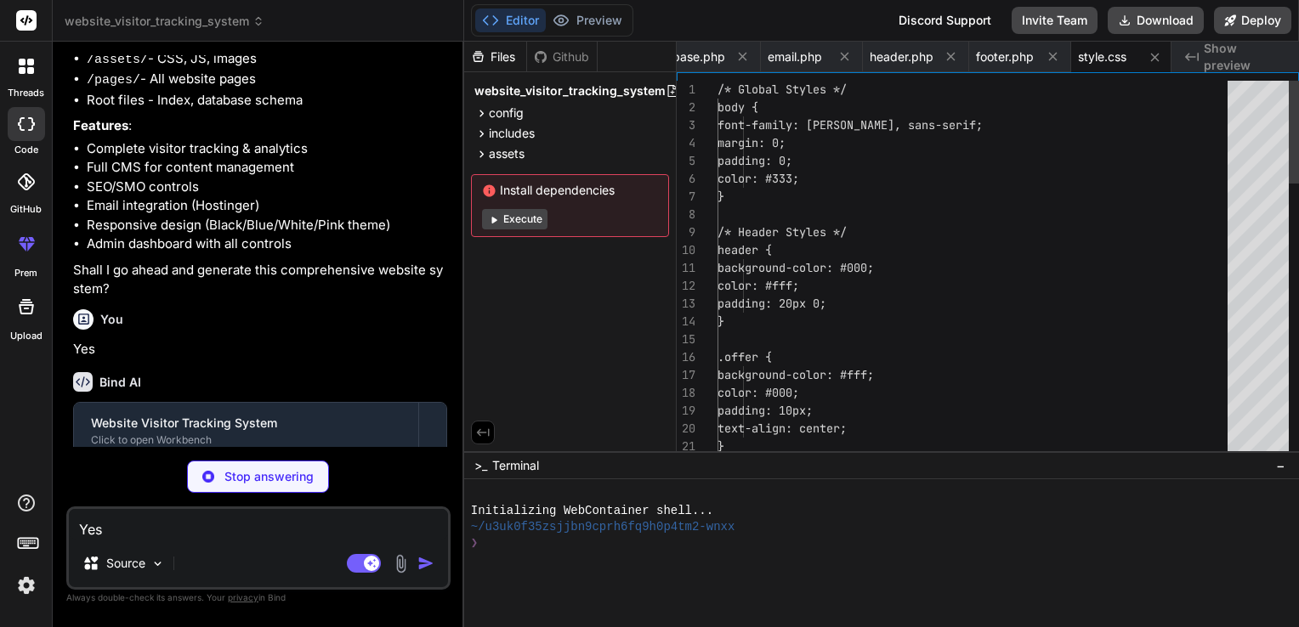
type textarea "x"
type textarea "} }); });"
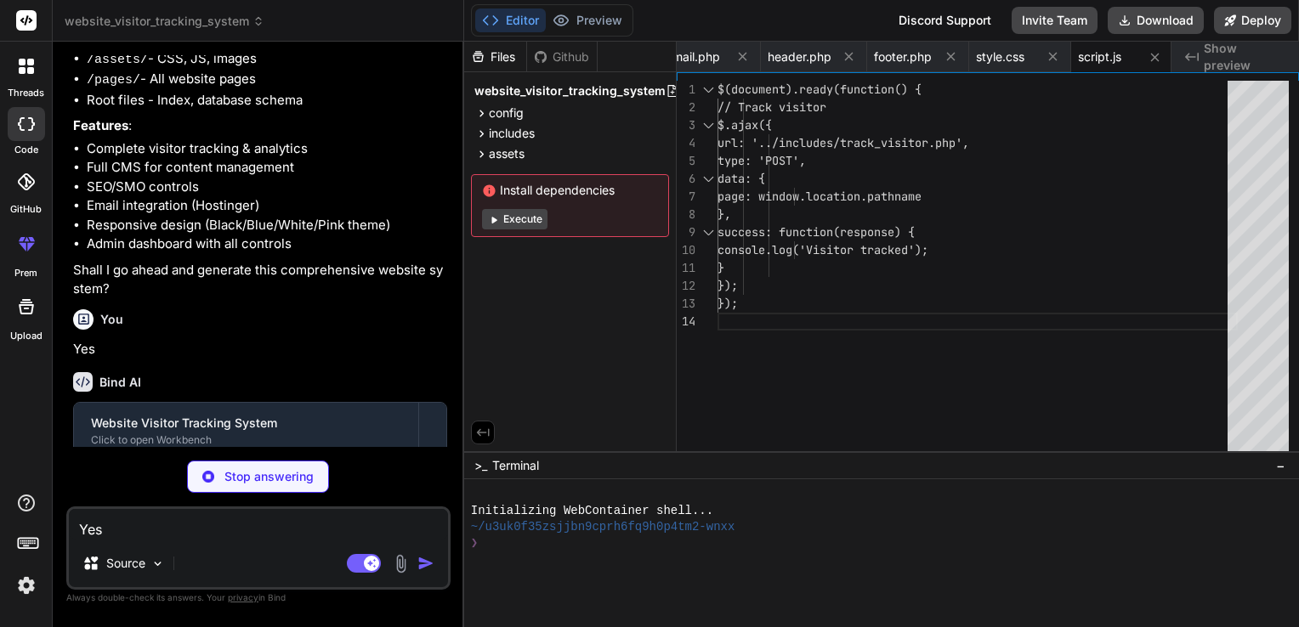
type textarea "x"
type textarea "?>"
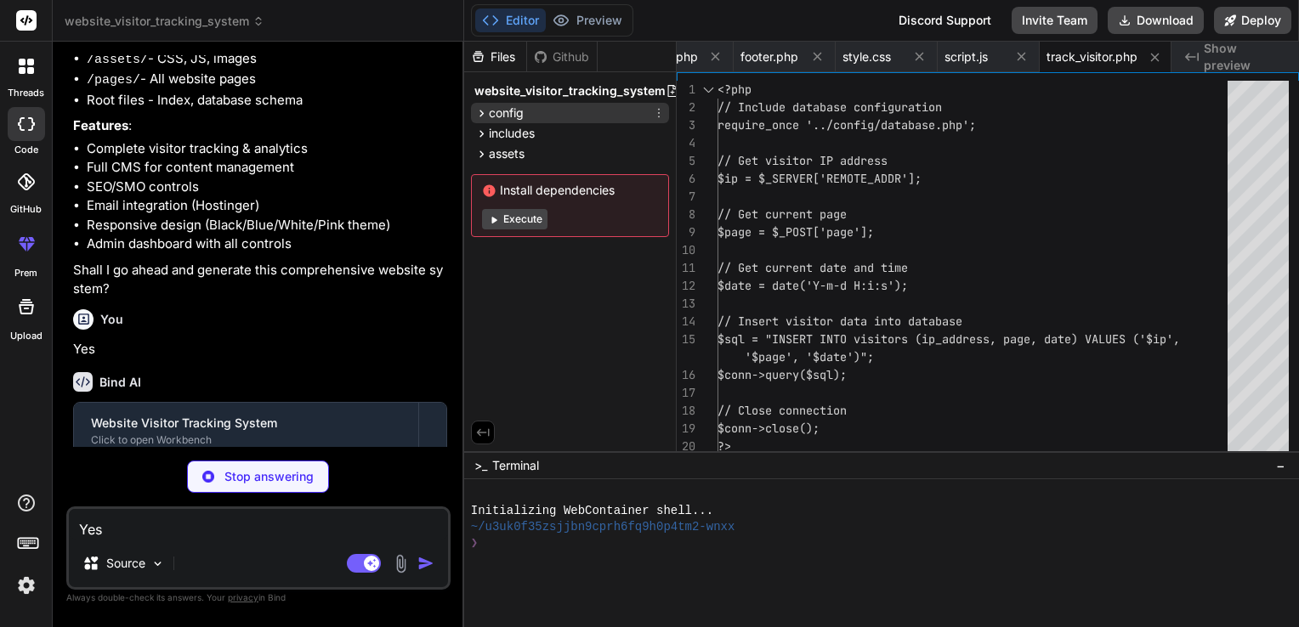
type textarea "x"
type textarea "</body> </html>"
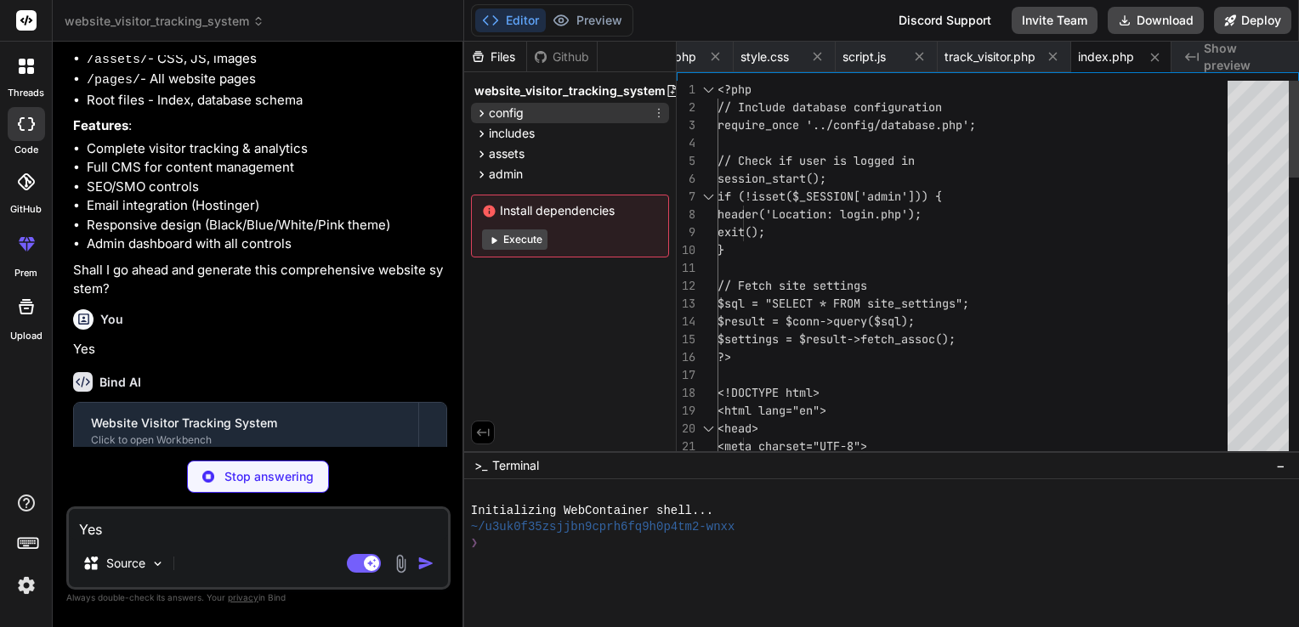
click at [530, 118] on div "config" at bounding box center [570, 113] width 198 height 20
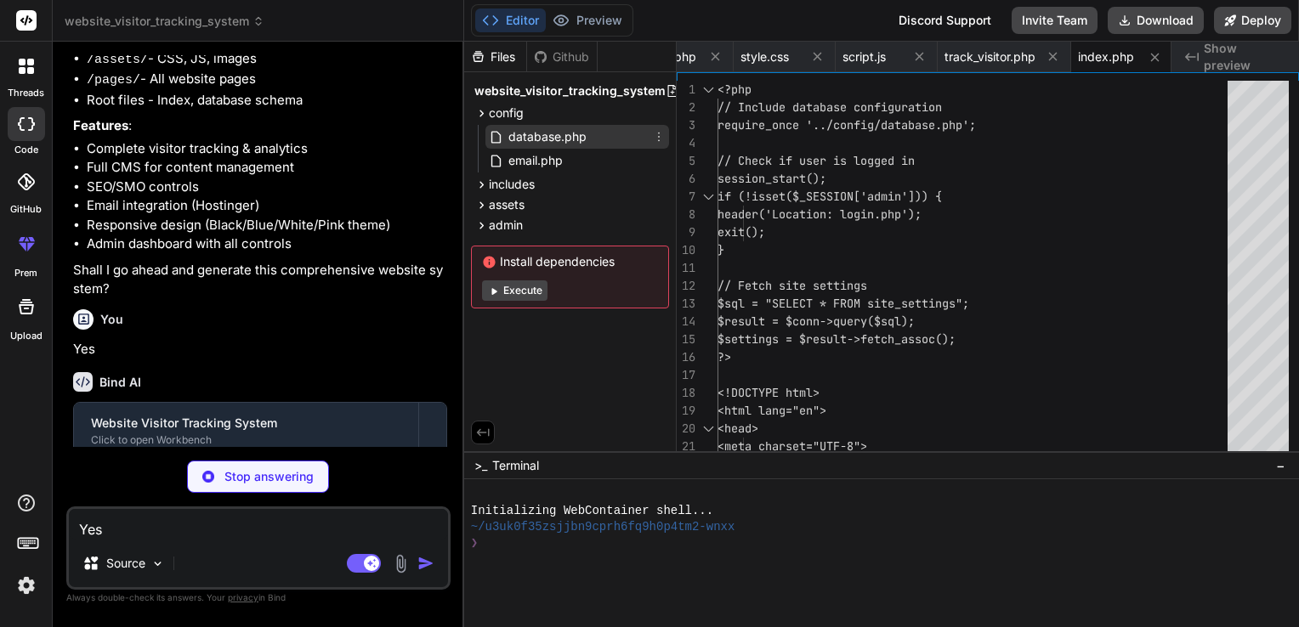
type textarea "x"
type textarea "<script src="../assets/js/script.js"></script> </body> </html>"
click at [537, 144] on span "database.php" at bounding box center [548, 137] width 82 height 20
type textarea "x"
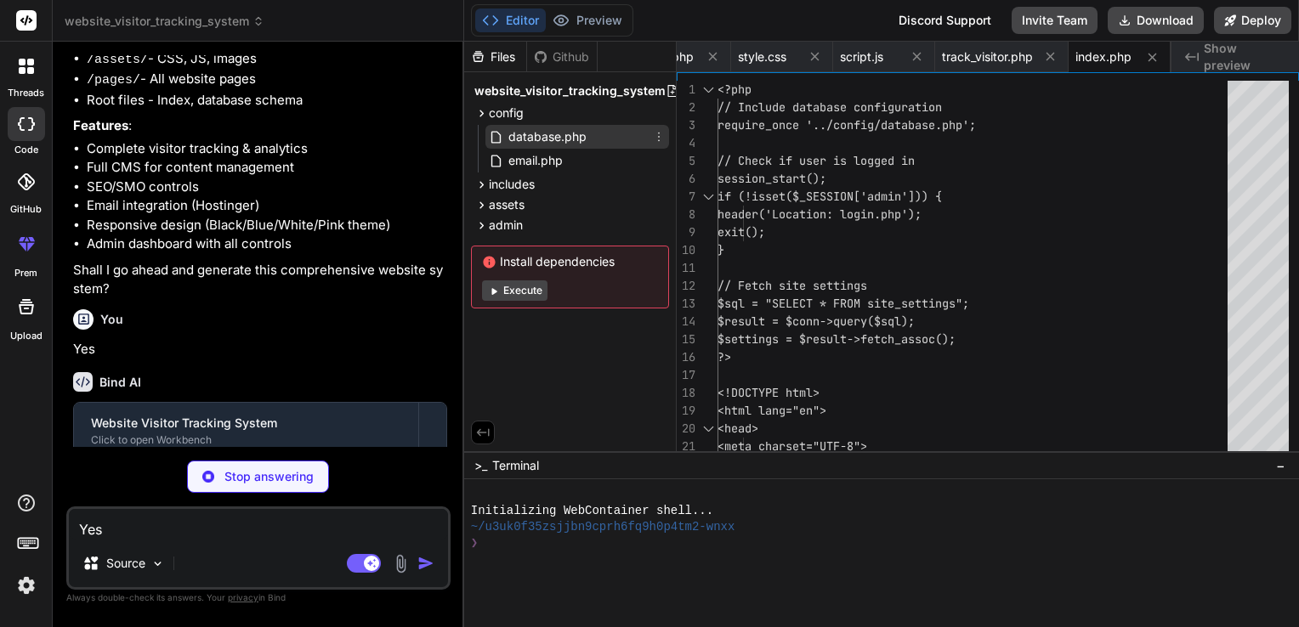
type textarea "// Check connection if ($conn->connect_error) { die("Connection failed: " . $co…"
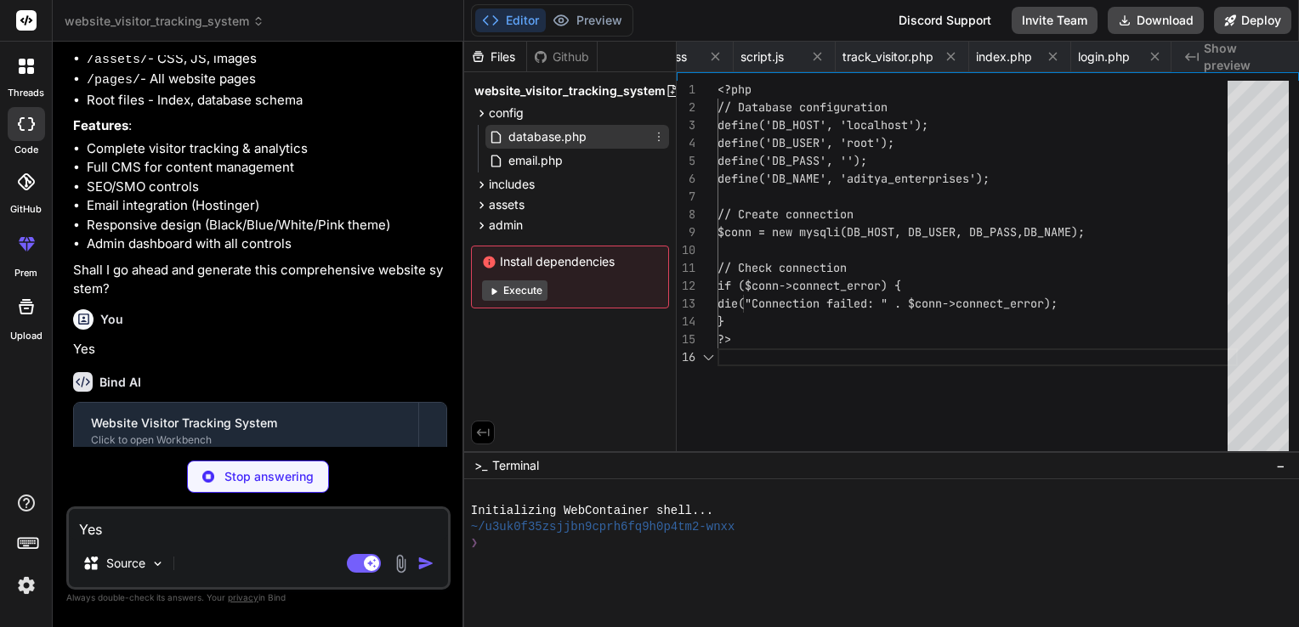
scroll to position [0, 0]
type textarea "x"
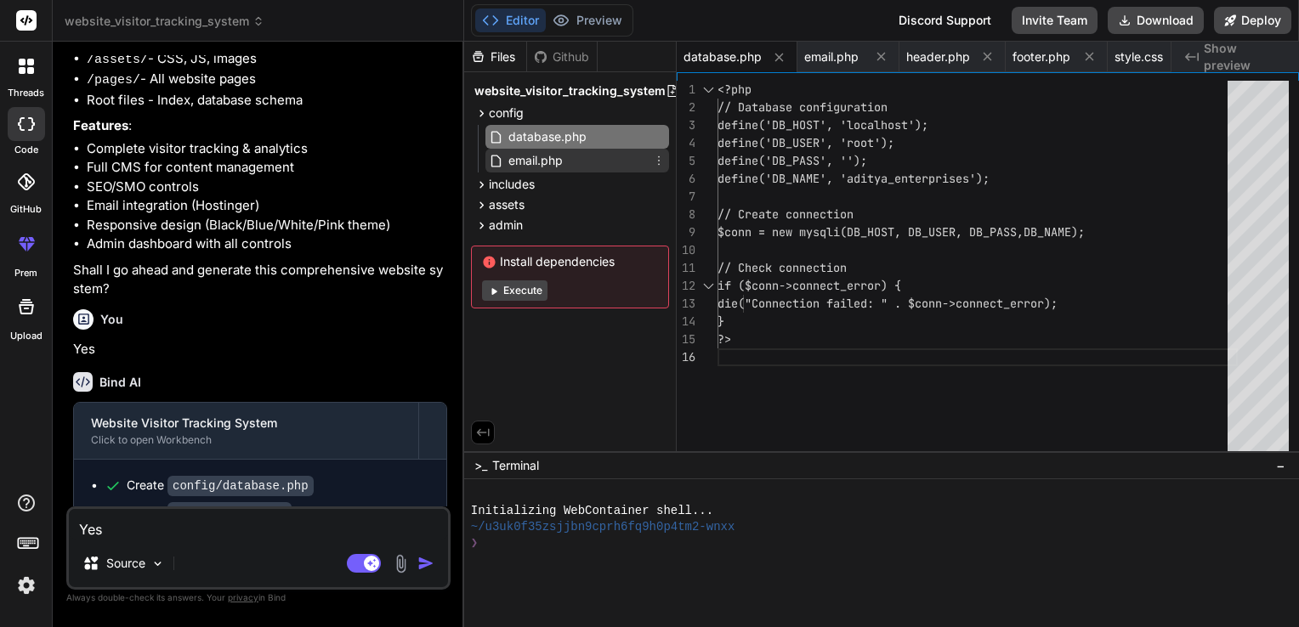
click at [541, 161] on span "email.php" at bounding box center [536, 160] width 58 height 20
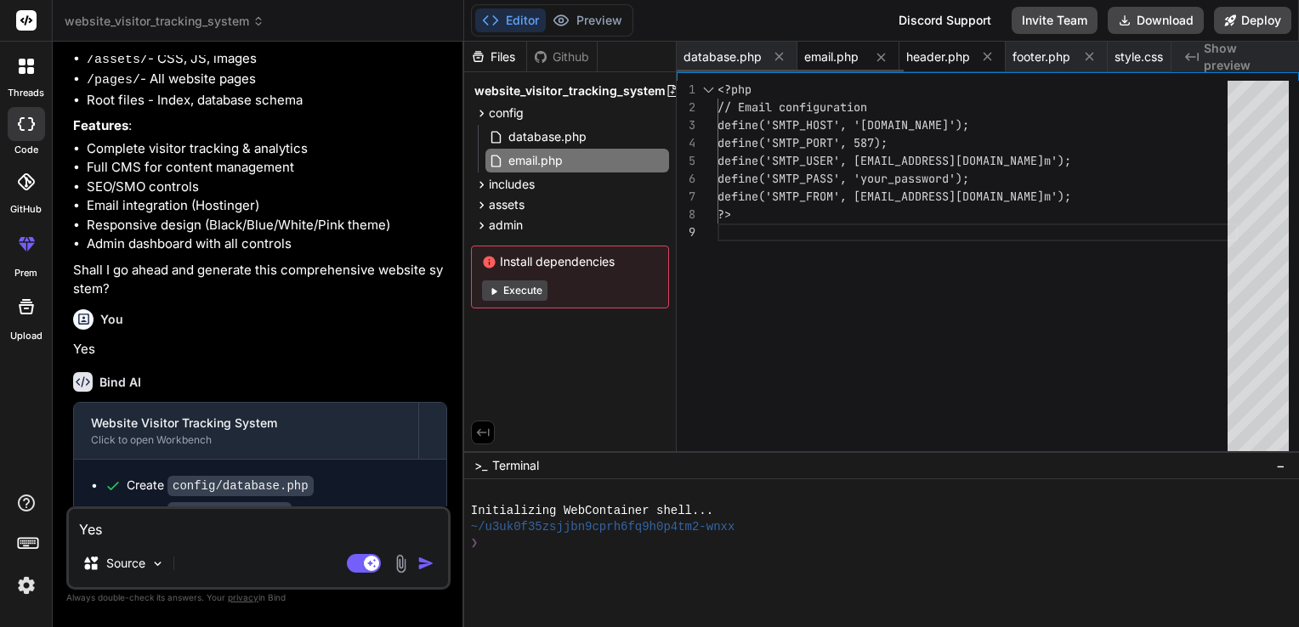
click at [924, 52] on span "header.php" at bounding box center [938, 56] width 64 height 17
type textarea "</nav> </header>"
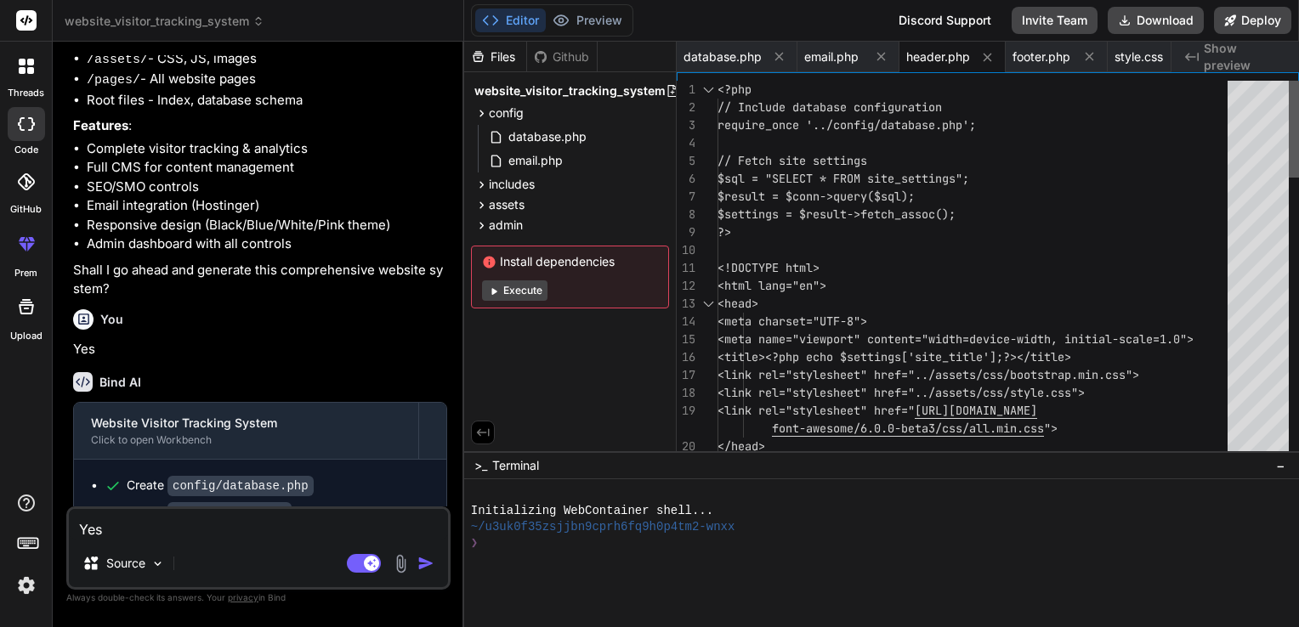
click at [1289, 81] on div at bounding box center [1294, 129] width 10 height 97
click at [439, 360] on div "You Yes" at bounding box center [260, 331] width 374 height 57
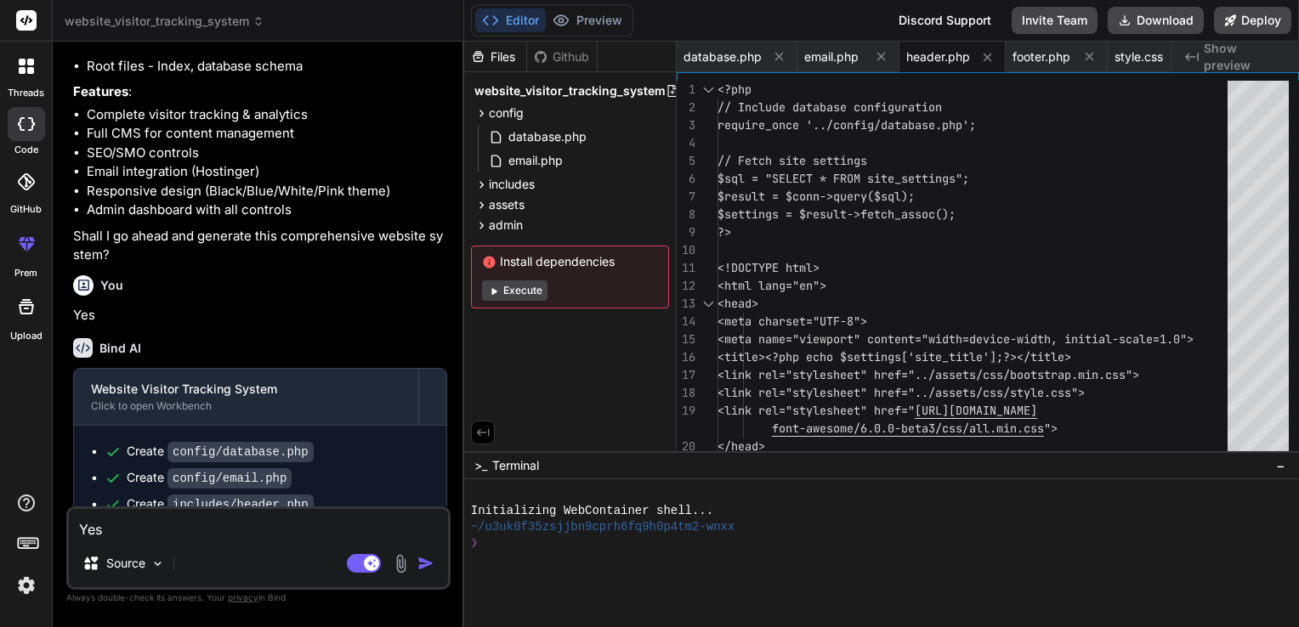
type textarea "x"
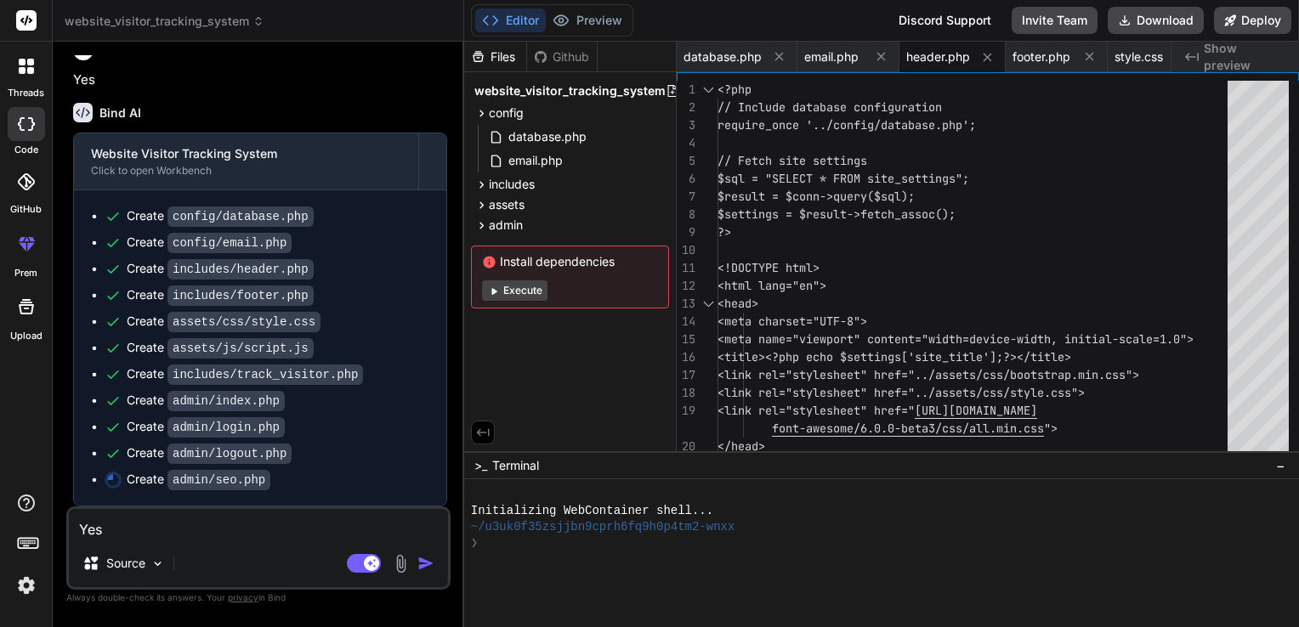
scroll to position [716, 0]
click at [218, 406] on code "admin/index.php" at bounding box center [225, 401] width 117 height 20
click at [214, 406] on code "admin/index.php" at bounding box center [225, 401] width 117 height 20
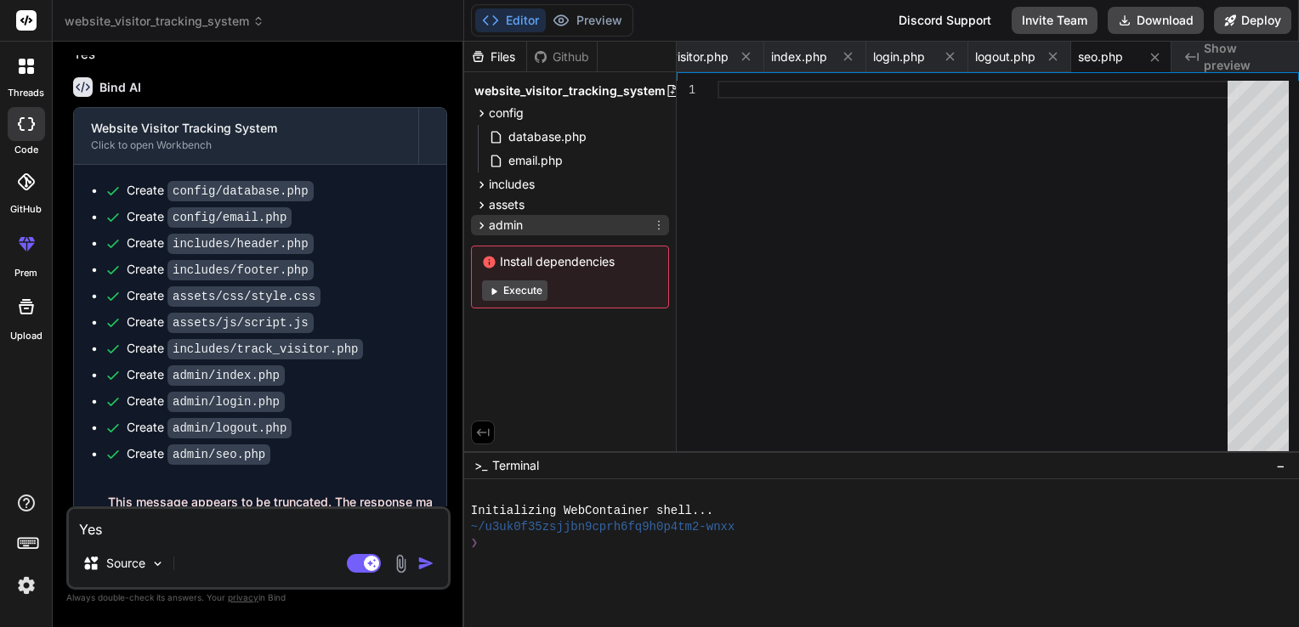
click at [558, 231] on div "admin" at bounding box center [570, 225] width 198 height 20
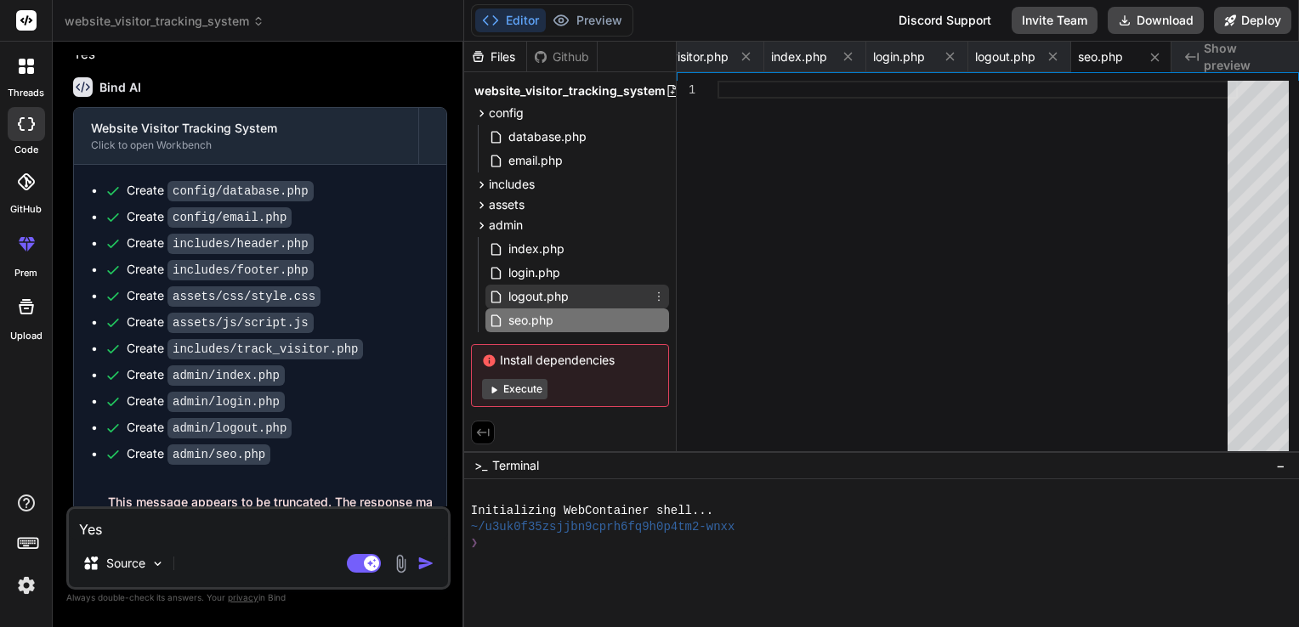
click at [559, 292] on span "logout.php" at bounding box center [539, 296] width 64 height 20
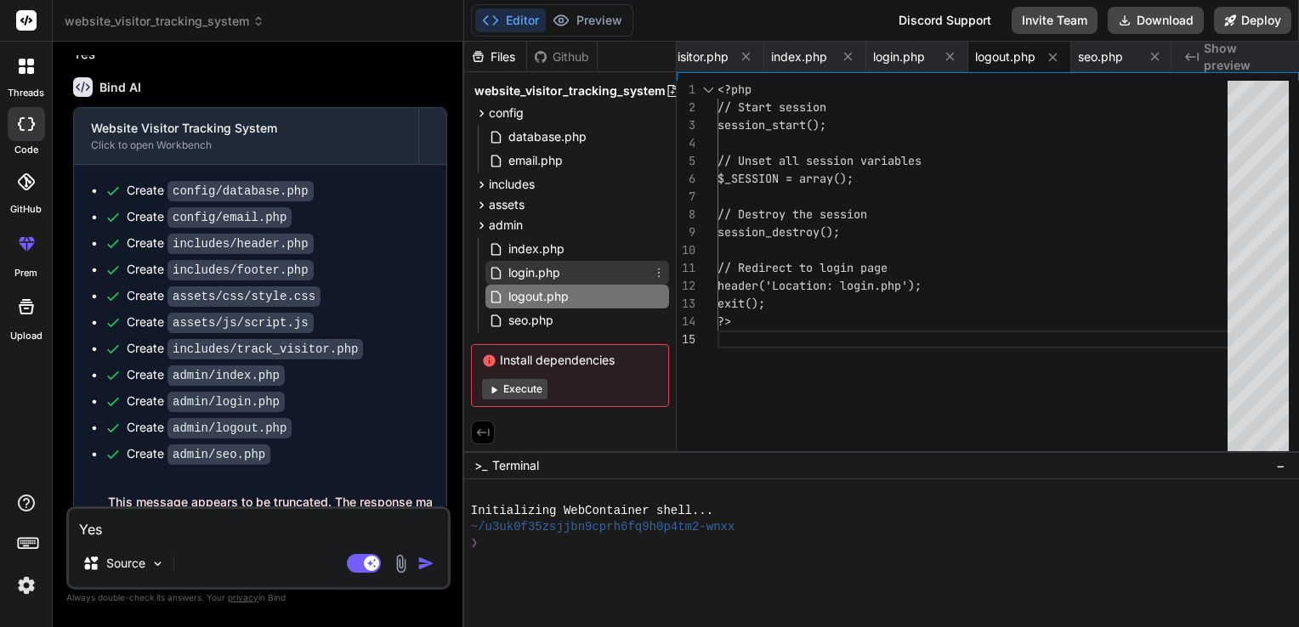
click at [557, 280] on span "login.php" at bounding box center [534, 273] width 55 height 20
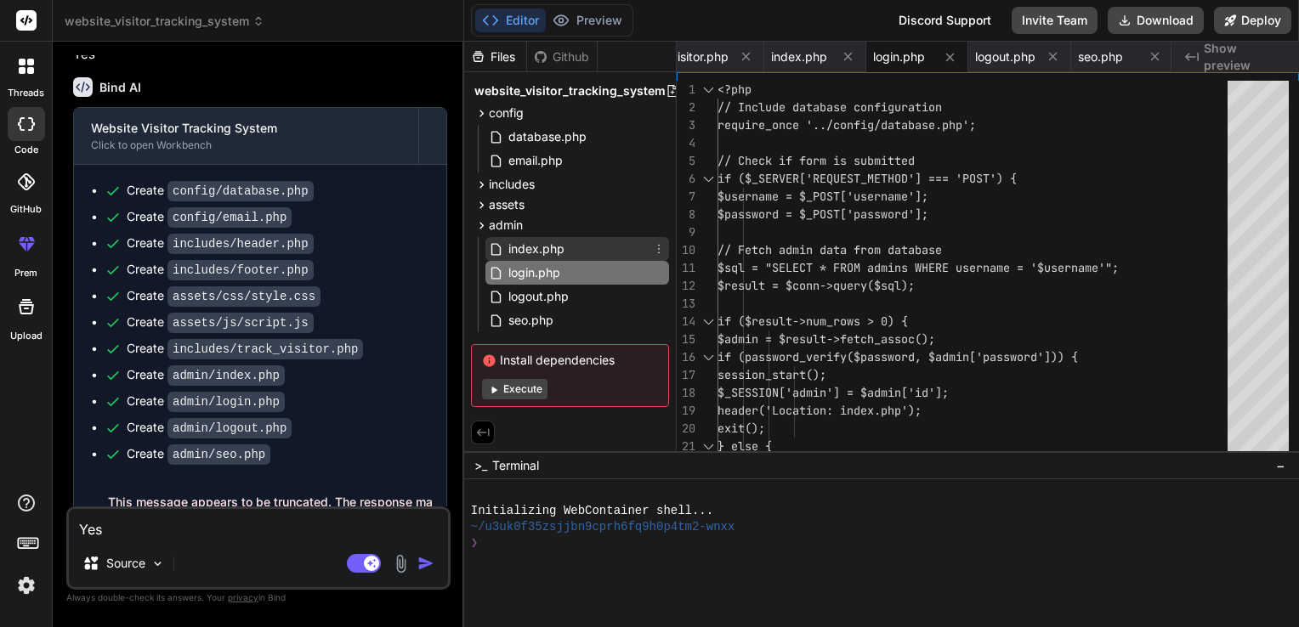
click at [555, 251] on span "index.php" at bounding box center [536, 249] width 59 height 20
type textarea "</body> </html>"
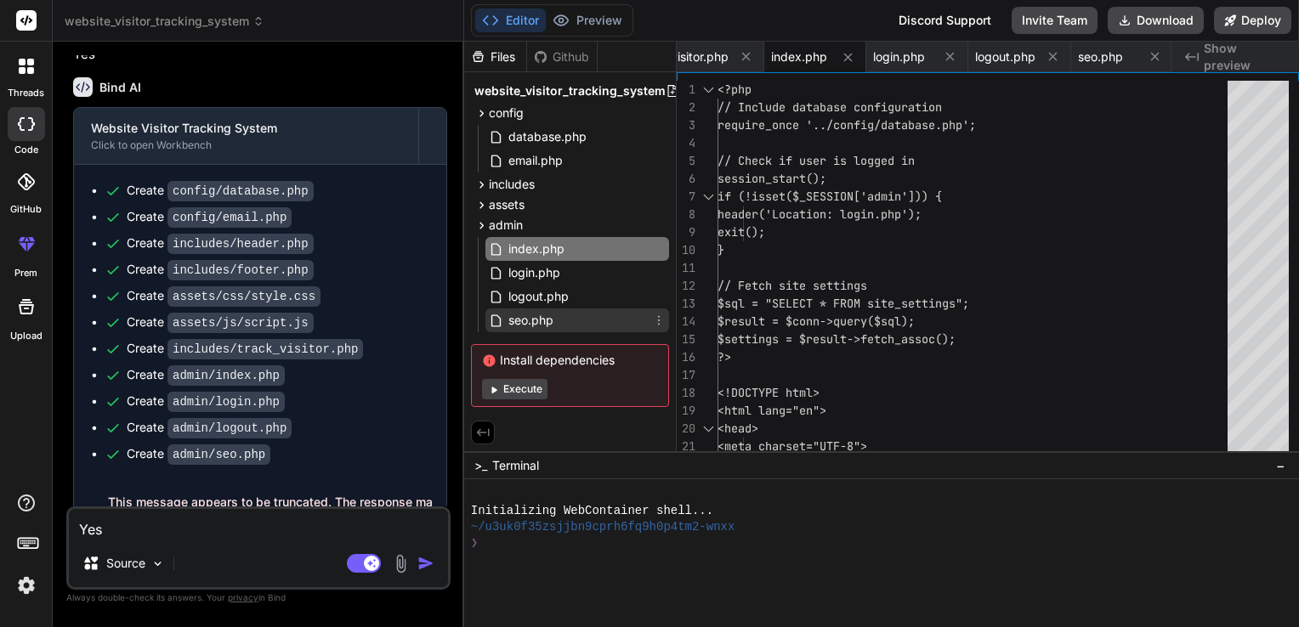
click at [561, 314] on div "seo.php" at bounding box center [577, 321] width 184 height 24
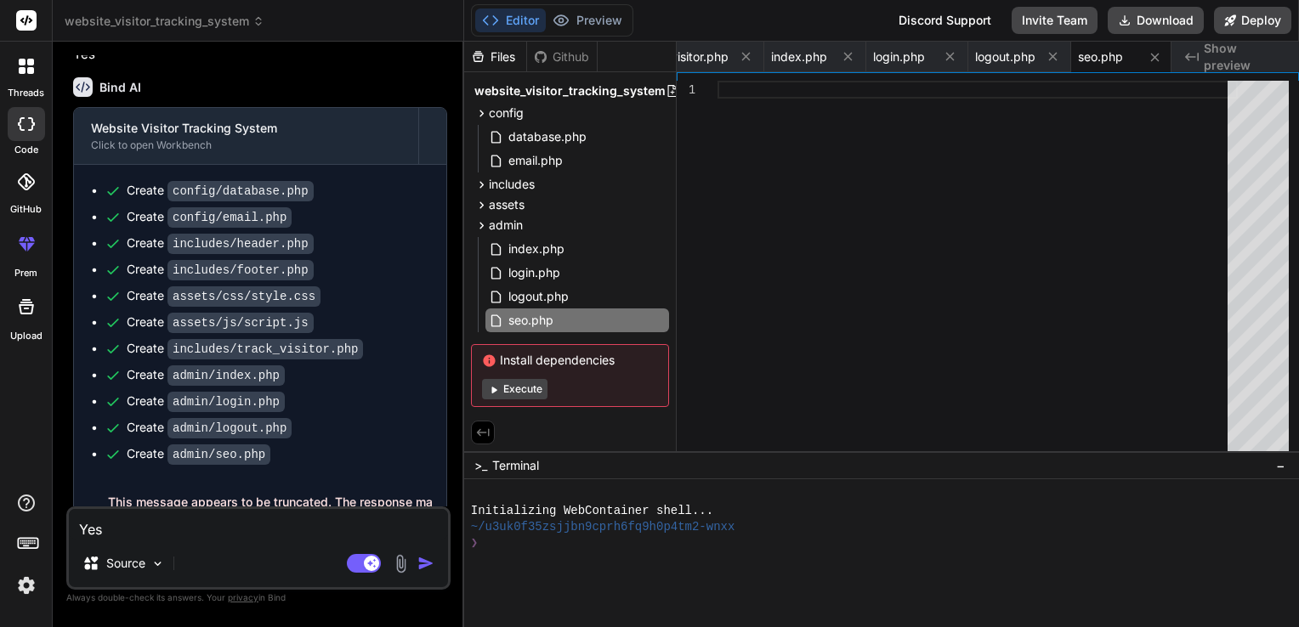
click at [418, 442] on ul "Create config/database.php Create config/email.php Create includes/header.php C…" at bounding box center [260, 322] width 338 height 281
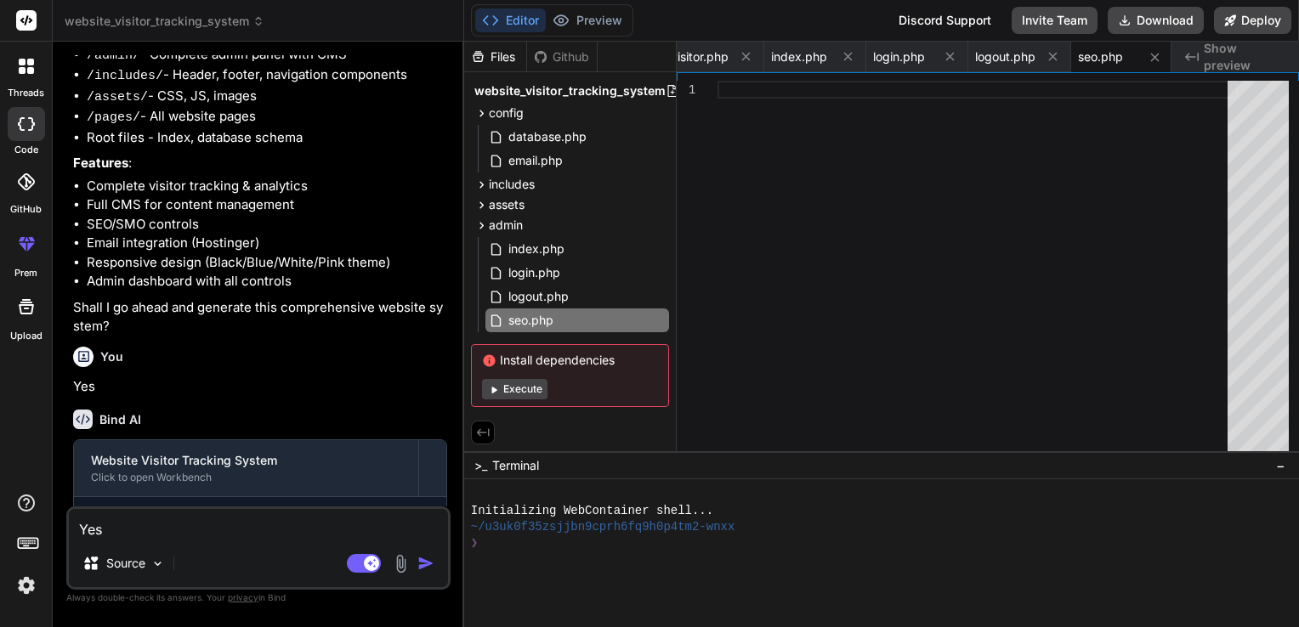
scroll to position [680, 0]
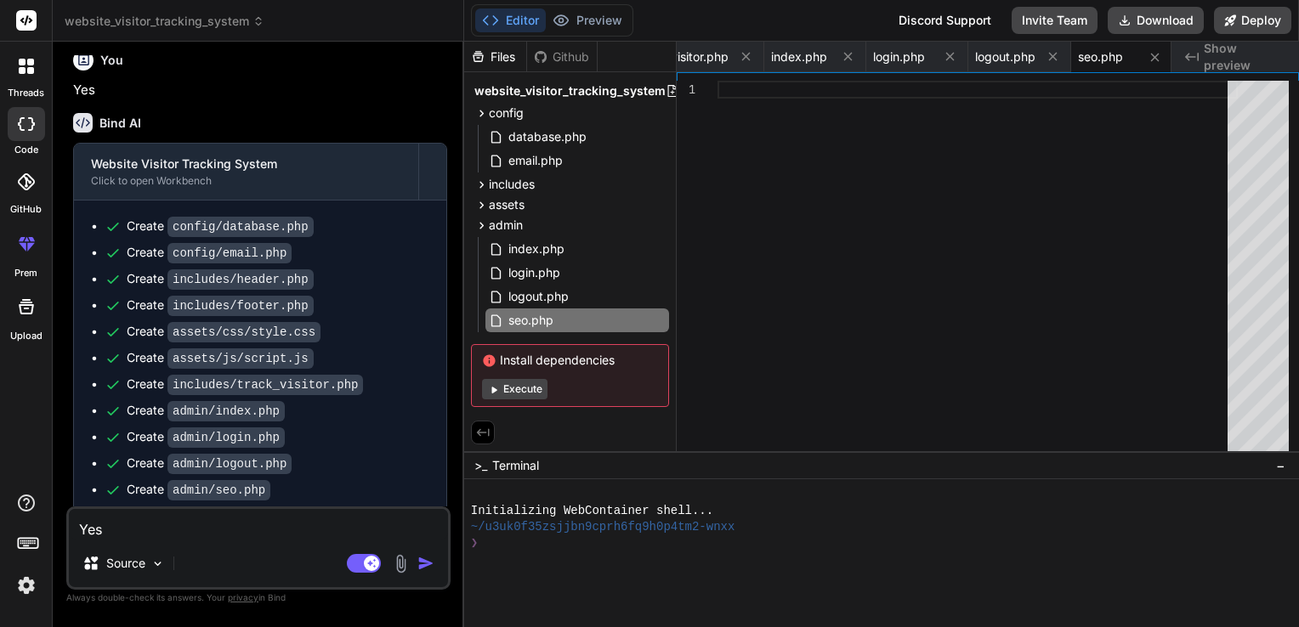
click at [252, 19] on icon at bounding box center [258, 21] width 12 height 12
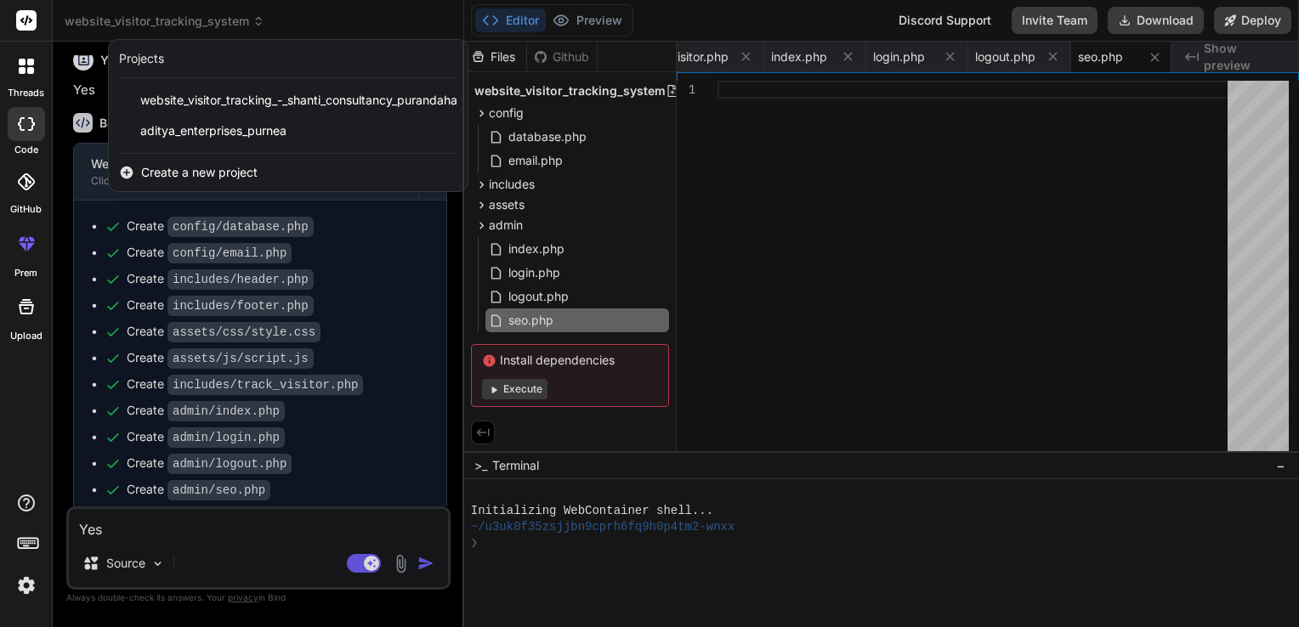
drag, startPoint x: 262, startPoint y: 111, endPoint x: 210, endPoint y: 167, distance: 75.8
click at [210, 167] on span "Create a new project" at bounding box center [199, 172] width 116 height 17
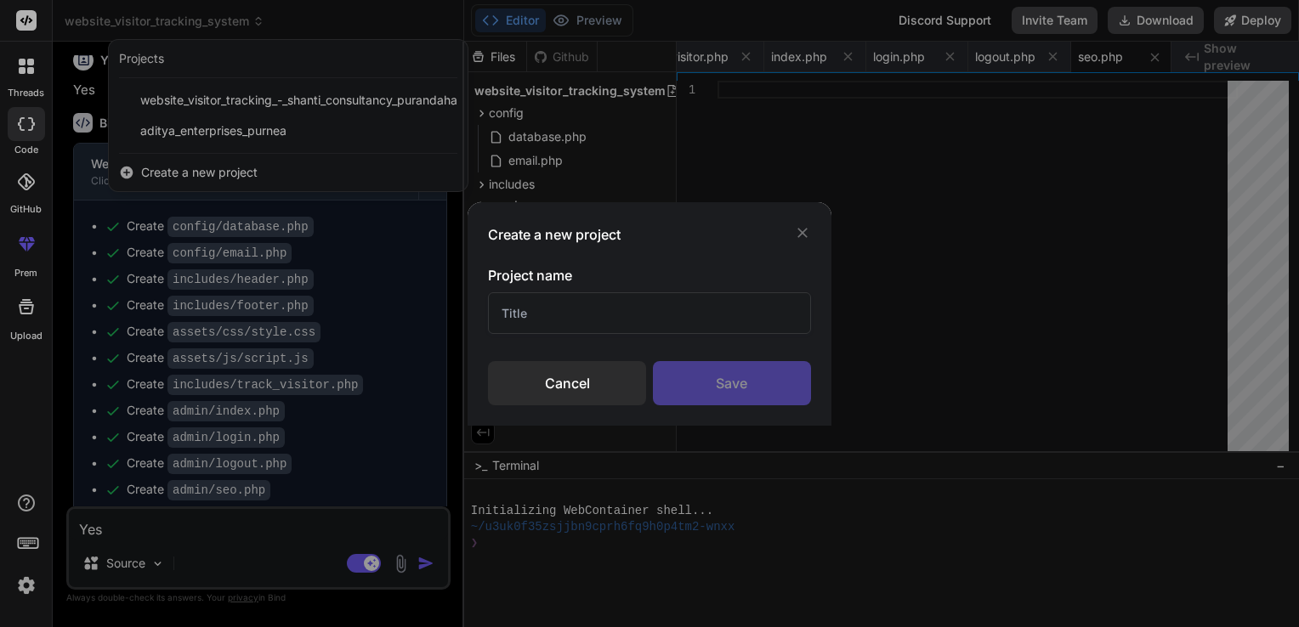
click at [796, 236] on icon at bounding box center [802, 232] width 17 height 17
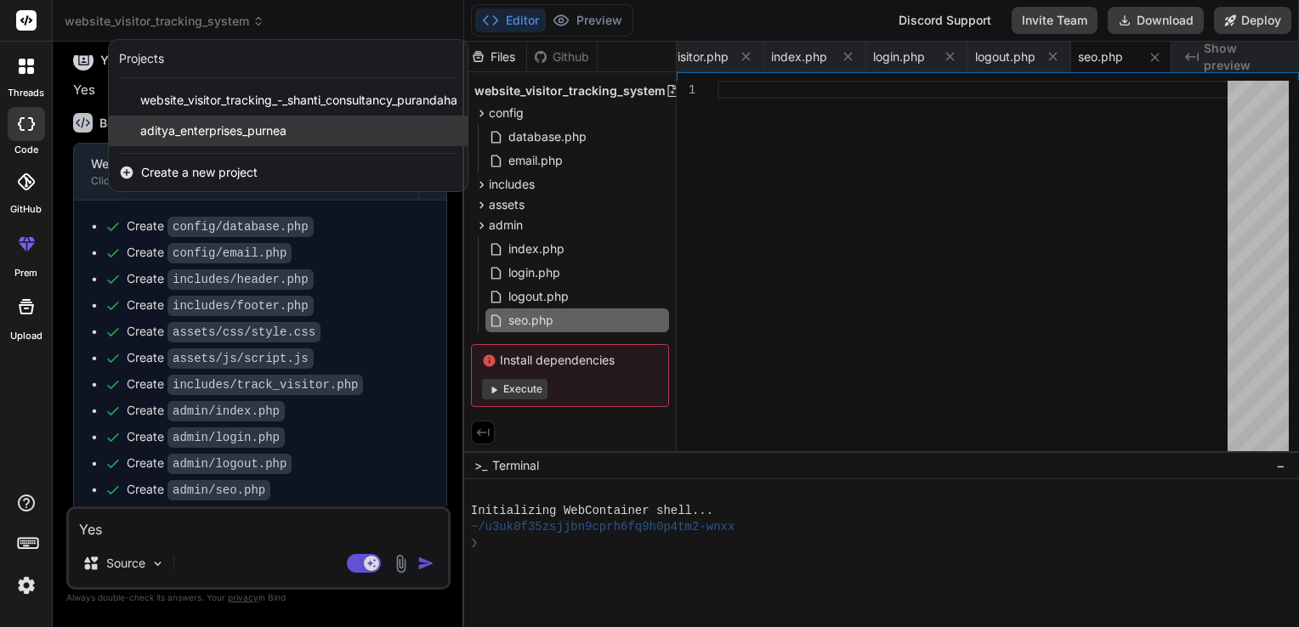
click at [411, 141] on div "aditya_enterprises_purnea" at bounding box center [288, 131] width 359 height 31
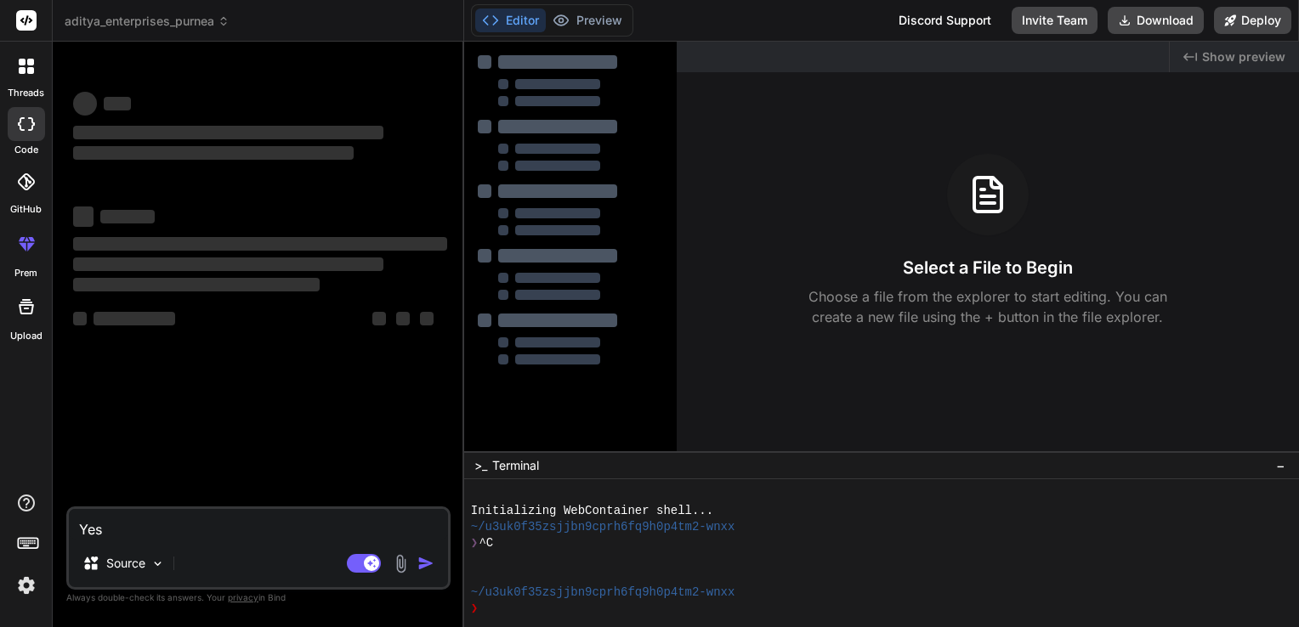
click at [227, 26] on icon at bounding box center [224, 21] width 12 height 12
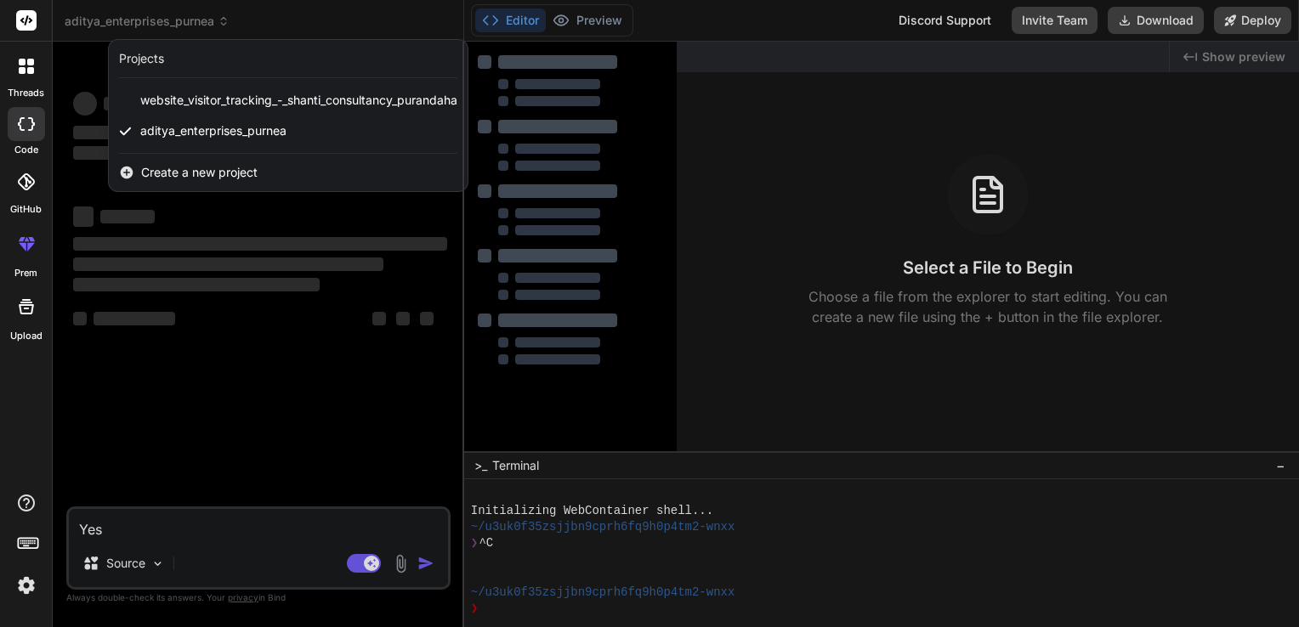
drag, startPoint x: 114, startPoint y: 94, endPoint x: 447, endPoint y: 171, distance: 341.9
click at [447, 171] on div "Create a new project" at bounding box center [288, 172] width 359 height 37
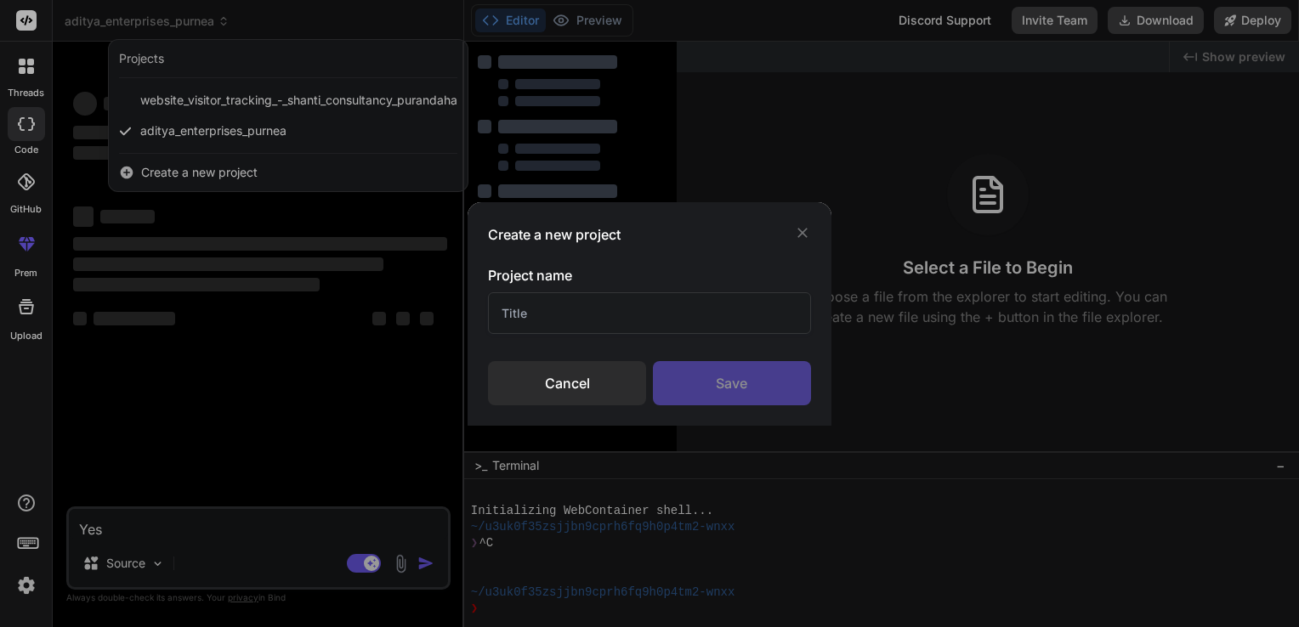
click at [340, 93] on div "Create a new project Project name Cancel Save" at bounding box center [649, 313] width 1299 height 627
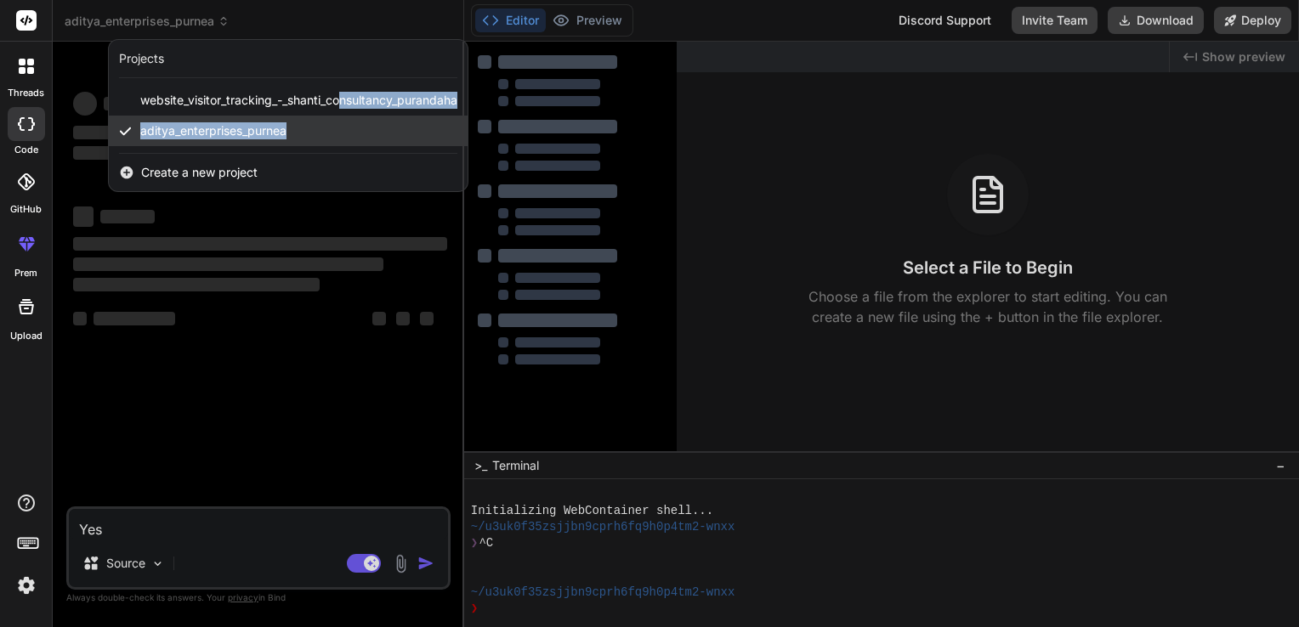
drag, startPoint x: 340, startPoint y: 93, endPoint x: 350, endPoint y: 117, distance: 26.7
click at [350, 117] on div "website_visitor_tracking_-_shanti_consultancy_purandaha aditya_enterprises_purn…" at bounding box center [288, 115] width 359 height 61
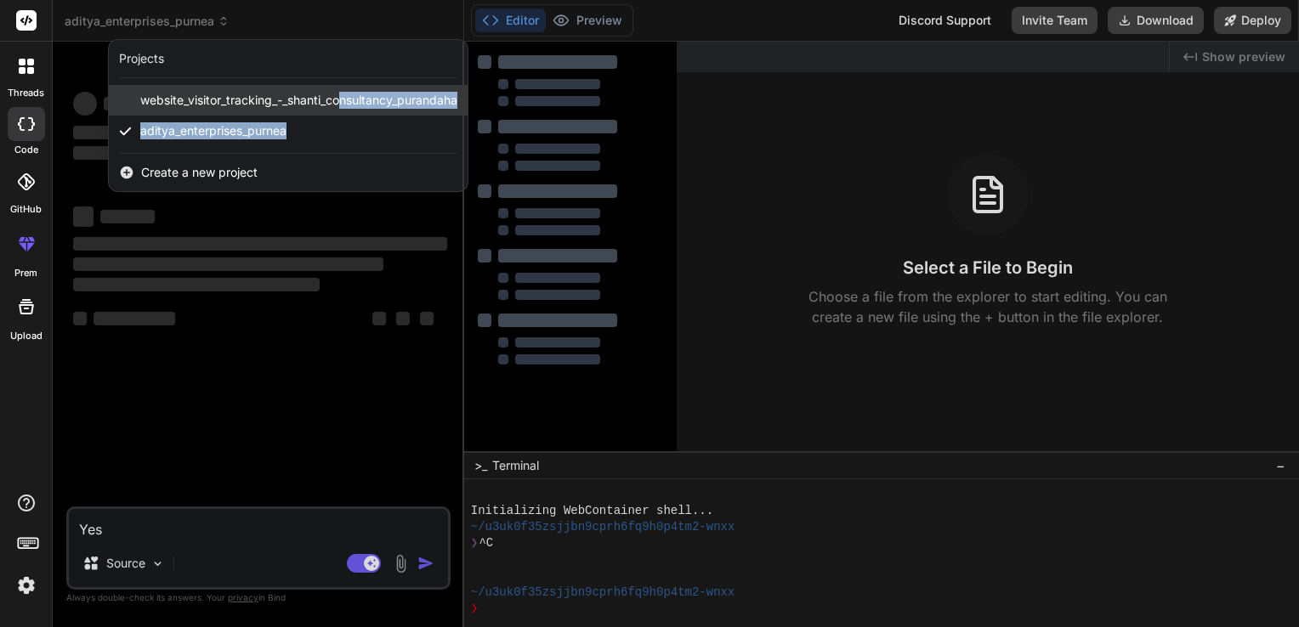
drag, startPoint x: 350, startPoint y: 117, endPoint x: 352, endPoint y: 103, distance: 14.5
click at [352, 103] on span "website_visitor_tracking_-_shanti_consultancy_purandaha" at bounding box center [298, 100] width 317 height 17
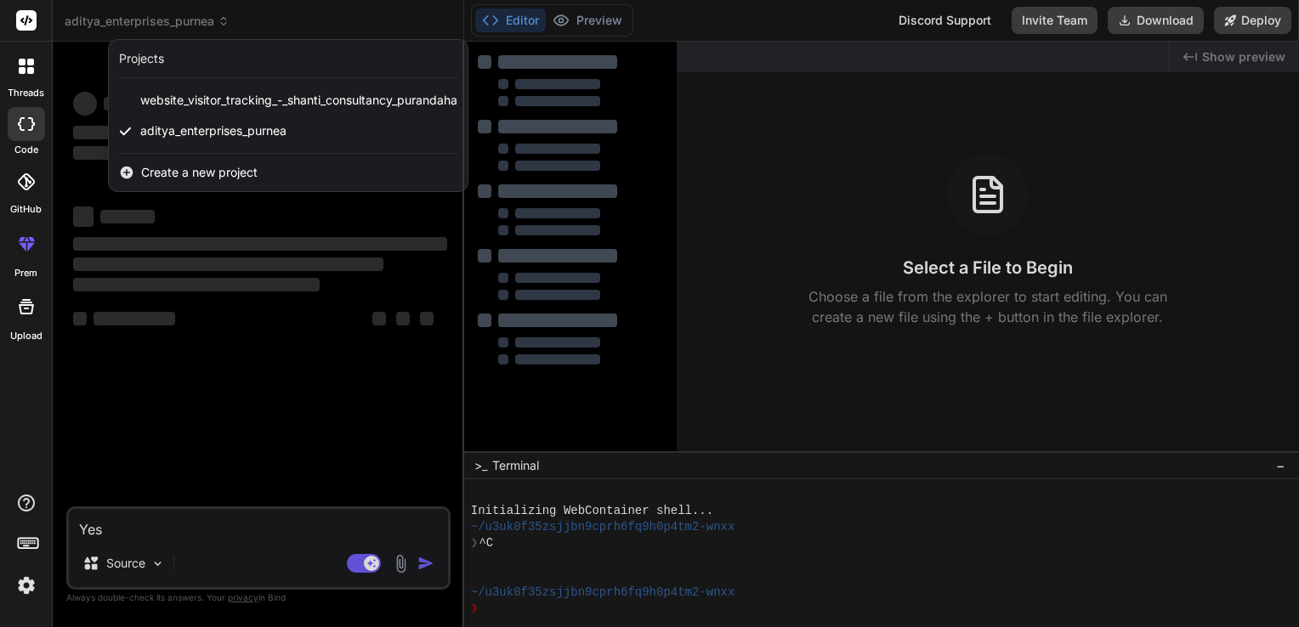
scroll to position [65, 0]
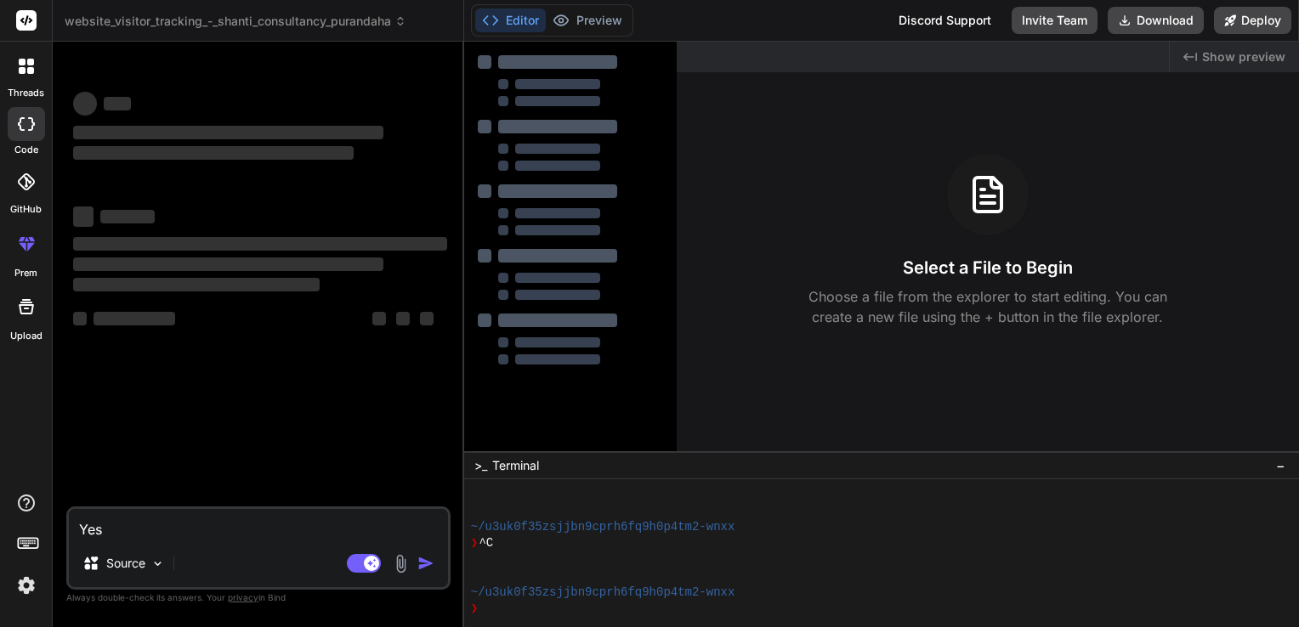
click at [410, 28] on div "website_visitor_tracking_-_shanti_consultancy_purandaha" at bounding box center [258, 21] width 387 height 17
click at [391, 15] on span "website_visitor_tracking_-_shanti_consultancy_purandaha" at bounding box center [236, 21] width 342 height 17
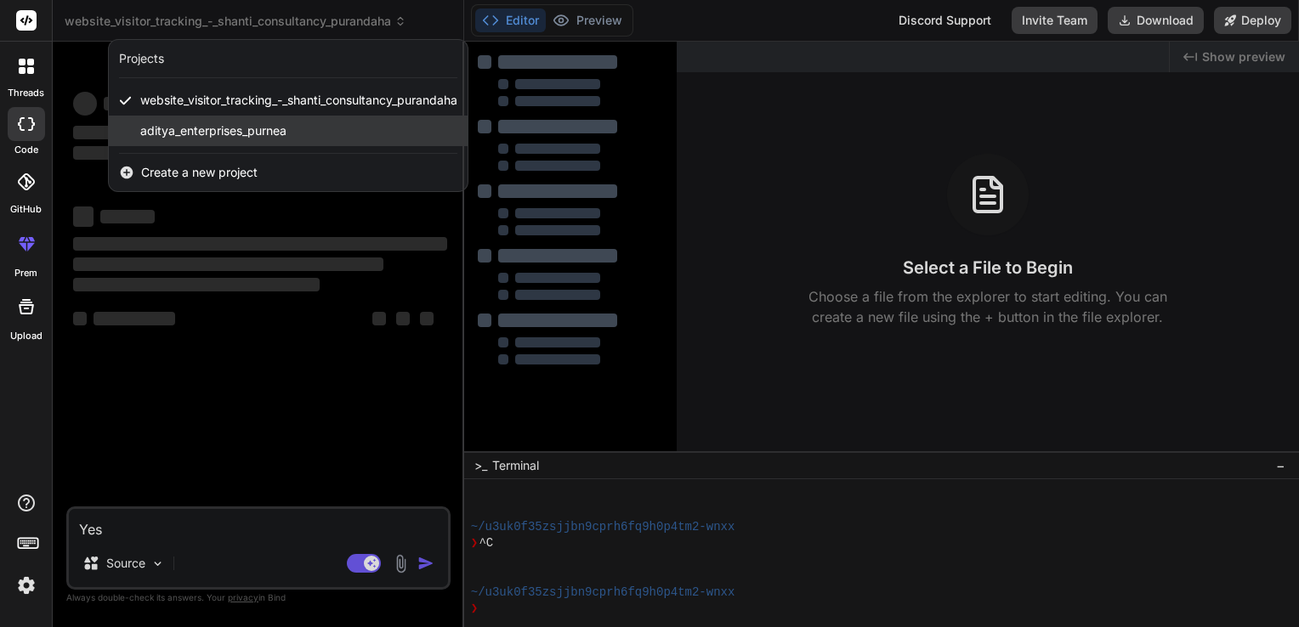
click at [246, 137] on span "aditya_enterprises_purnea" at bounding box center [213, 130] width 146 height 17
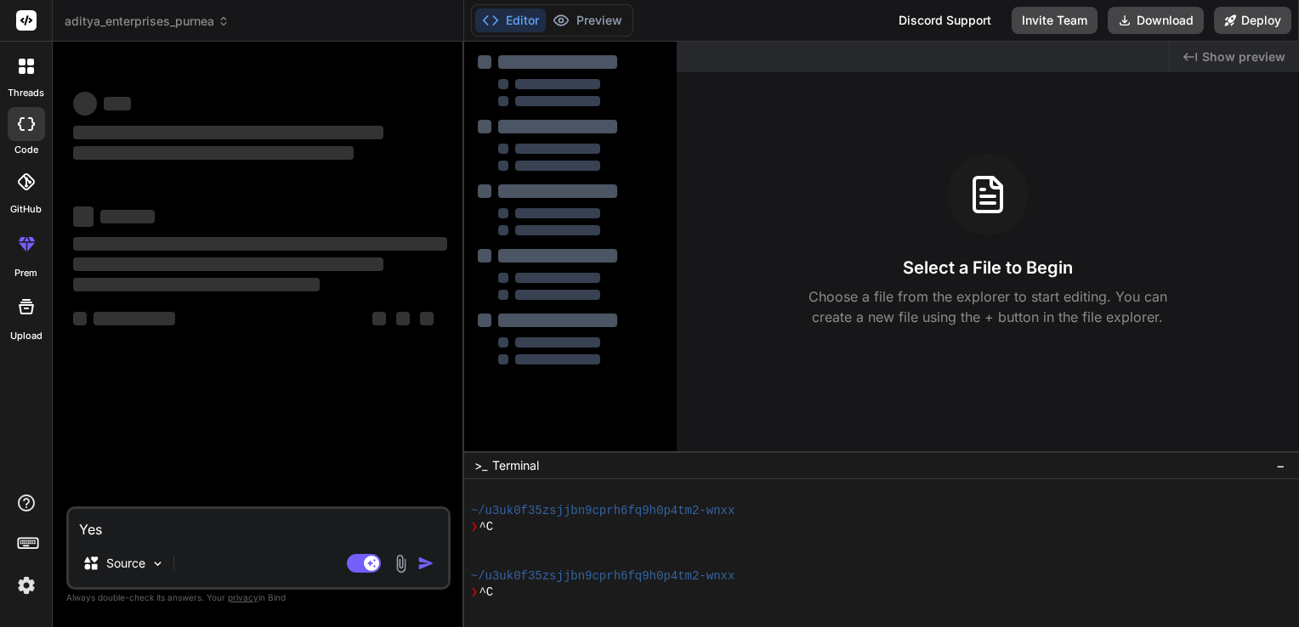
scroll to position [130, 0]
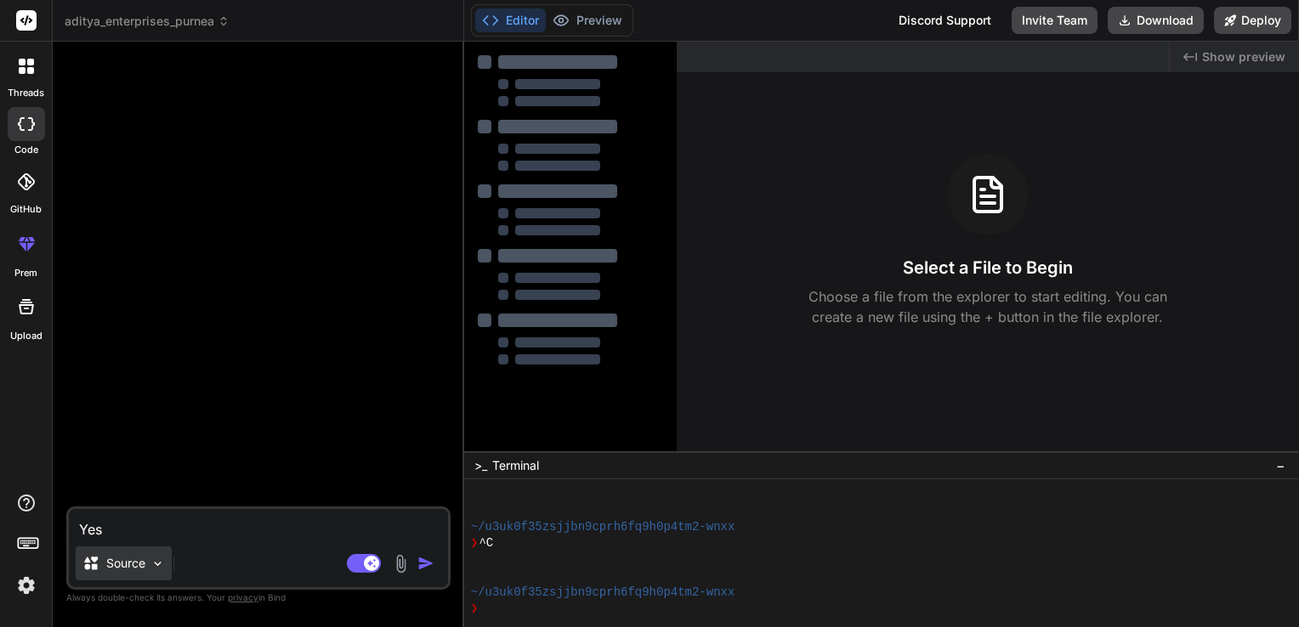
click at [157, 568] on img at bounding box center [157, 564] width 14 height 14
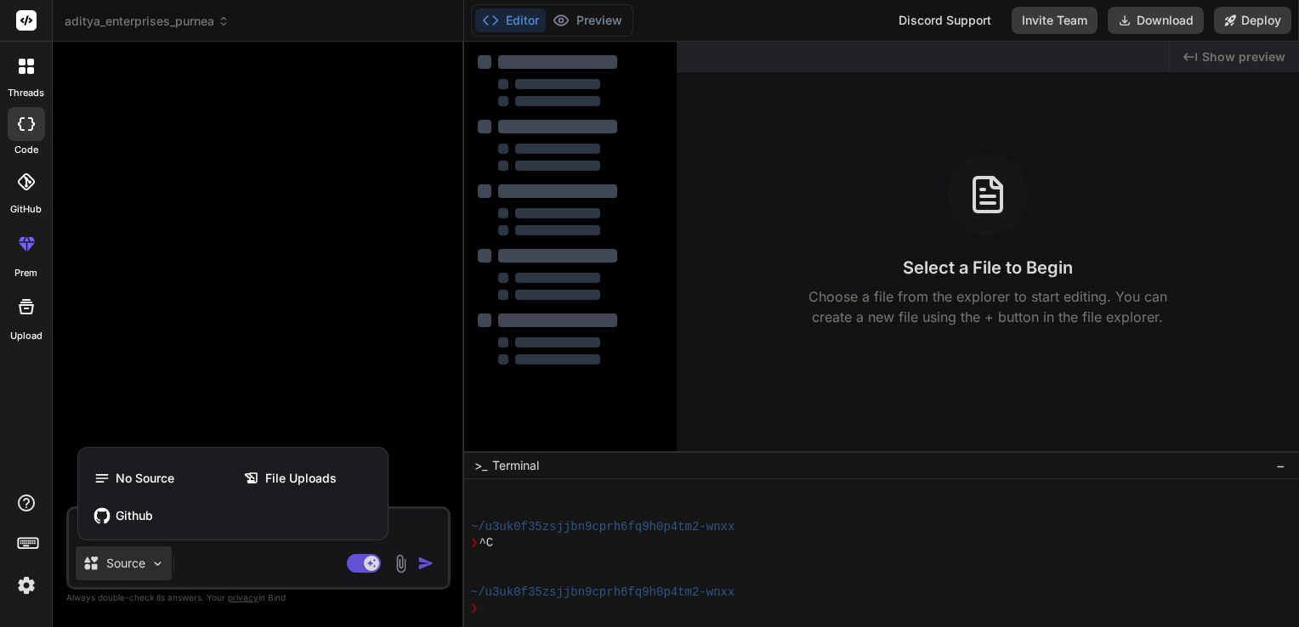
click at [227, 580] on div at bounding box center [649, 313] width 1299 height 627
type textarea "x"
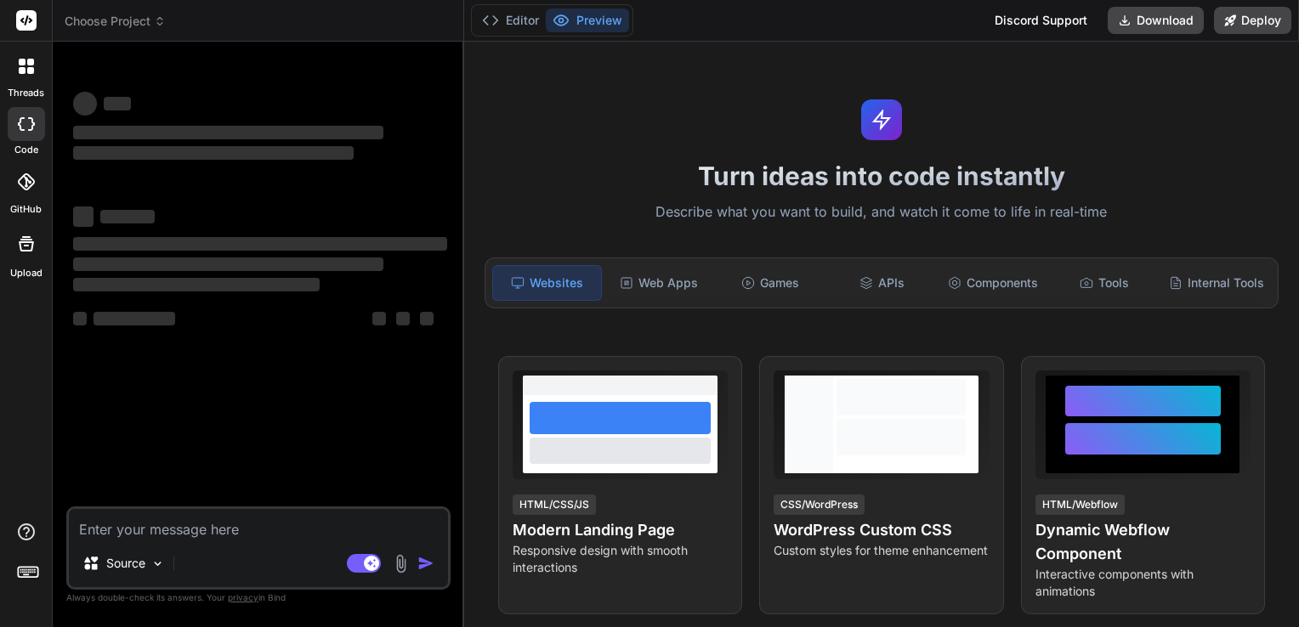
type textarea "x"
click at [162, 29] on span "Choose Project" at bounding box center [115, 21] width 101 height 17
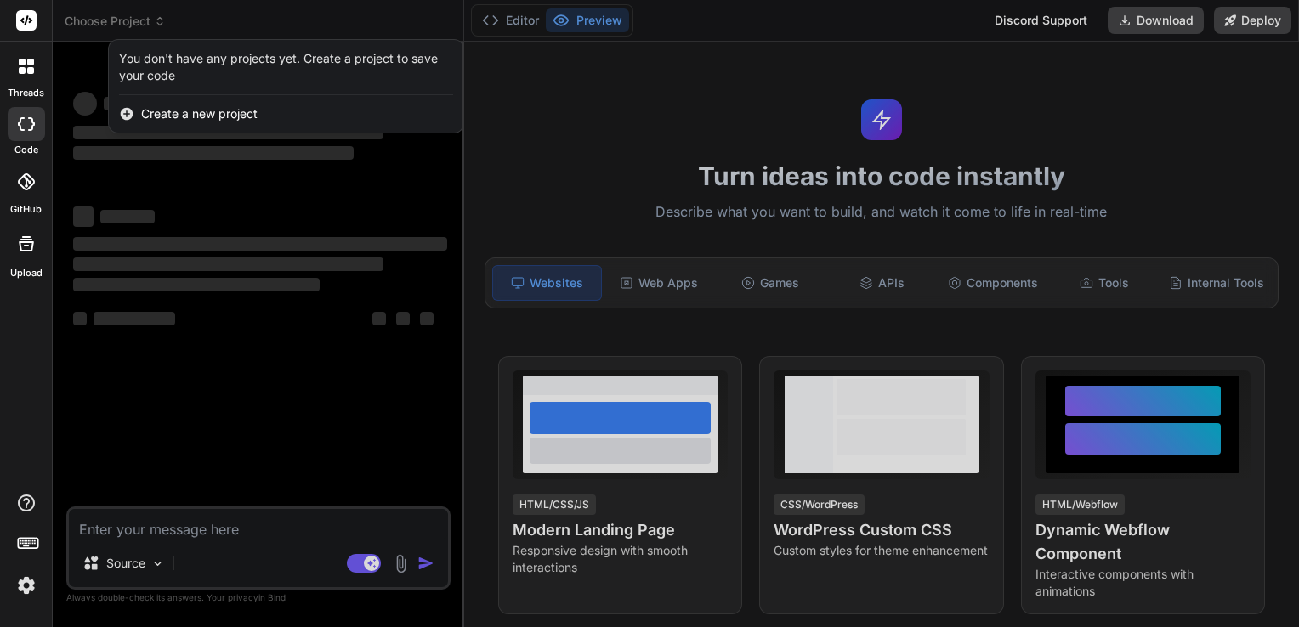
click at [169, 195] on div at bounding box center [649, 313] width 1299 height 627
